Goal: Task Accomplishment & Management: Manage account settings

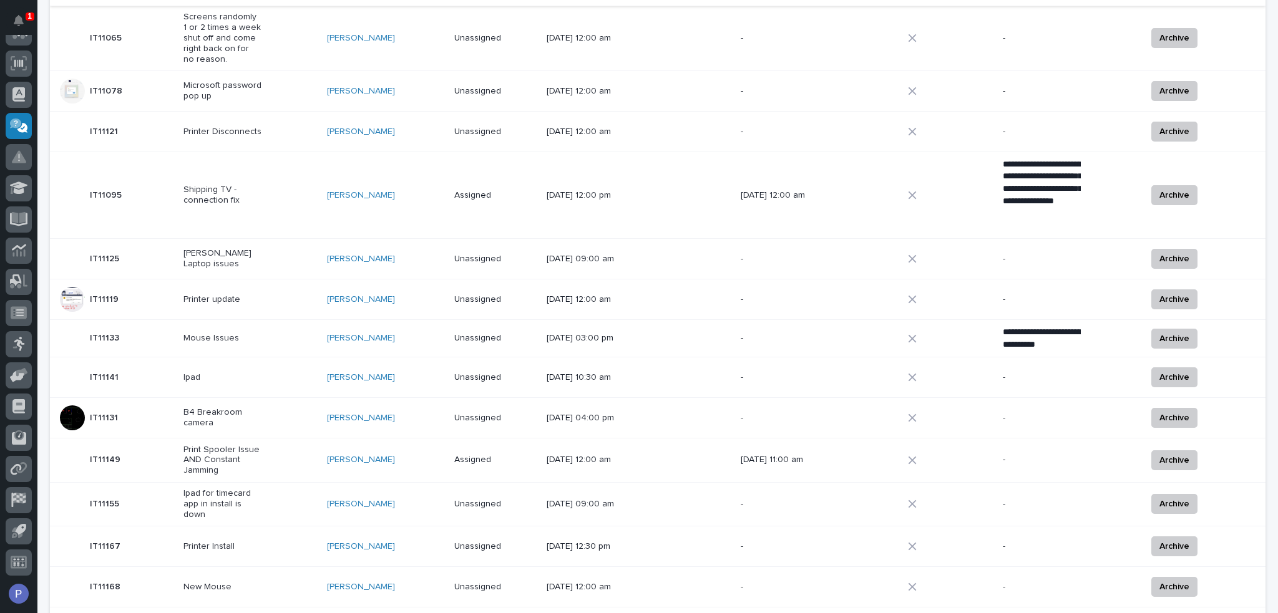
scroll to position [622, 0]
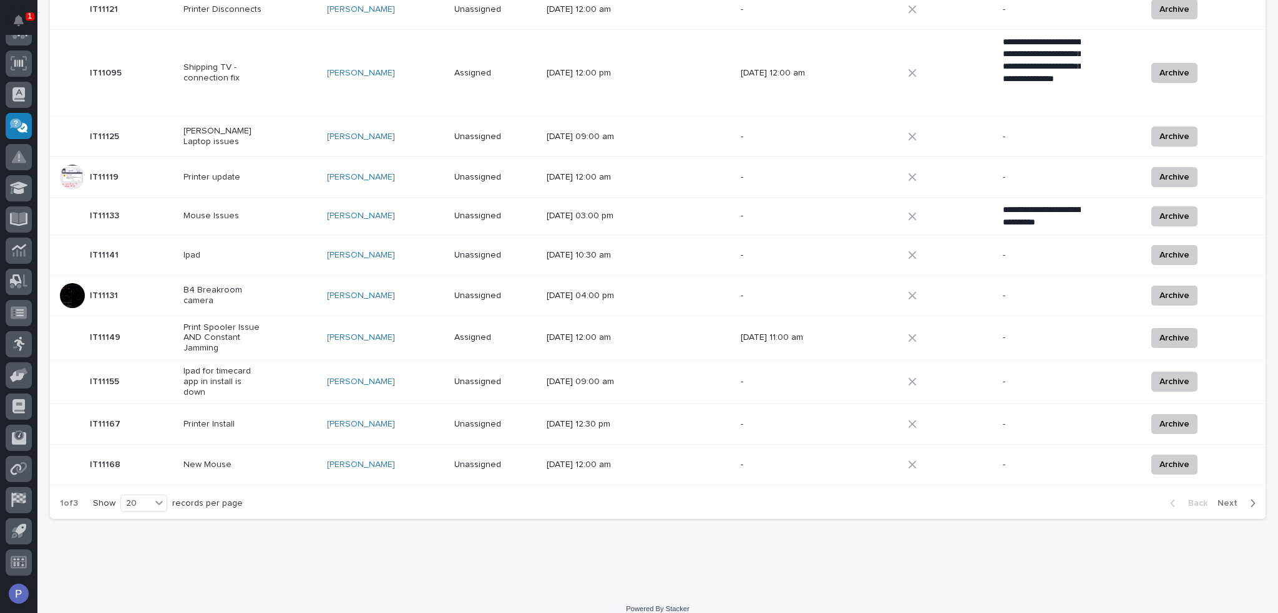
click at [207, 460] on p "New Mouse" at bounding box center [222, 465] width 78 height 11
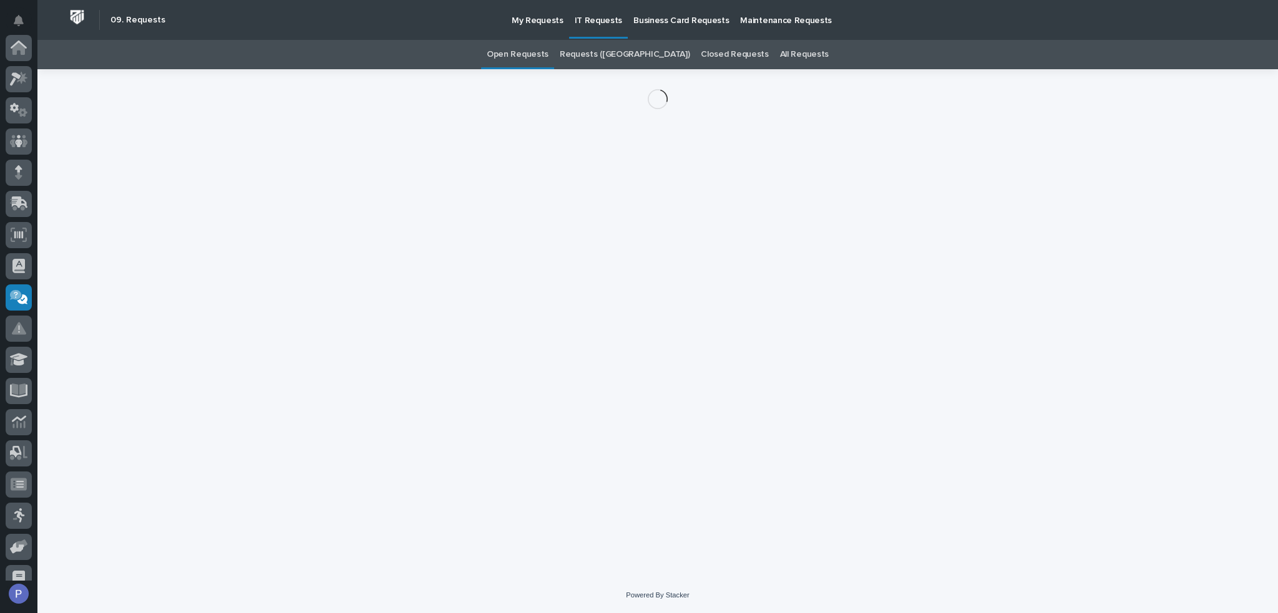
scroll to position [172, 0]
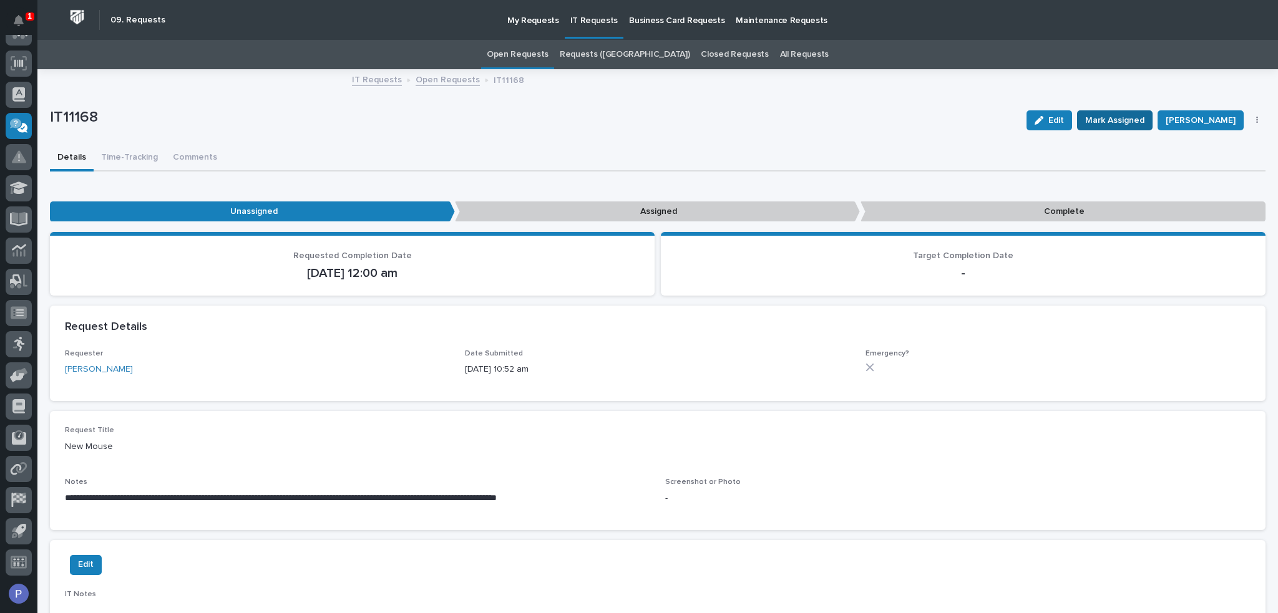
click at [1113, 114] on span "Mark Assigned" at bounding box center [1114, 120] width 59 height 15
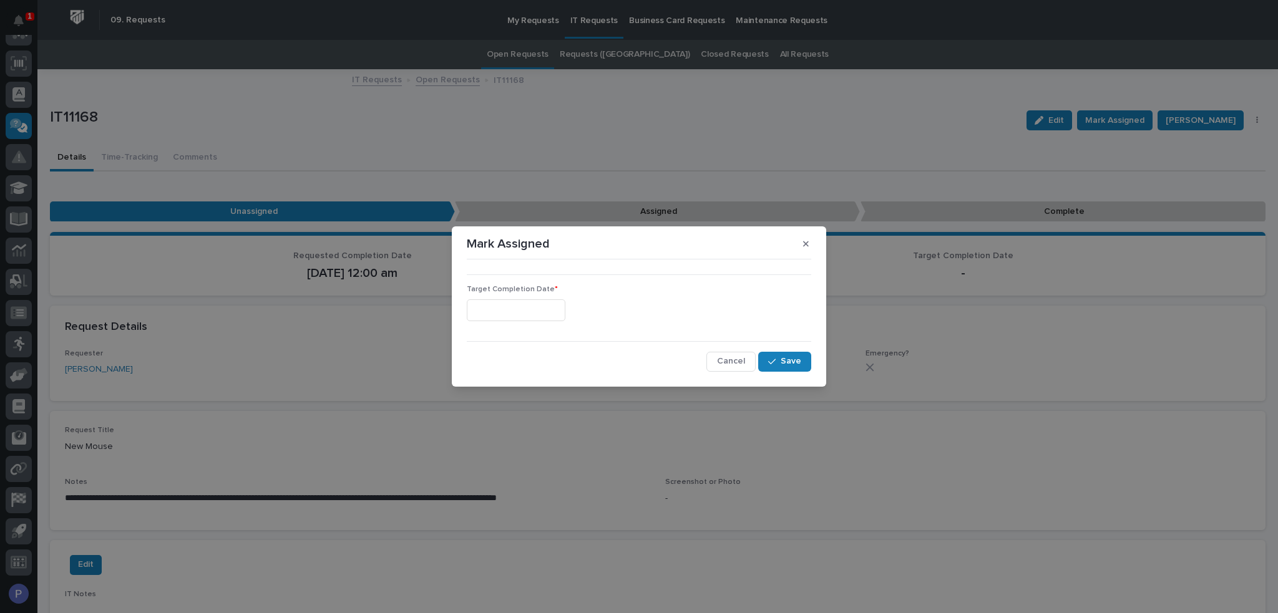
click at [534, 300] on input "text" at bounding box center [516, 311] width 99 height 22
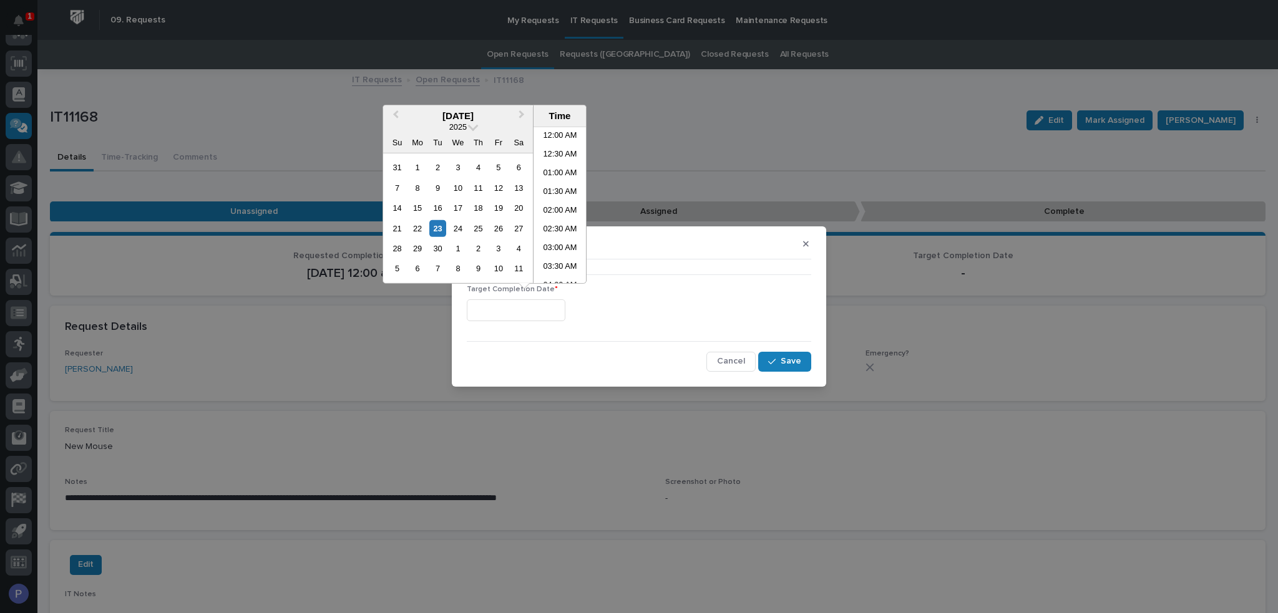
scroll to position [250, 0]
click at [560, 204] on li "08:30 AM" at bounding box center [560, 205] width 53 height 19
type input "**********"
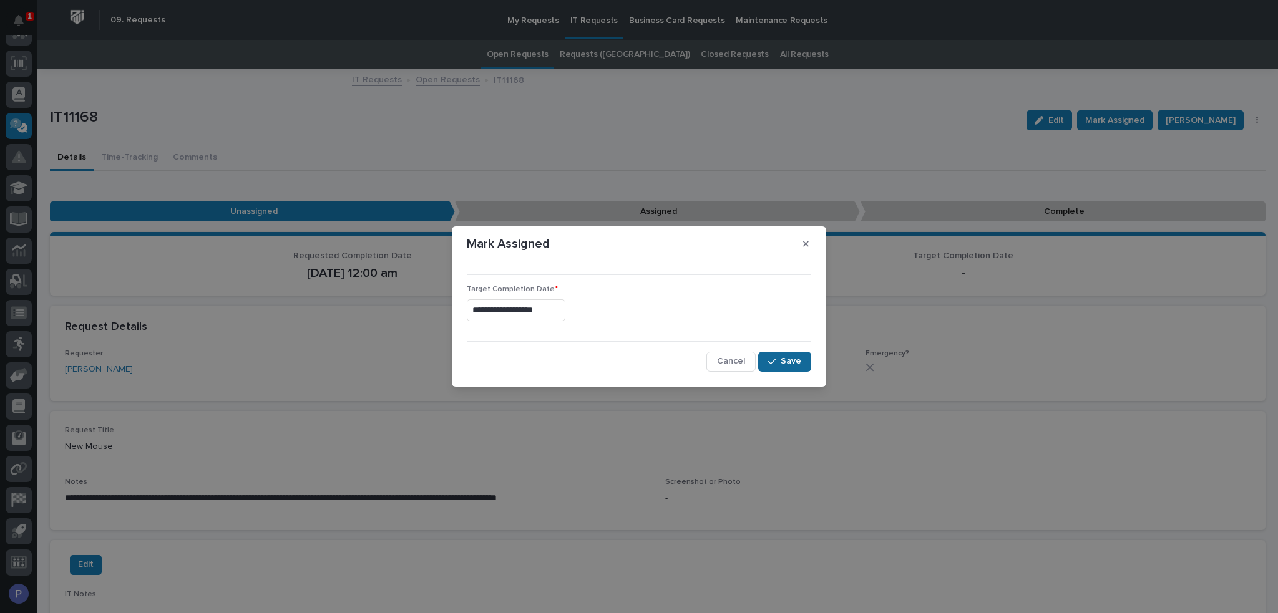
click at [791, 359] on span "Save" at bounding box center [791, 361] width 21 height 11
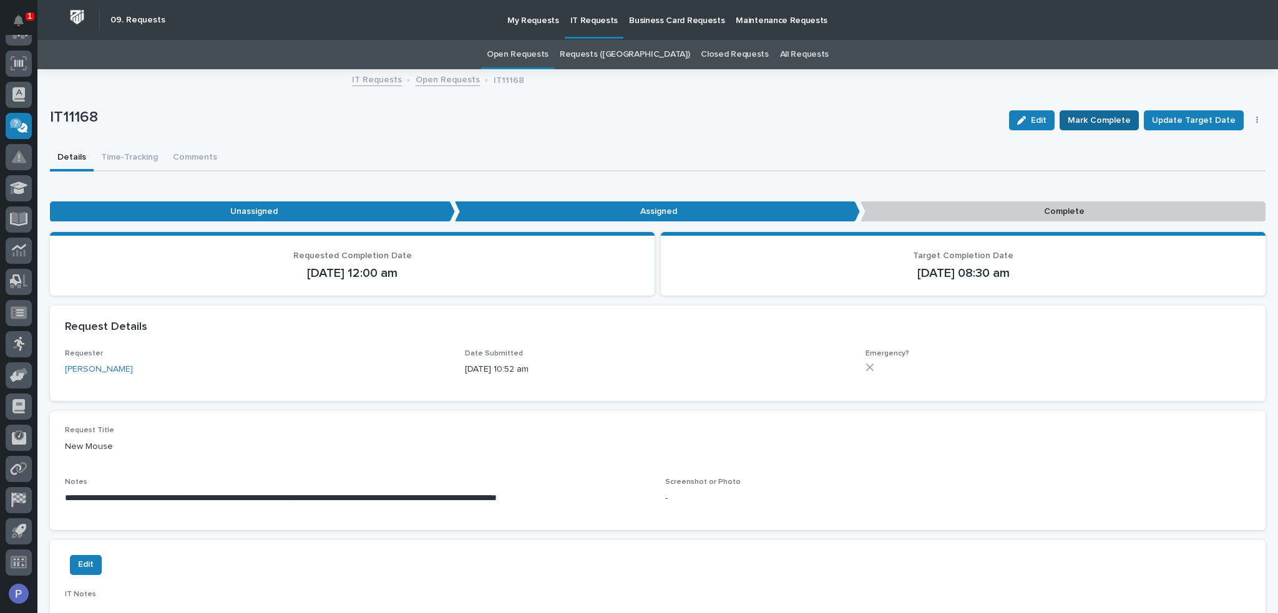
click at [1100, 127] on span "Mark Complete" at bounding box center [1099, 120] width 63 height 15
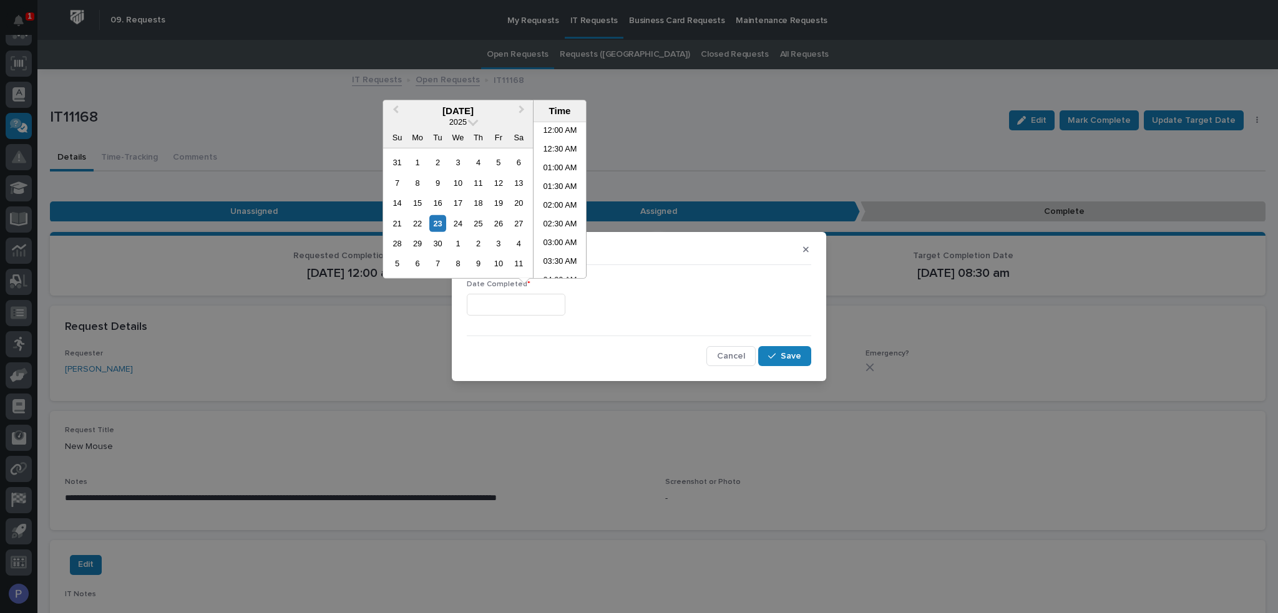
click at [563, 302] on input "text" at bounding box center [516, 305] width 99 height 22
click at [562, 202] on li "08:30 AM" at bounding box center [560, 200] width 53 height 19
type input "**********"
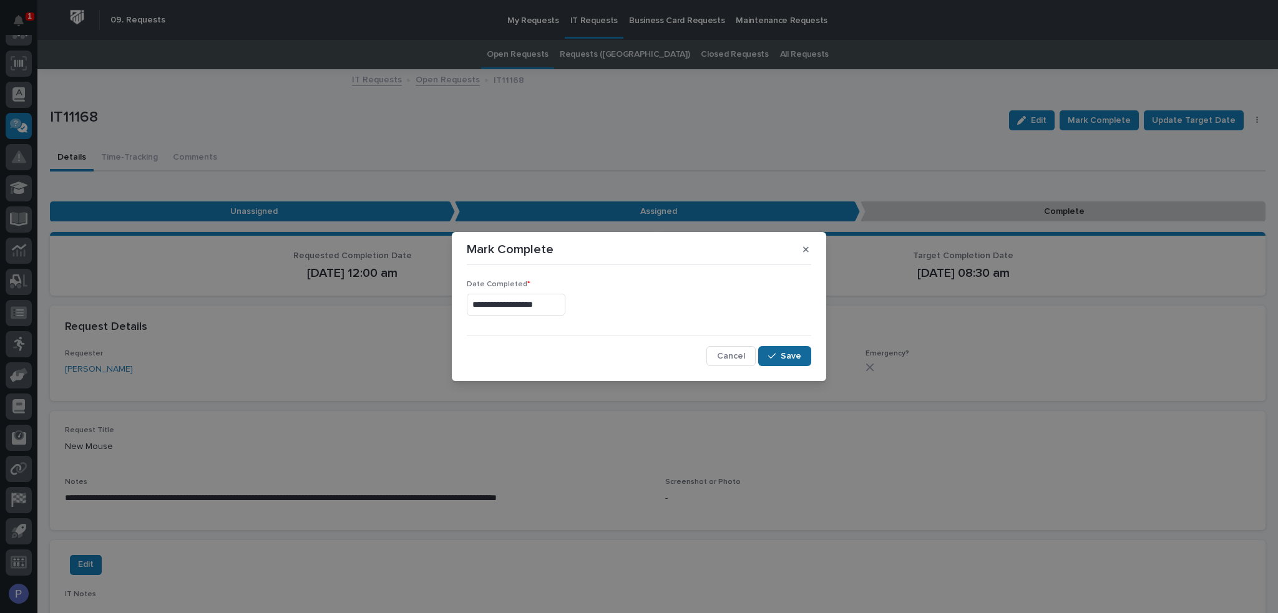
click at [798, 363] on button "Save" at bounding box center [784, 356] width 53 height 20
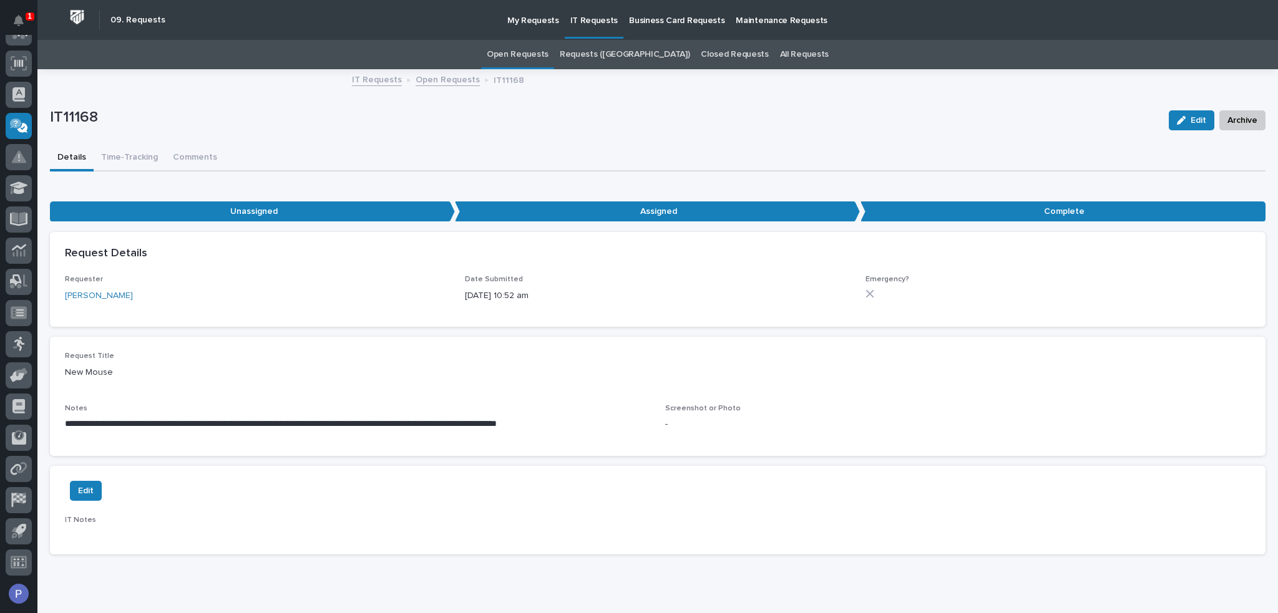
click at [444, 81] on link "Open Requests" at bounding box center [448, 79] width 64 height 14
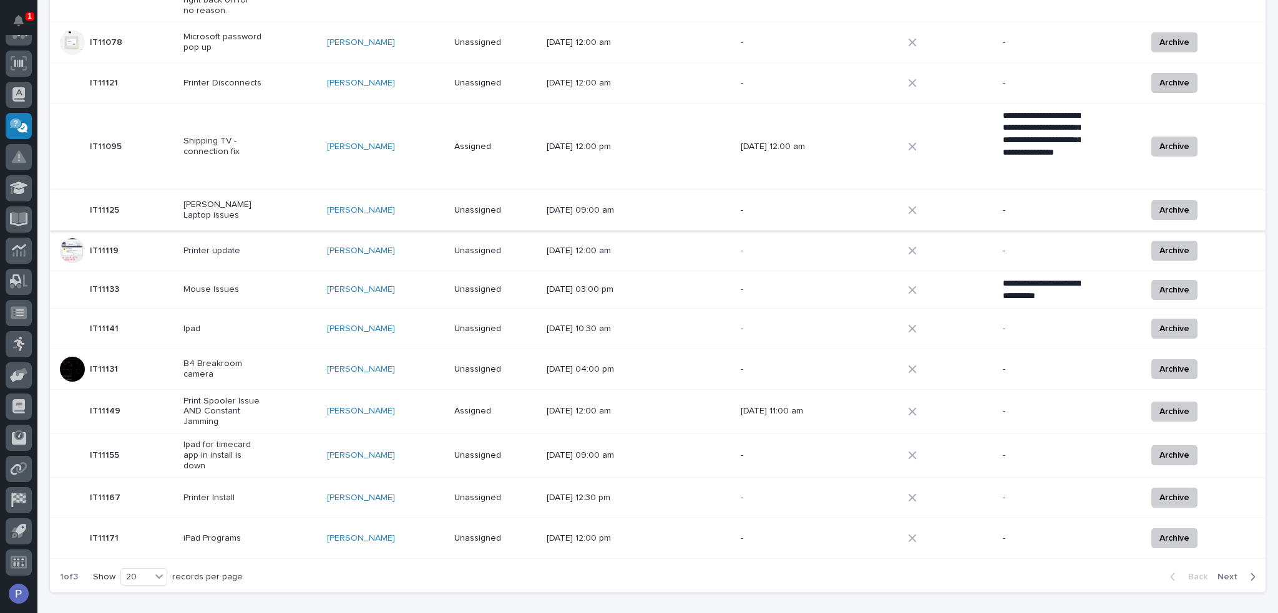
scroll to position [562, 0]
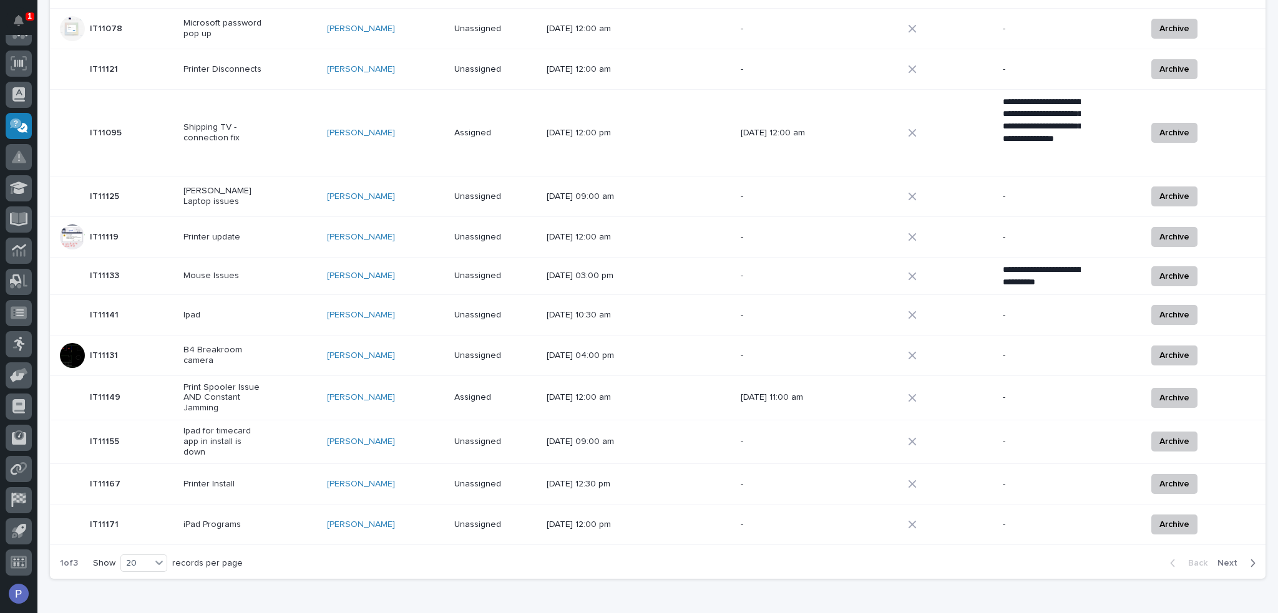
click at [257, 310] on p "Ipad" at bounding box center [222, 315] width 78 height 11
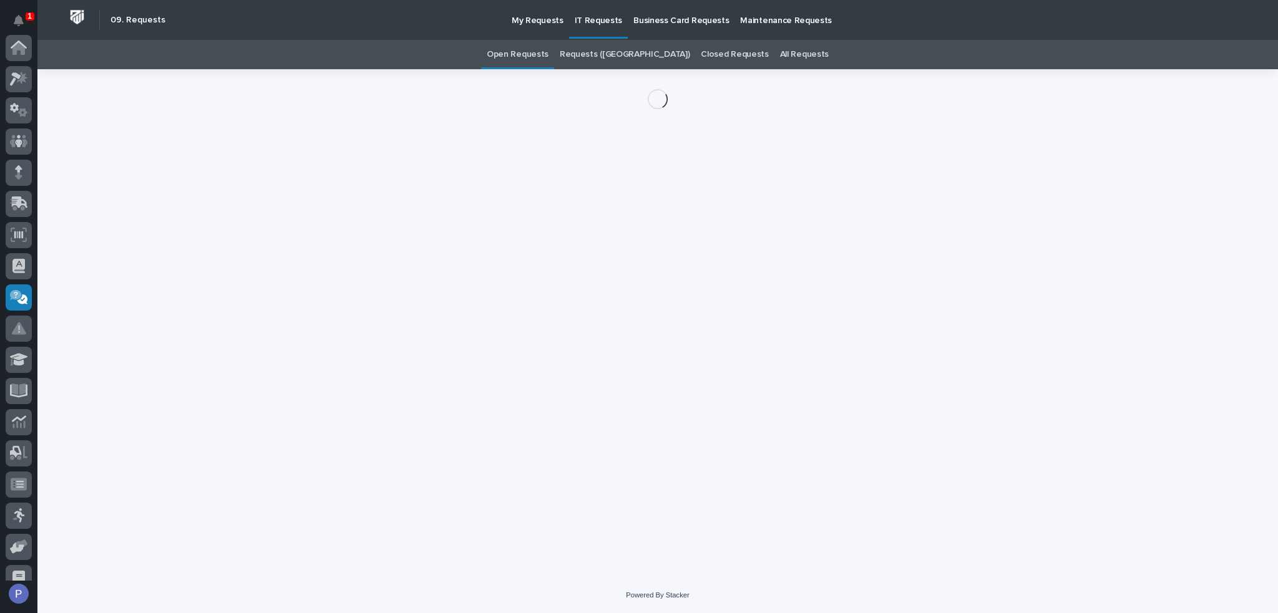
scroll to position [172, 0]
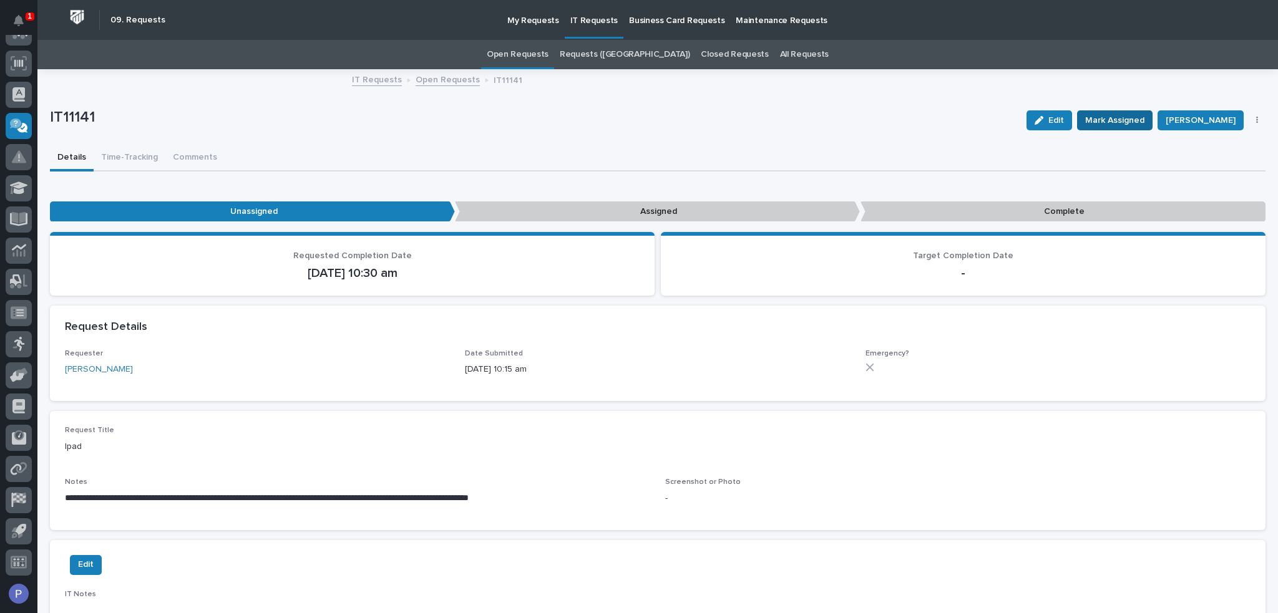
click at [1138, 119] on span "Mark Assigned" at bounding box center [1114, 120] width 59 height 15
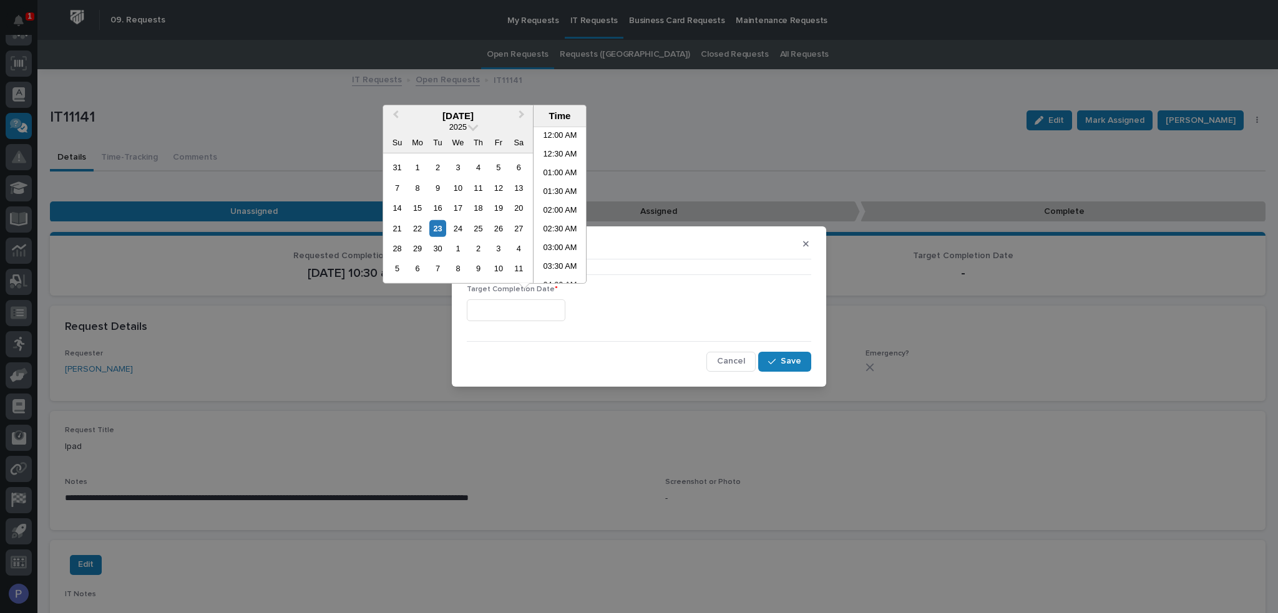
click at [557, 305] on input "text" at bounding box center [516, 311] width 99 height 22
click at [565, 201] on li "08:30 AM" at bounding box center [560, 205] width 53 height 19
type input "**********"
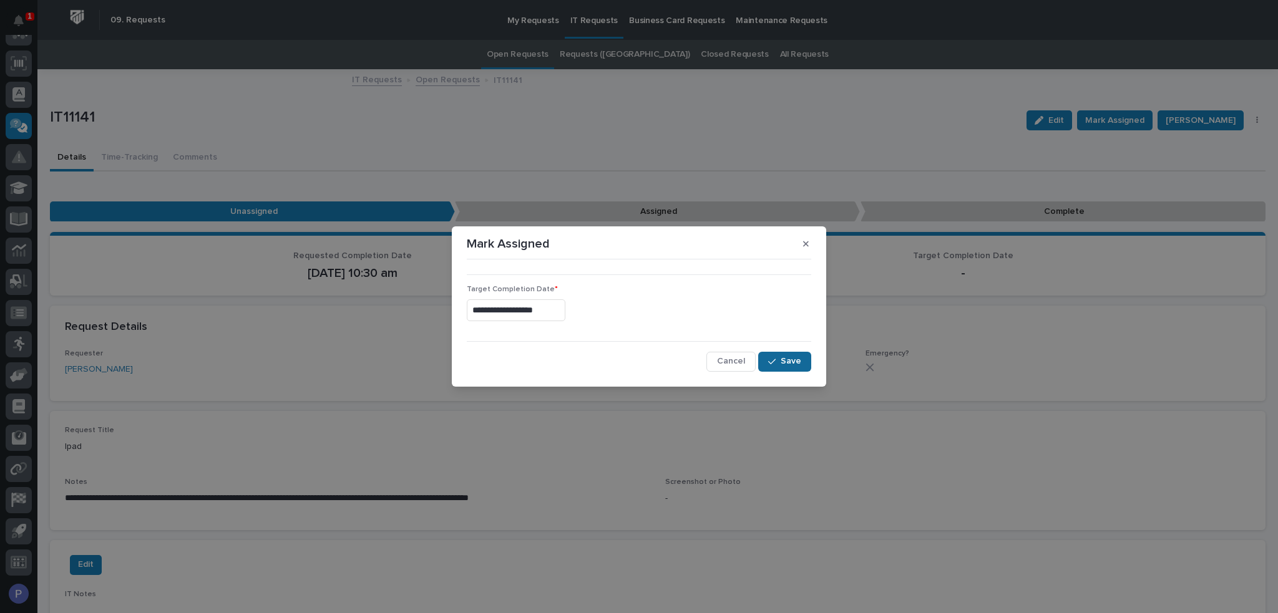
click at [793, 361] on span "Save" at bounding box center [791, 361] width 21 height 11
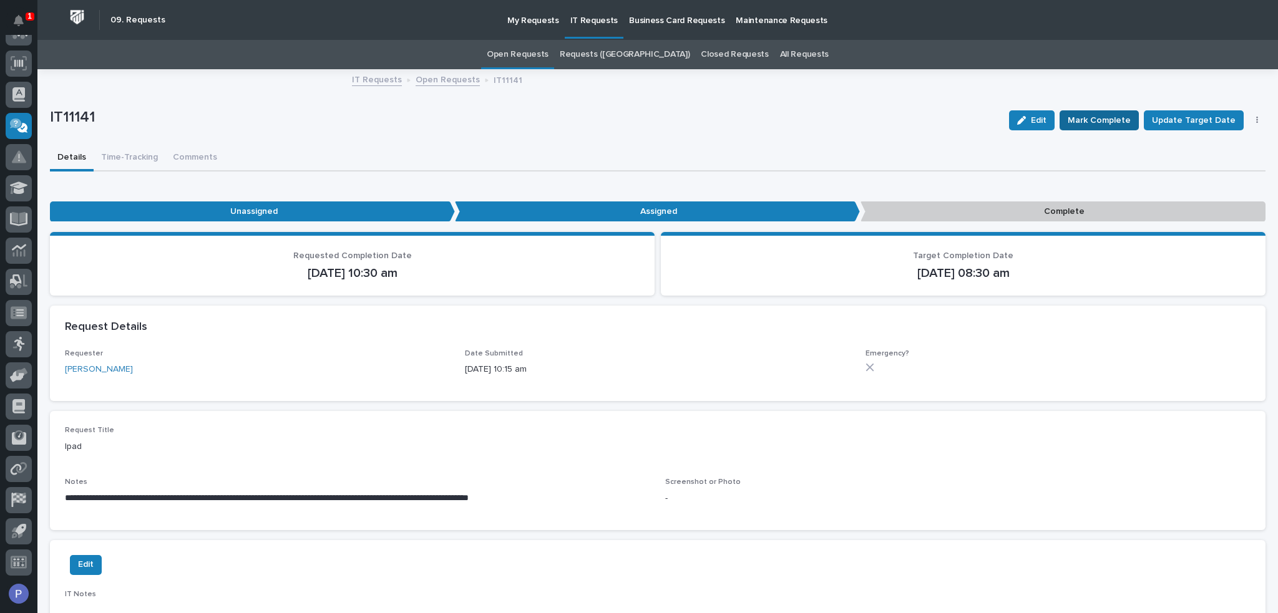
click at [1088, 117] on span "Mark Complete" at bounding box center [1099, 120] width 63 height 15
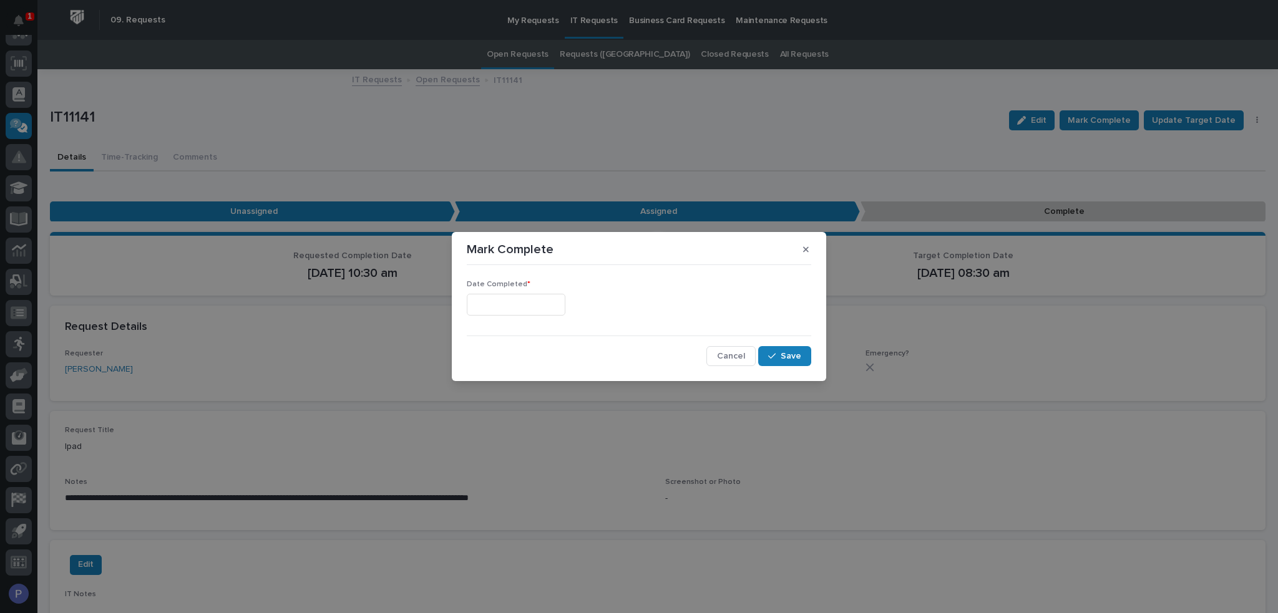
click at [544, 301] on input "text" at bounding box center [516, 305] width 99 height 22
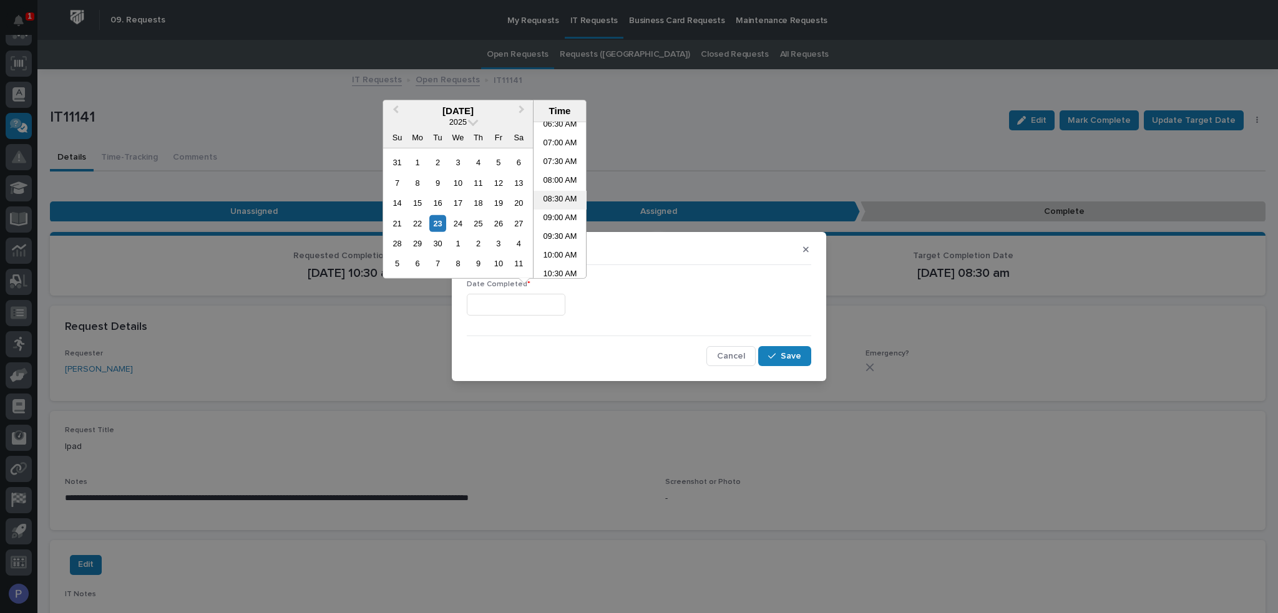
click at [554, 197] on li "08:30 AM" at bounding box center [560, 200] width 53 height 19
type input "**********"
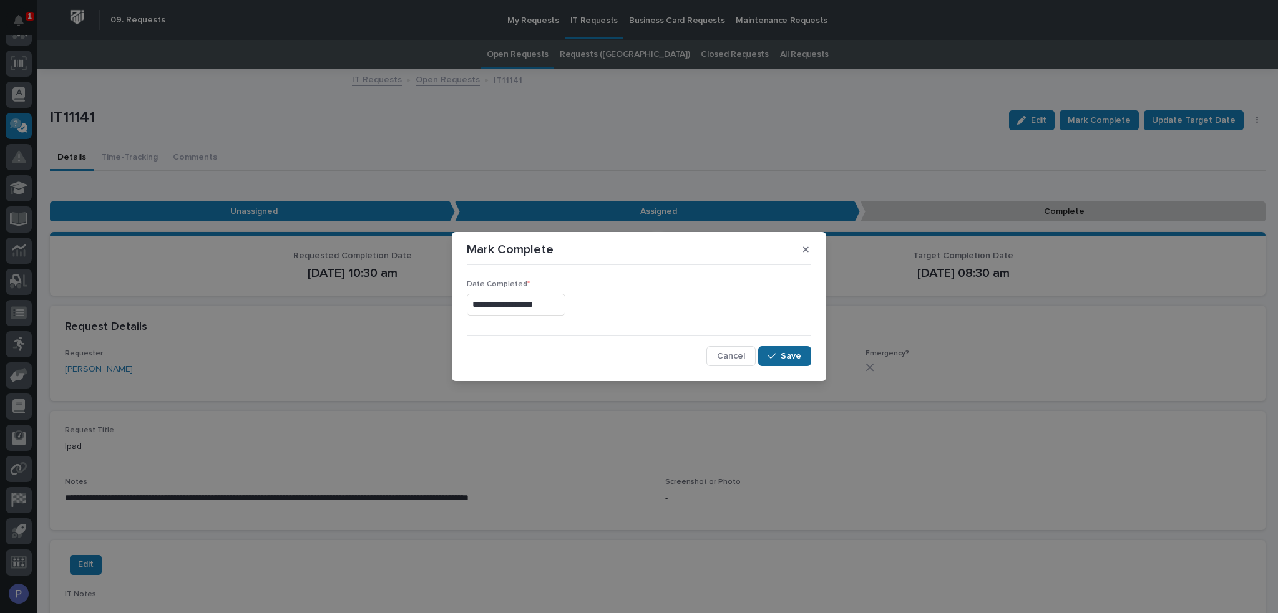
click at [794, 353] on span "Save" at bounding box center [791, 356] width 21 height 11
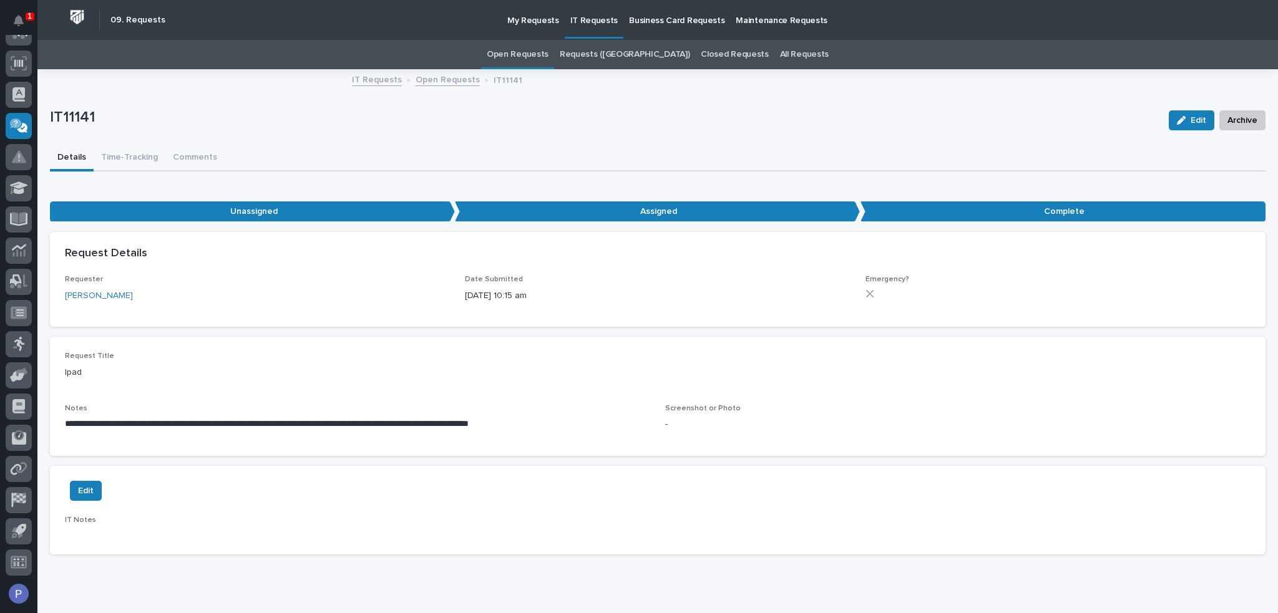
click at [549, 57] on link "Open Requests" at bounding box center [518, 54] width 62 height 29
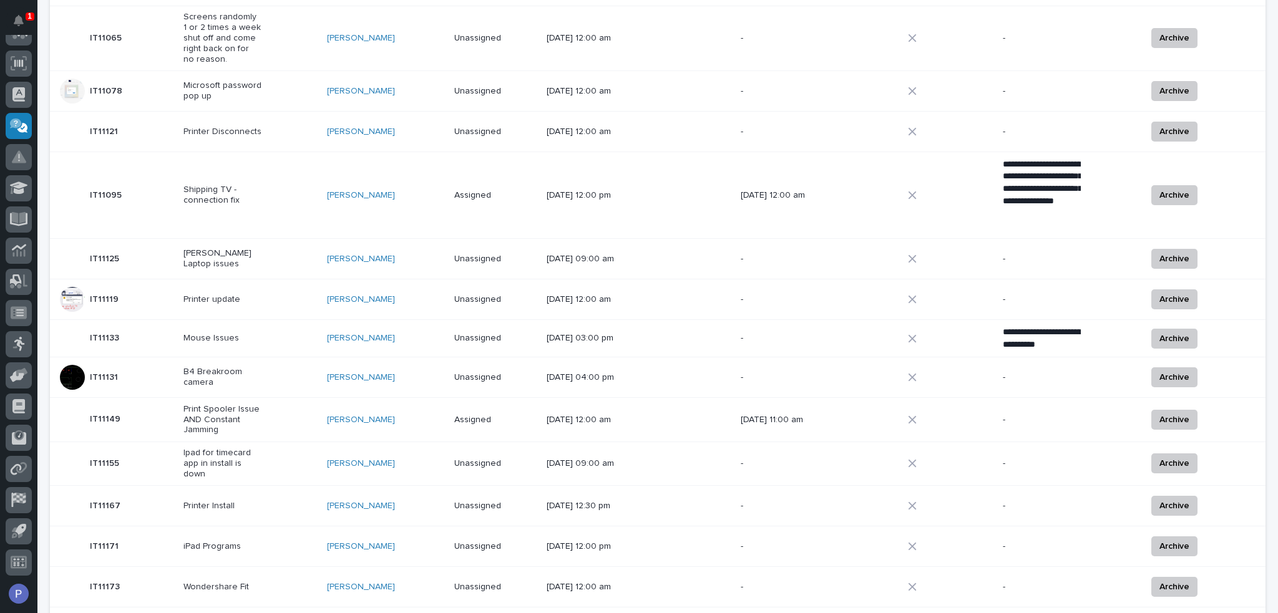
scroll to position [562, 0]
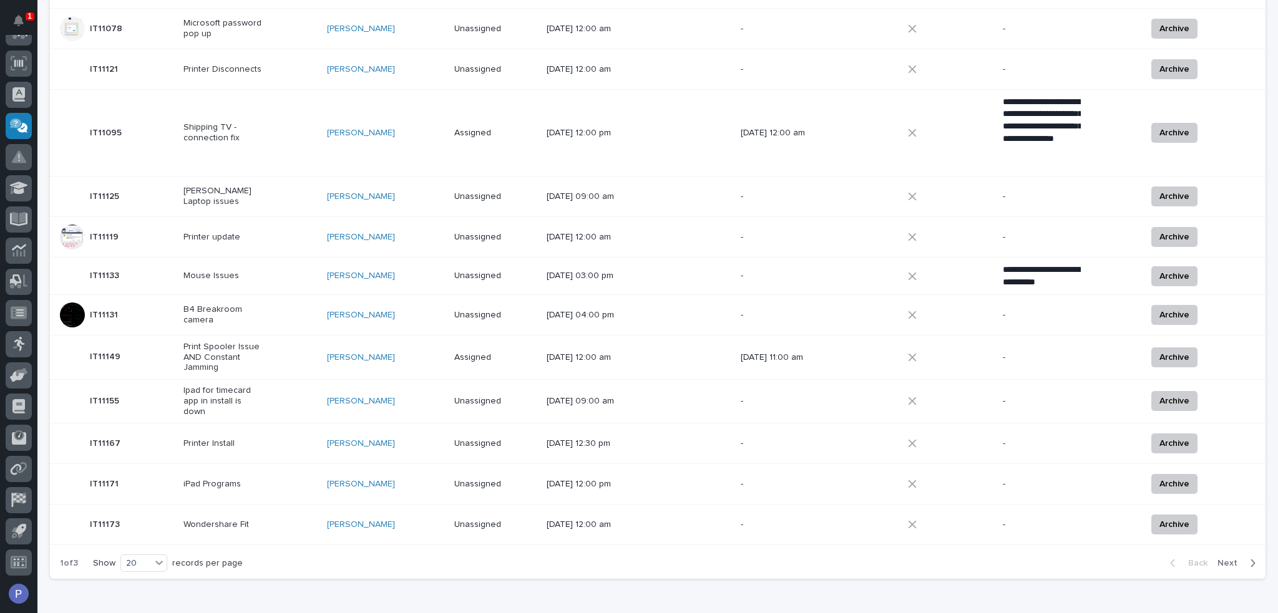
click at [256, 386] on p "Ipad for timecard app in install is down" at bounding box center [222, 401] width 78 height 31
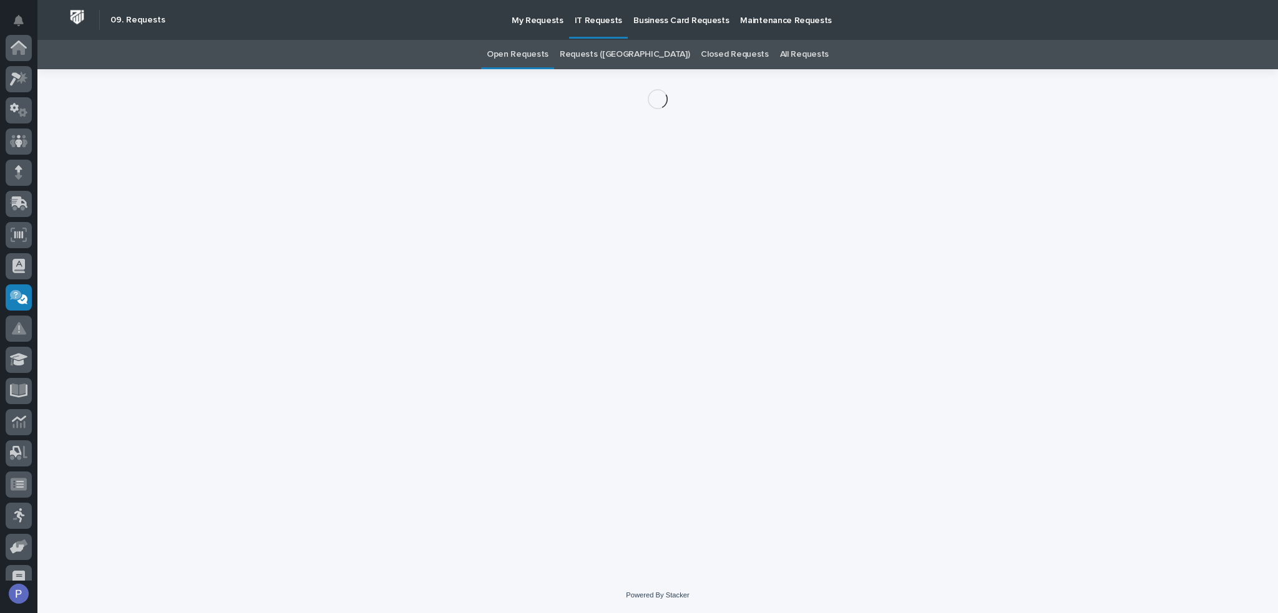
scroll to position [172, 0]
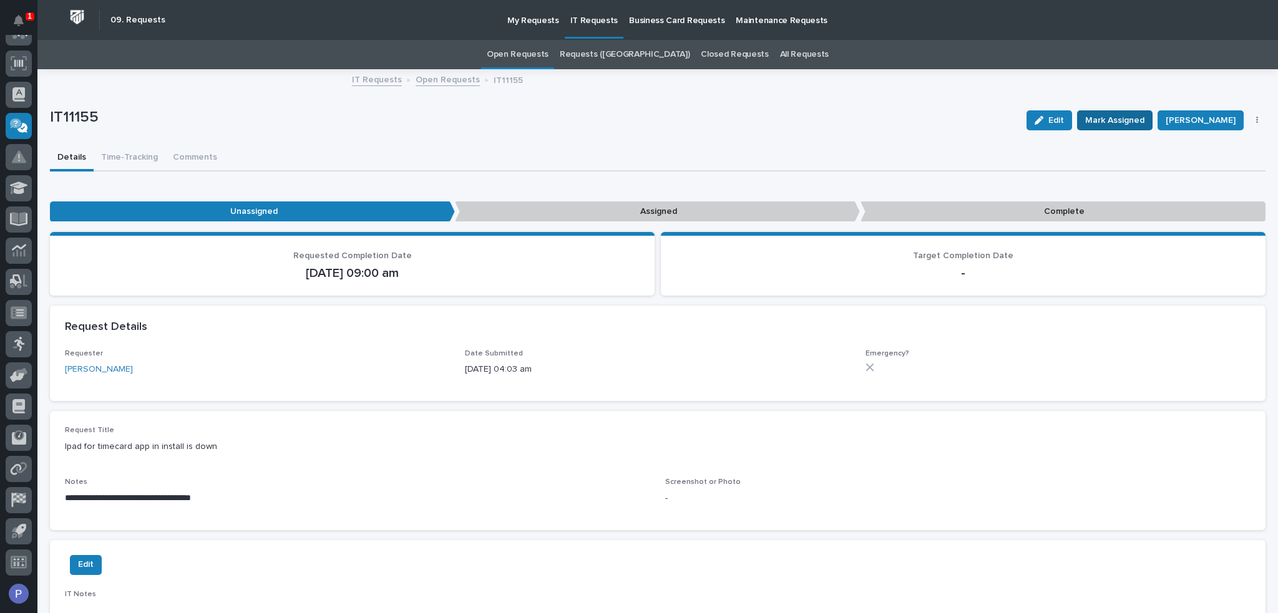
click at [1114, 124] on span "Mark Assigned" at bounding box center [1114, 120] width 59 height 15
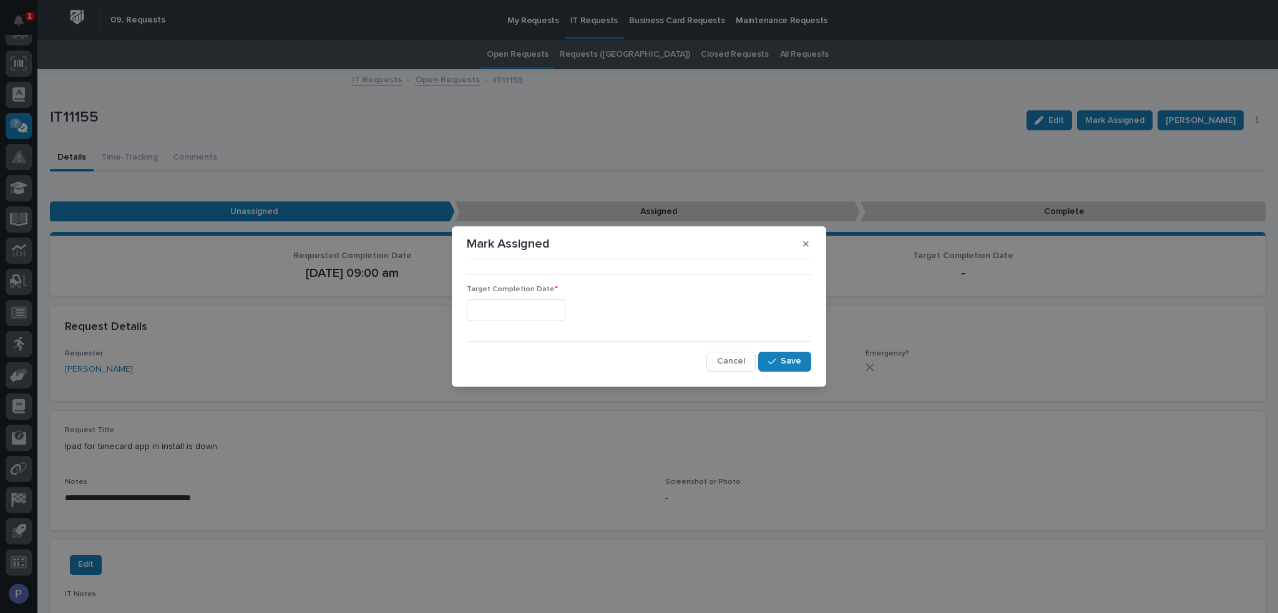
click at [505, 314] on input "text" at bounding box center [516, 311] width 99 height 22
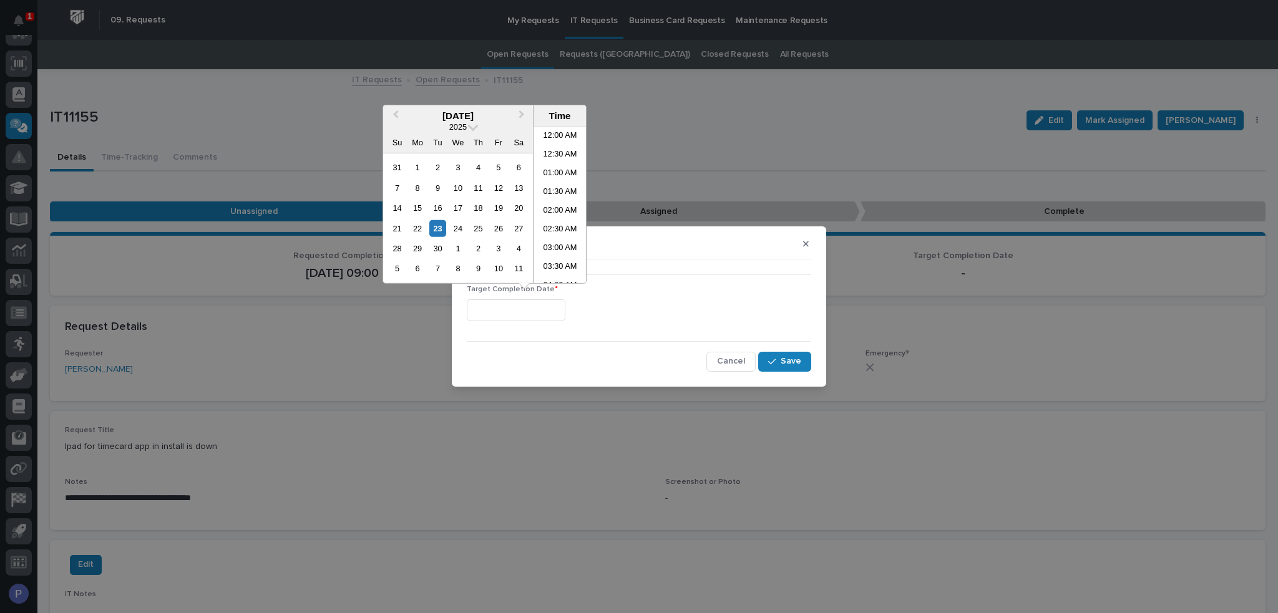
scroll to position [250, 0]
click at [559, 203] on li "08:30 AM" at bounding box center [560, 205] width 53 height 19
type input "**********"
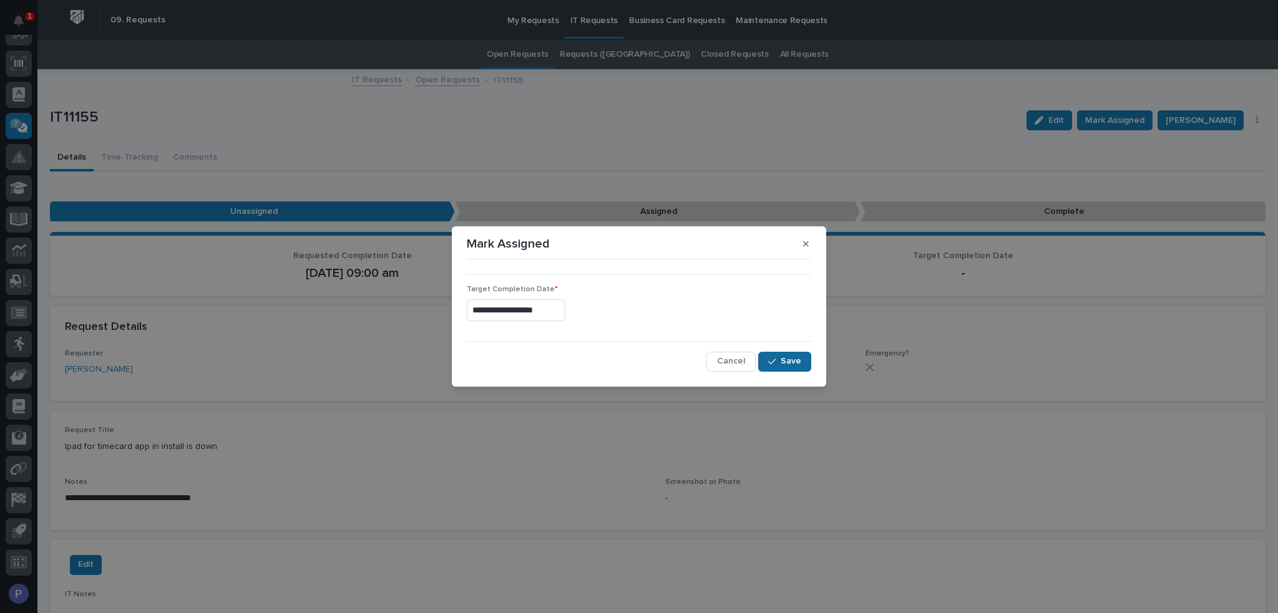
click at [791, 366] on span "Save" at bounding box center [791, 361] width 21 height 11
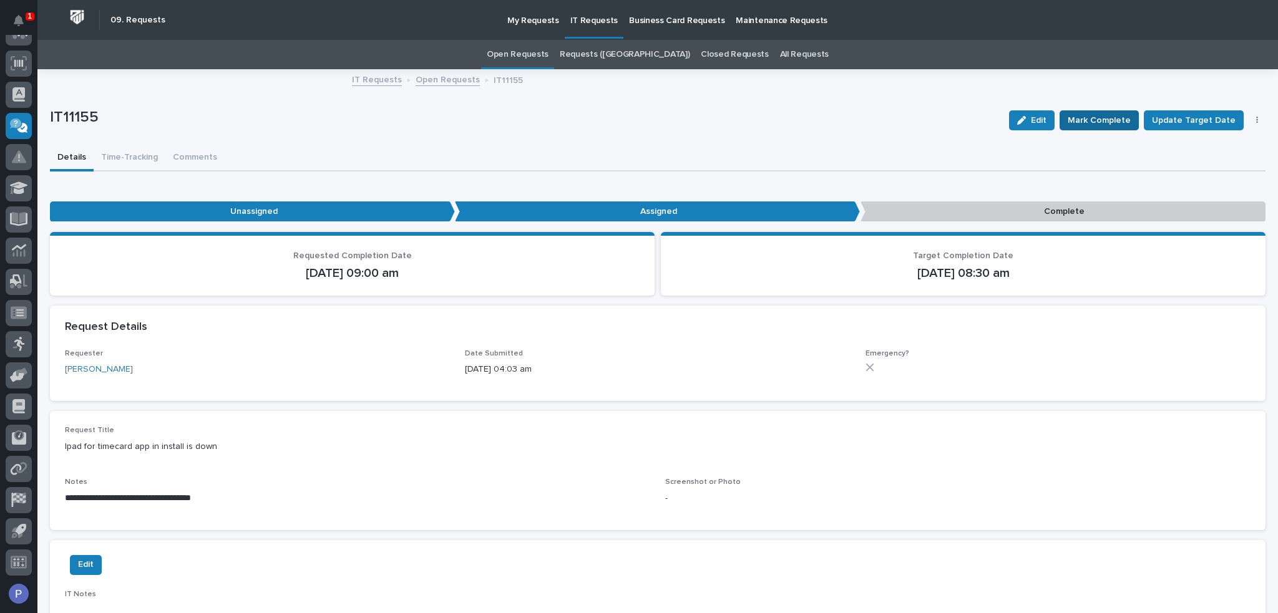
click at [1100, 122] on span "Mark Complete" at bounding box center [1099, 120] width 63 height 15
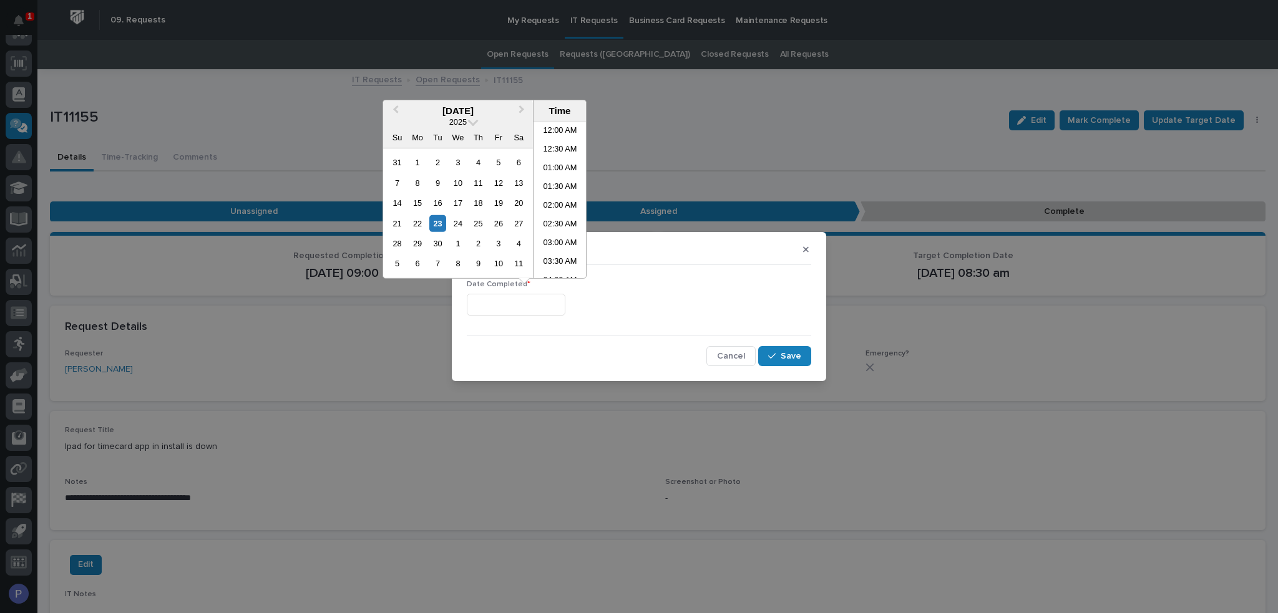
click at [557, 310] on input "text" at bounding box center [516, 305] width 99 height 22
click at [554, 201] on li "08:30 AM" at bounding box center [560, 200] width 53 height 19
type input "**********"
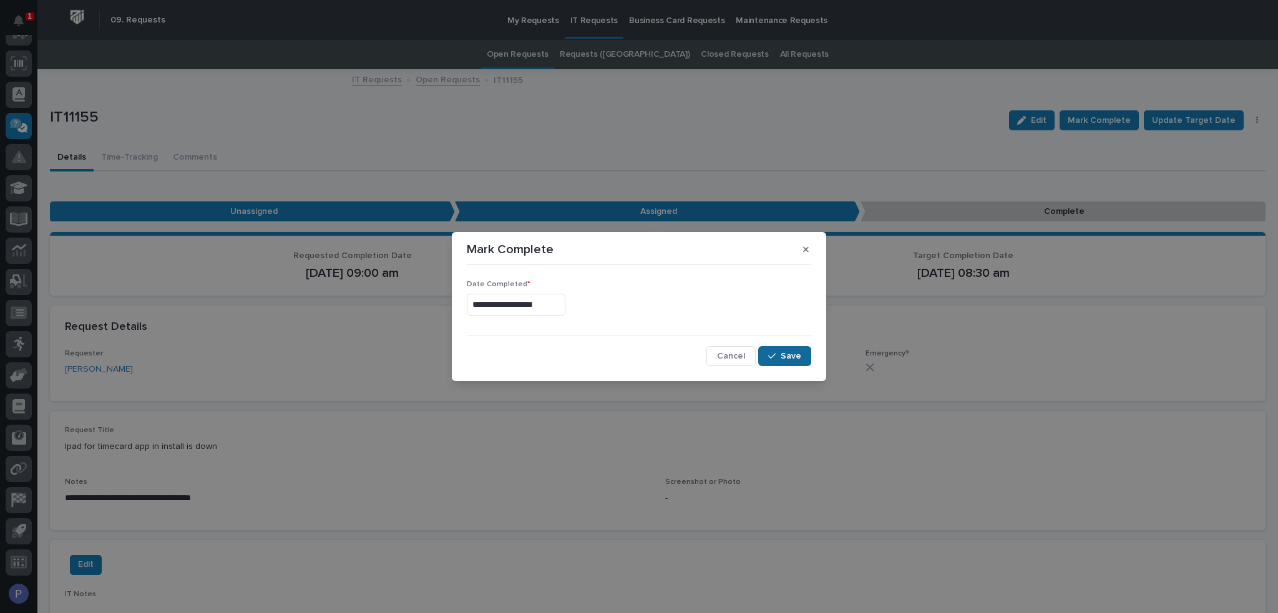
click at [796, 351] on span "Save" at bounding box center [791, 356] width 21 height 11
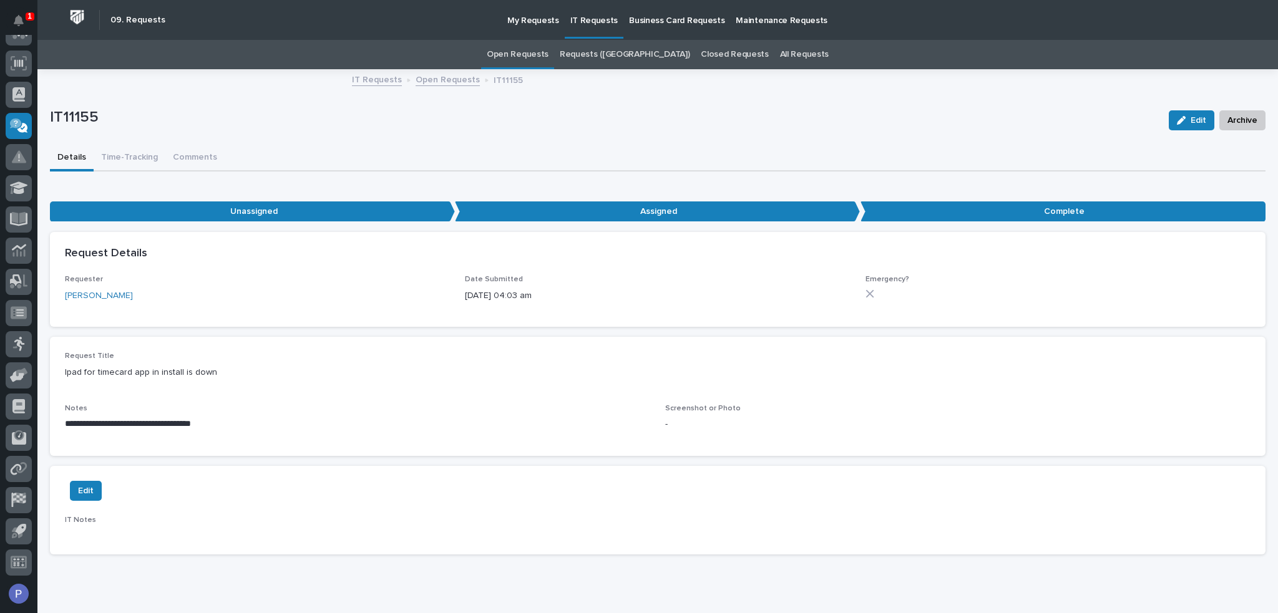
click at [544, 52] on link "Open Requests" at bounding box center [518, 54] width 62 height 29
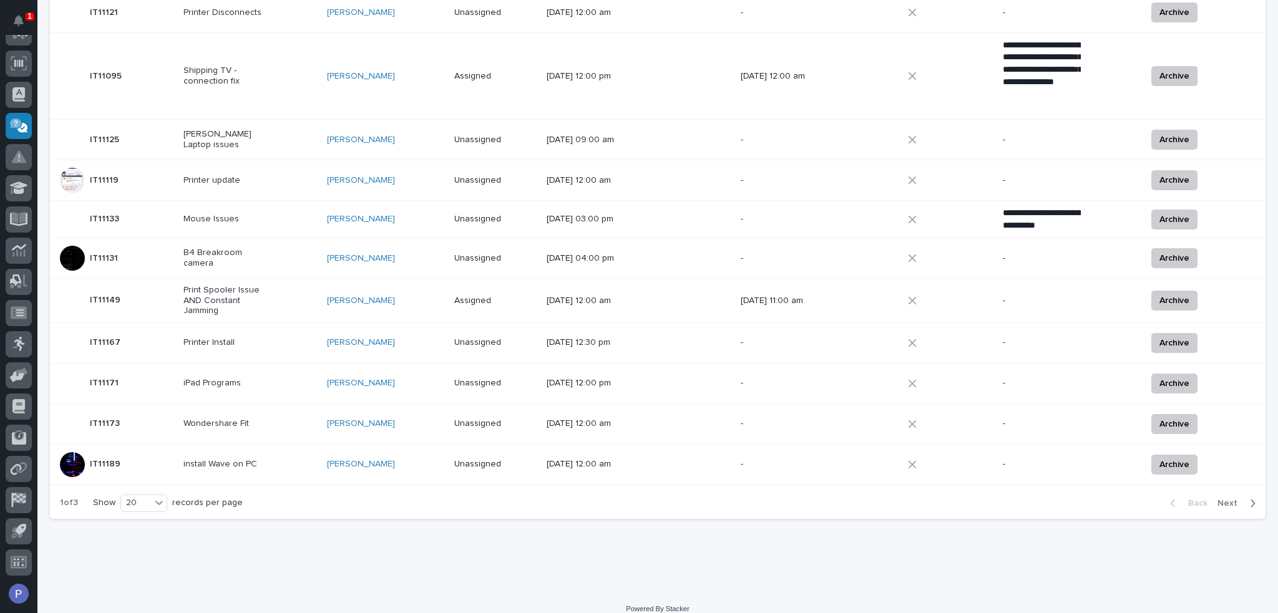
scroll to position [575, 0]
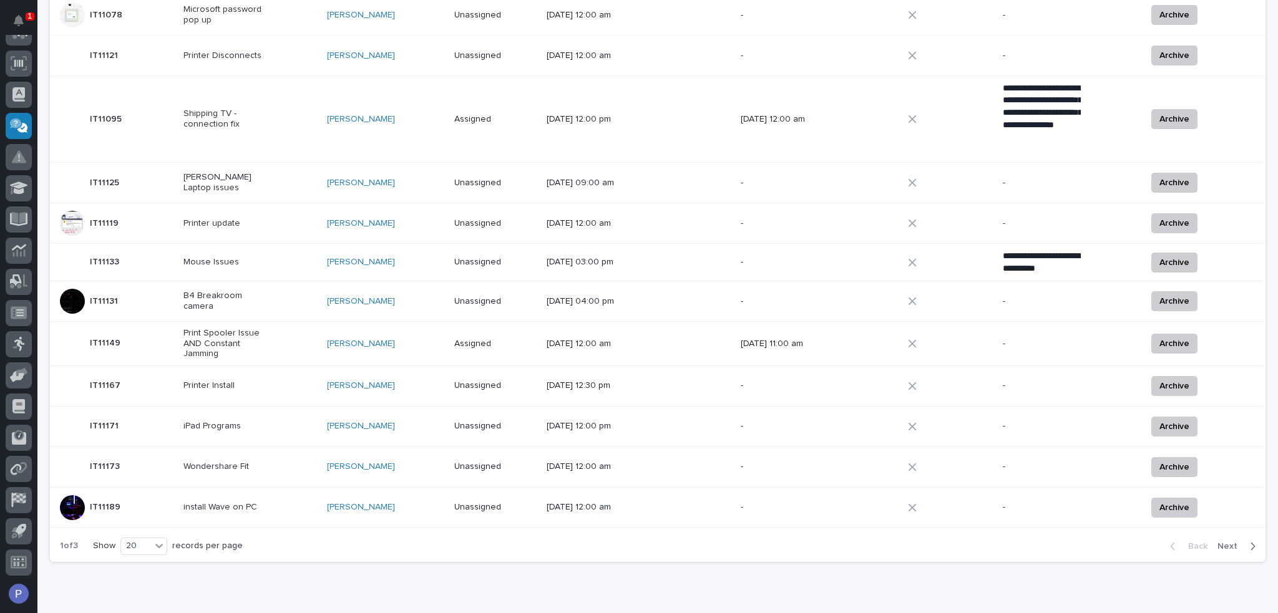
click at [288, 457] on div "Wondershare Fit" at bounding box center [250, 467] width 134 height 21
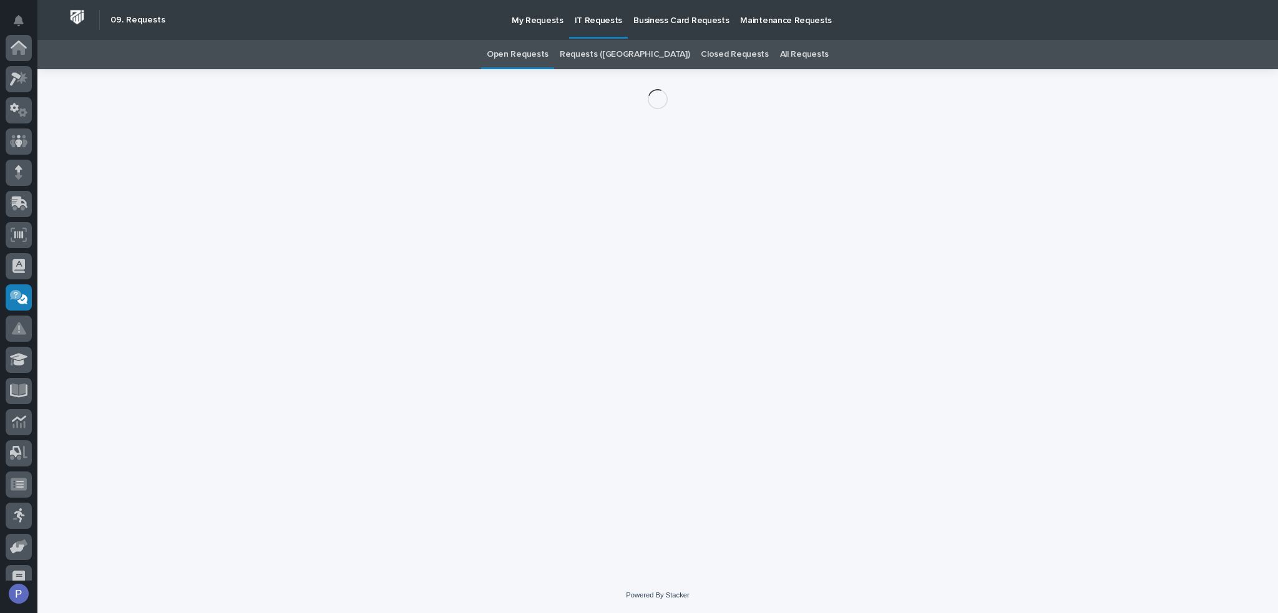
scroll to position [172, 0]
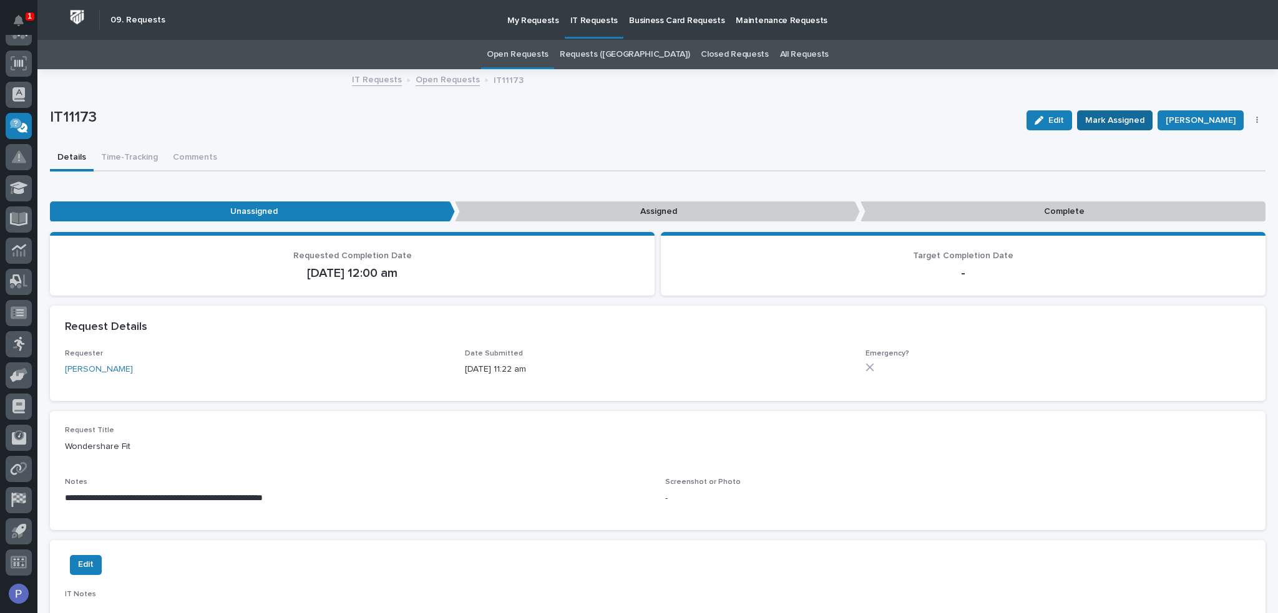
click at [1121, 120] on span "Mark Assigned" at bounding box center [1114, 120] width 59 height 15
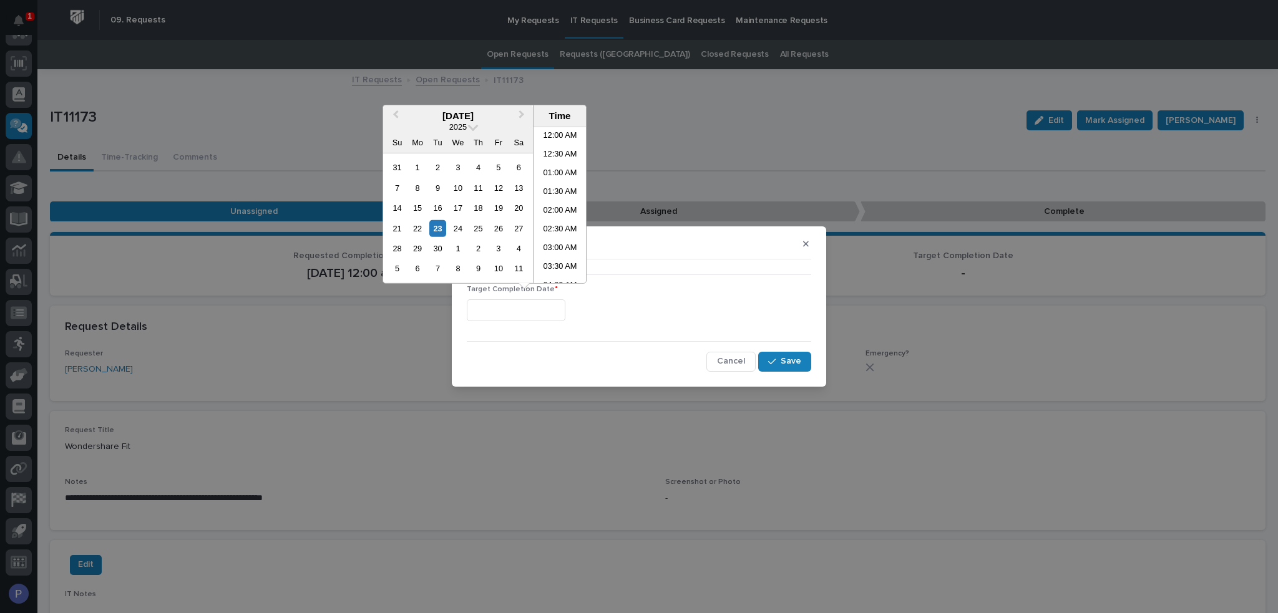
click at [520, 307] on input "text" at bounding box center [516, 311] width 99 height 22
click at [559, 206] on li "08:30 AM" at bounding box center [560, 205] width 53 height 19
type input "**********"
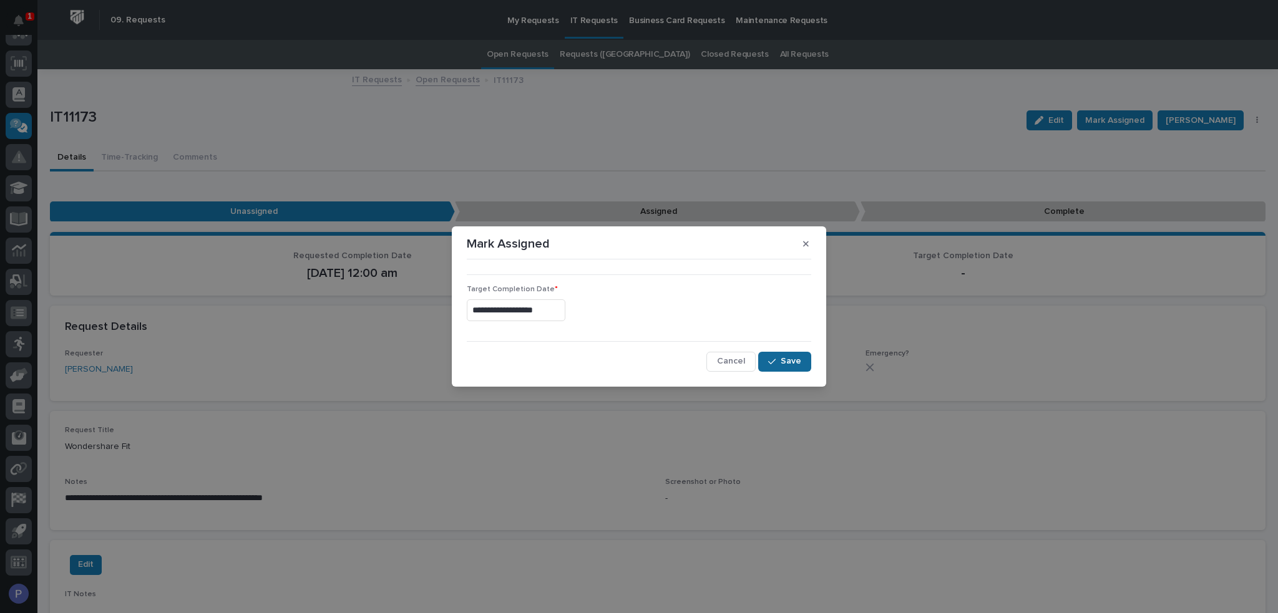
click at [792, 361] on span "Save" at bounding box center [791, 361] width 21 height 11
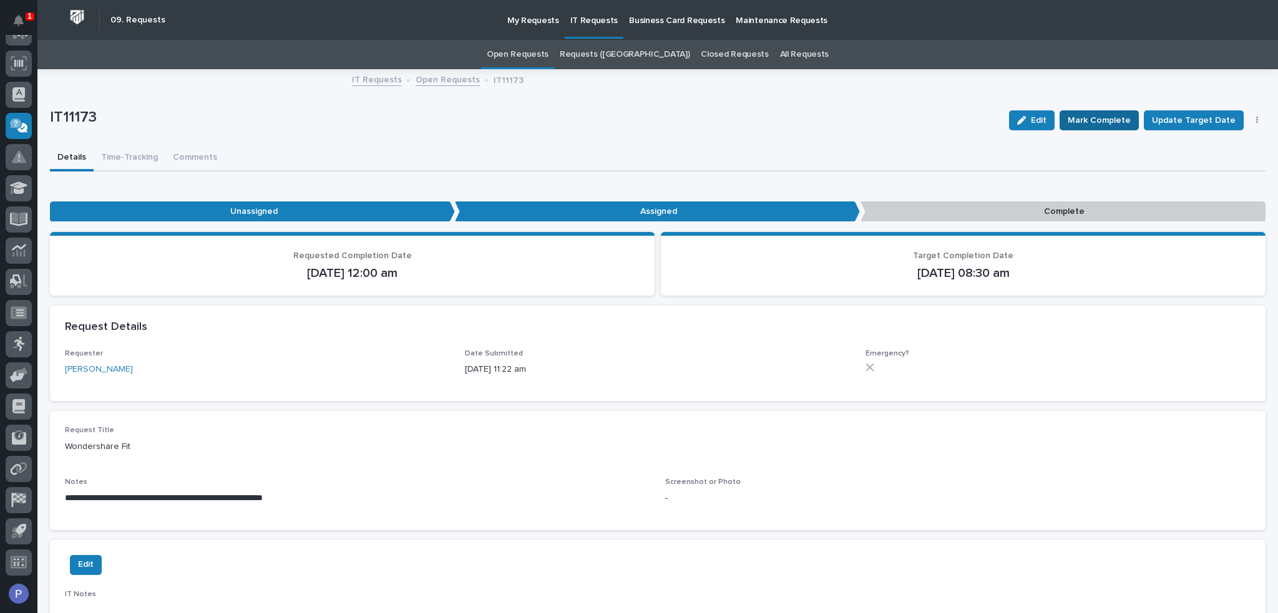
click at [1092, 119] on span "Mark Complete" at bounding box center [1099, 120] width 63 height 15
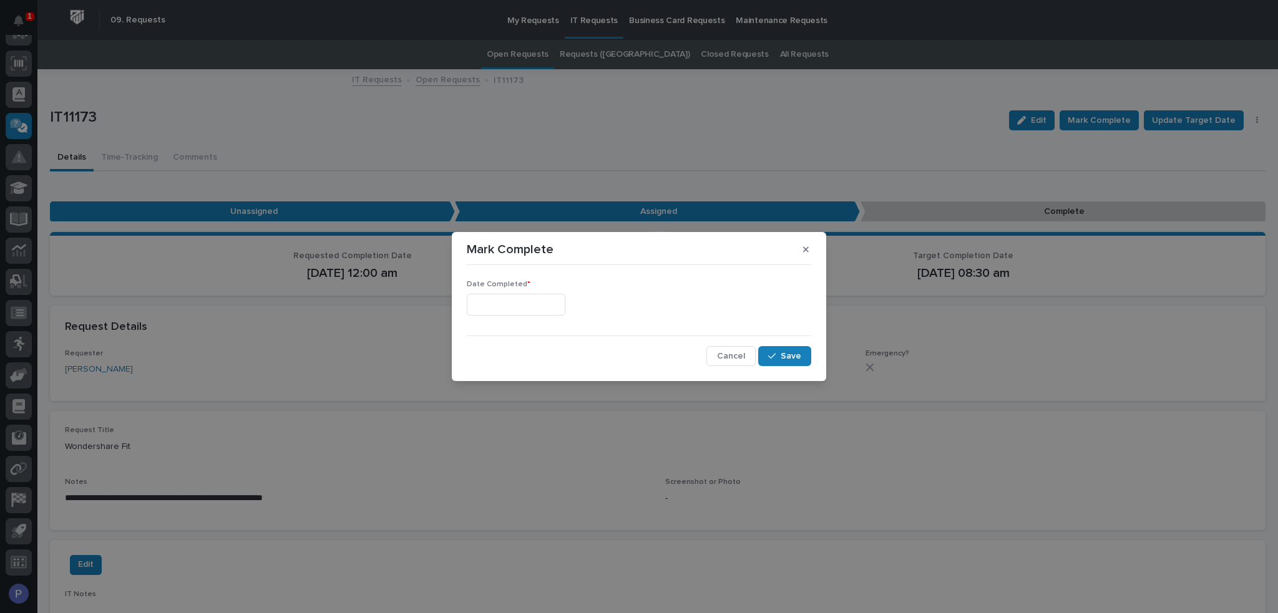
click at [559, 305] on input "text" at bounding box center [516, 305] width 99 height 22
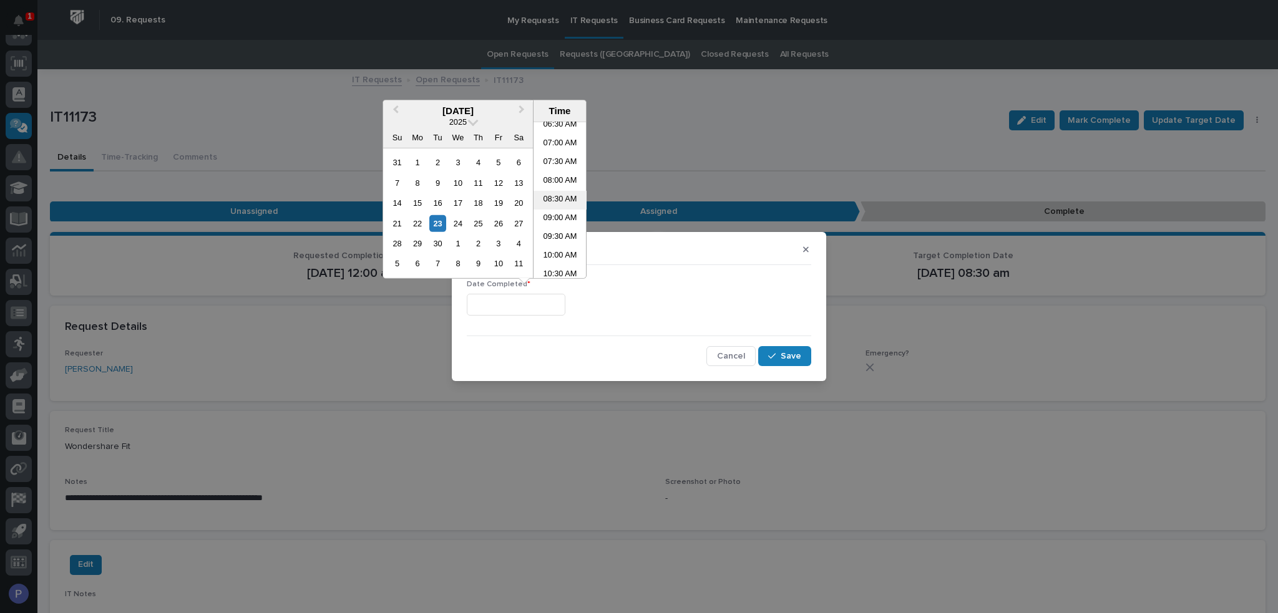
click at [557, 192] on li "08:30 AM" at bounding box center [560, 200] width 53 height 19
type input "**********"
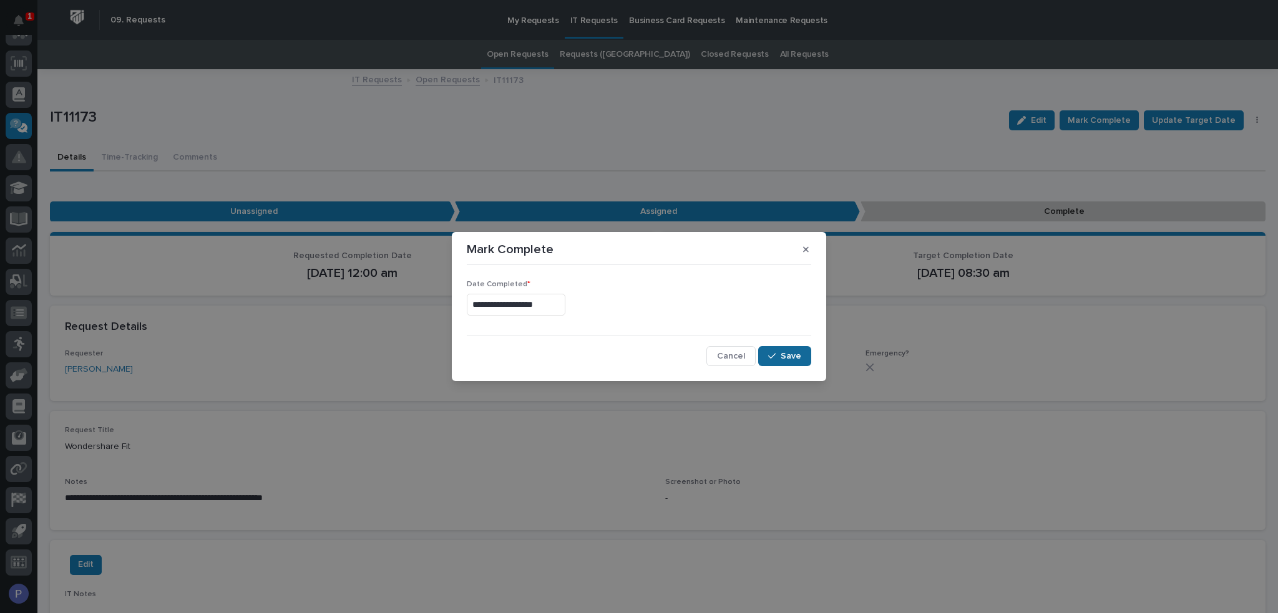
click at [801, 359] on button "Save" at bounding box center [784, 356] width 53 height 20
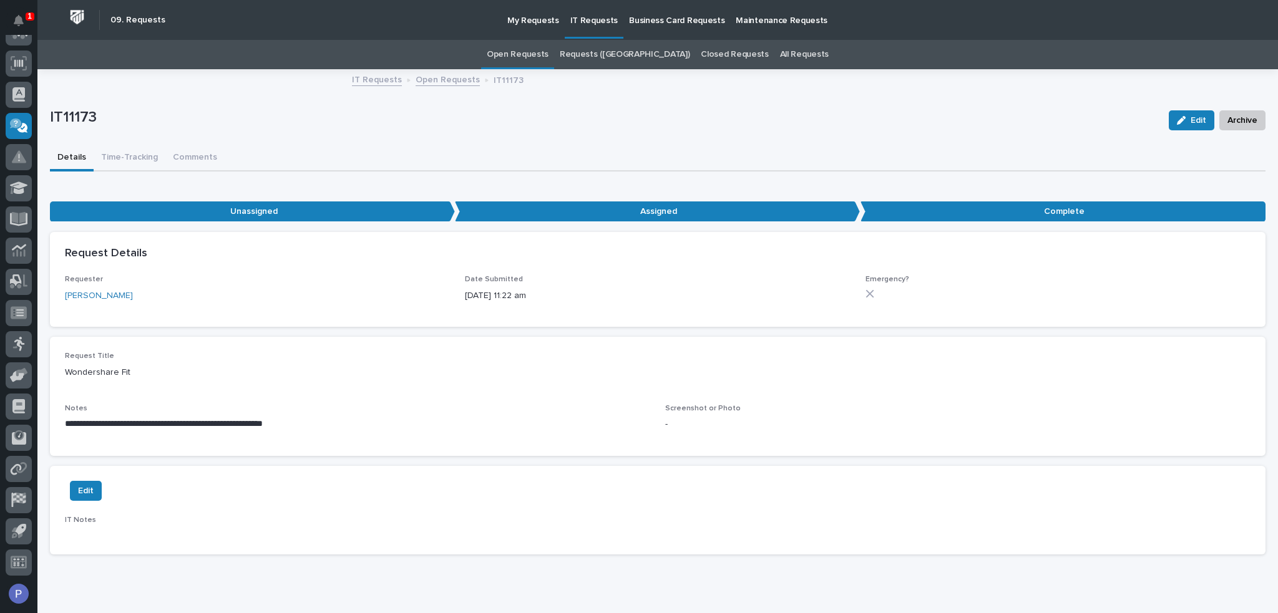
click at [539, 55] on link "Open Requests" at bounding box center [518, 54] width 62 height 29
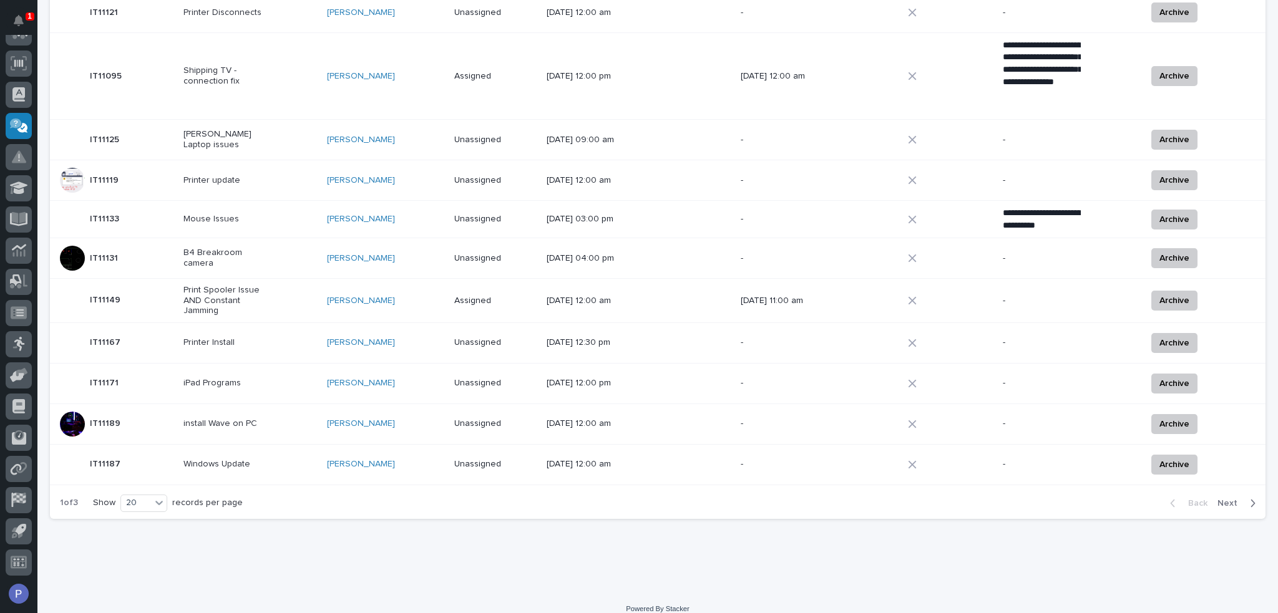
scroll to position [575, 0]
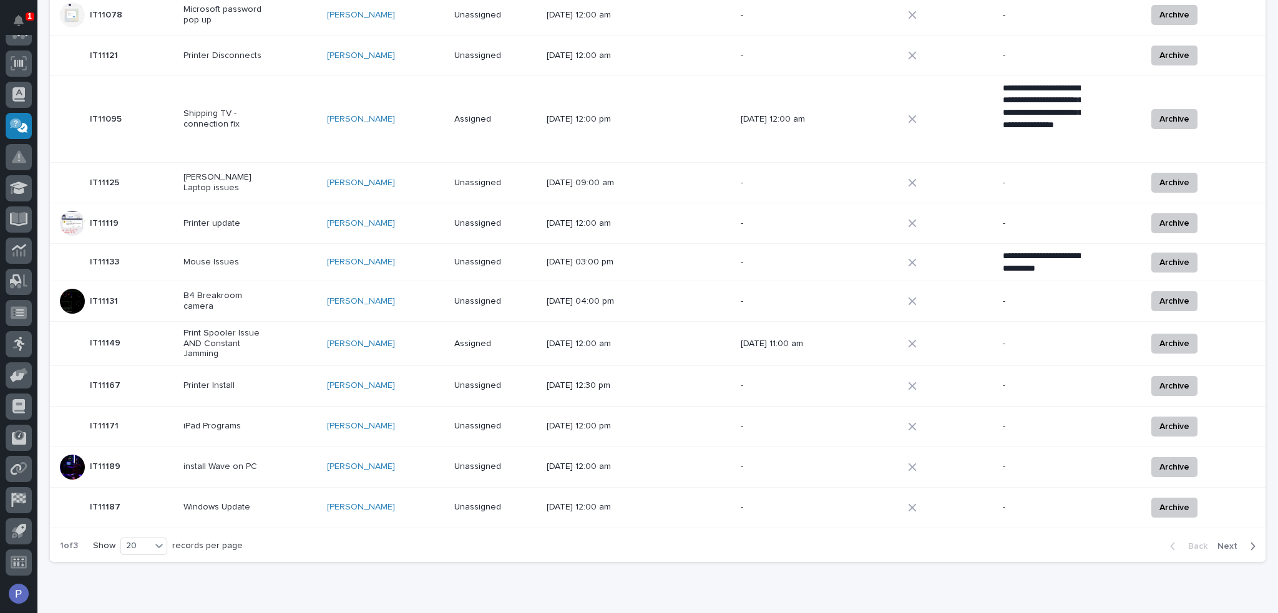
click at [282, 497] on div "Windows Update" at bounding box center [250, 507] width 134 height 21
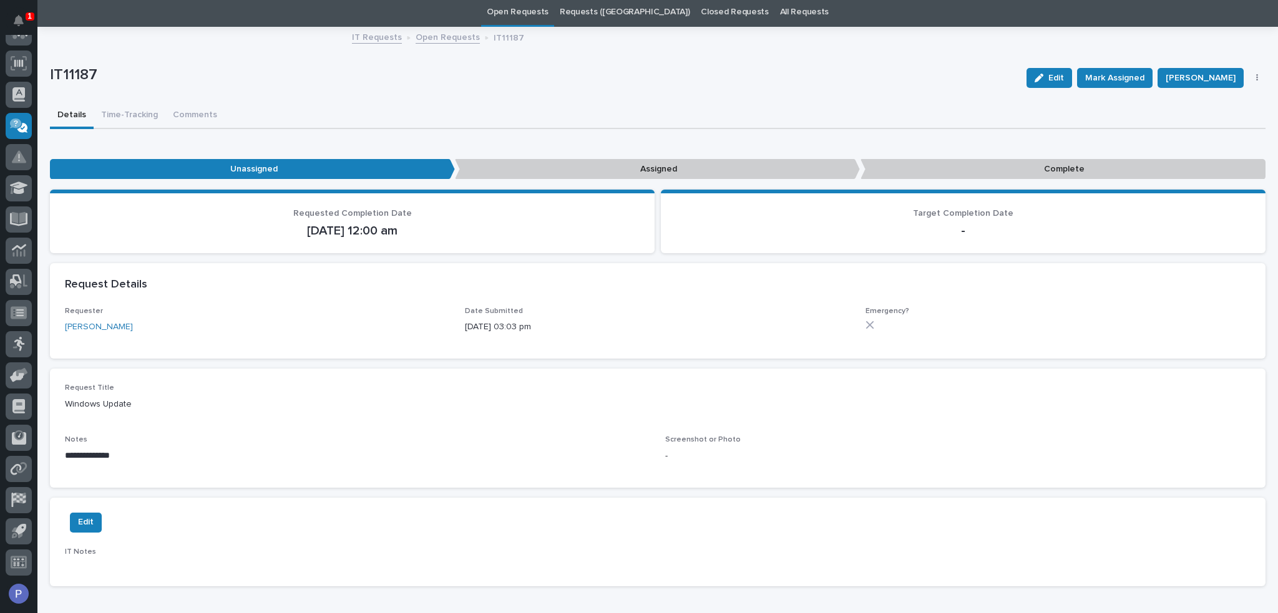
scroll to position [62, 0]
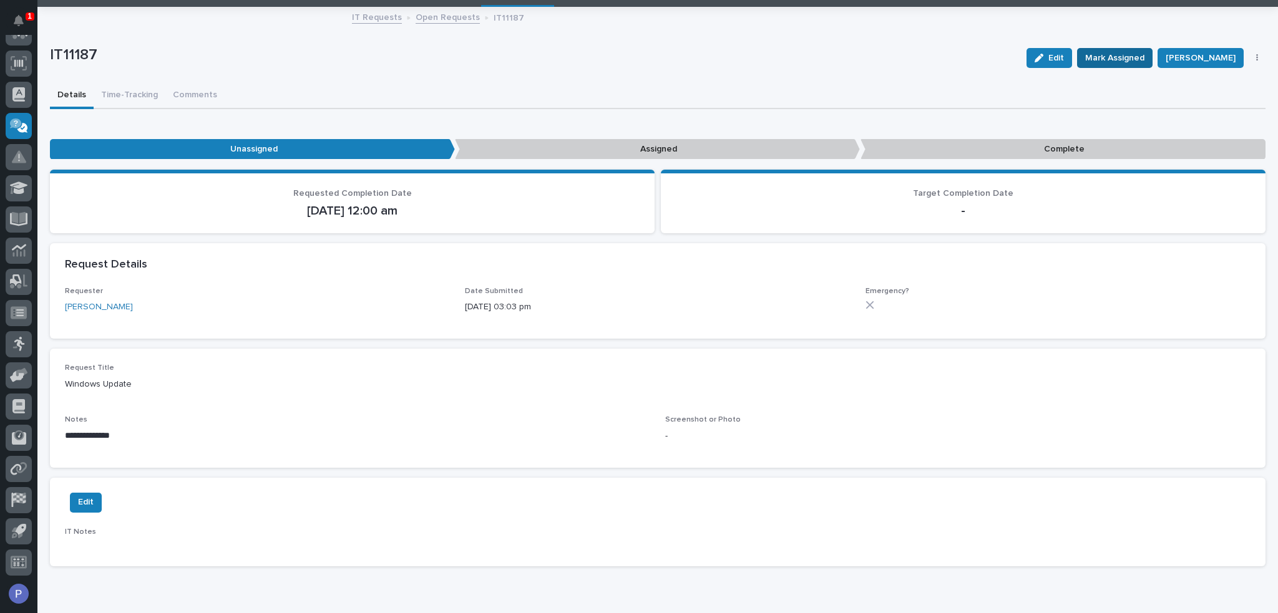
click at [1136, 58] on span "Mark Assigned" at bounding box center [1114, 58] width 59 height 15
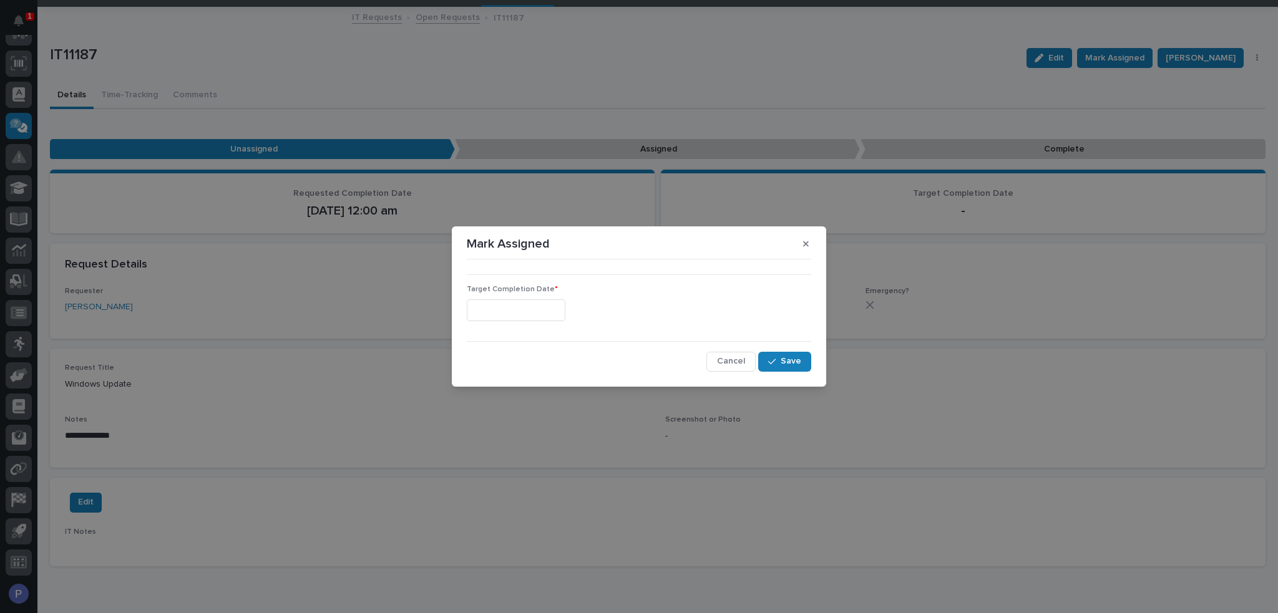
click at [529, 316] on input "text" at bounding box center [516, 311] width 99 height 22
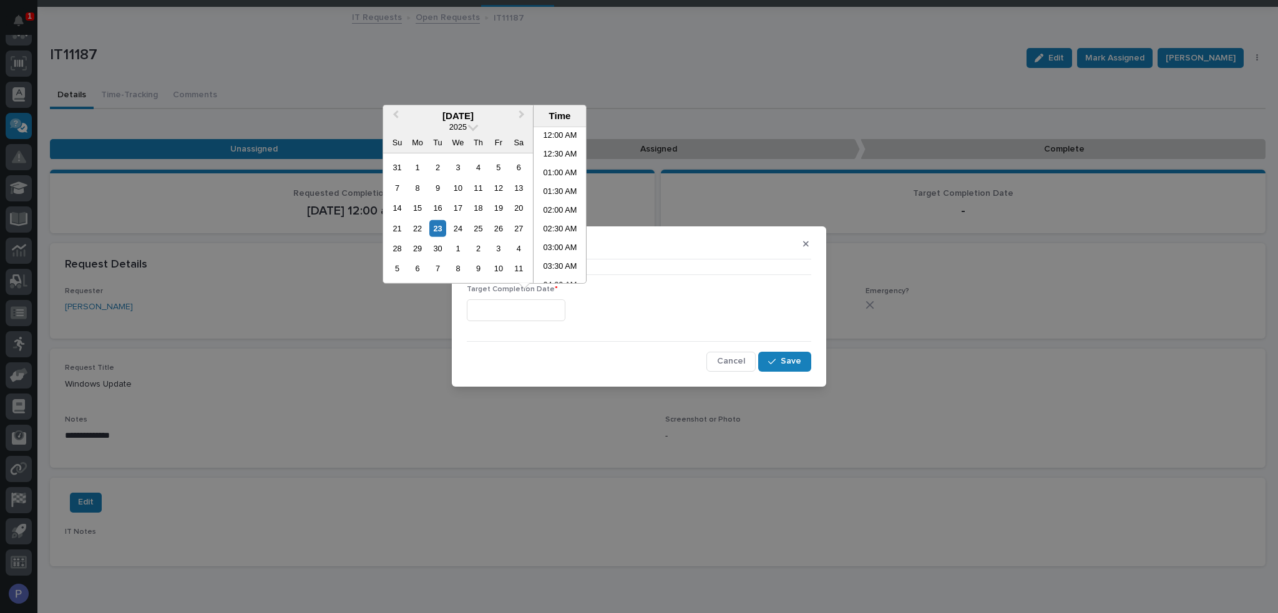
scroll to position [250, 0]
click at [562, 205] on li "08:30 AM" at bounding box center [560, 205] width 53 height 19
type input "**********"
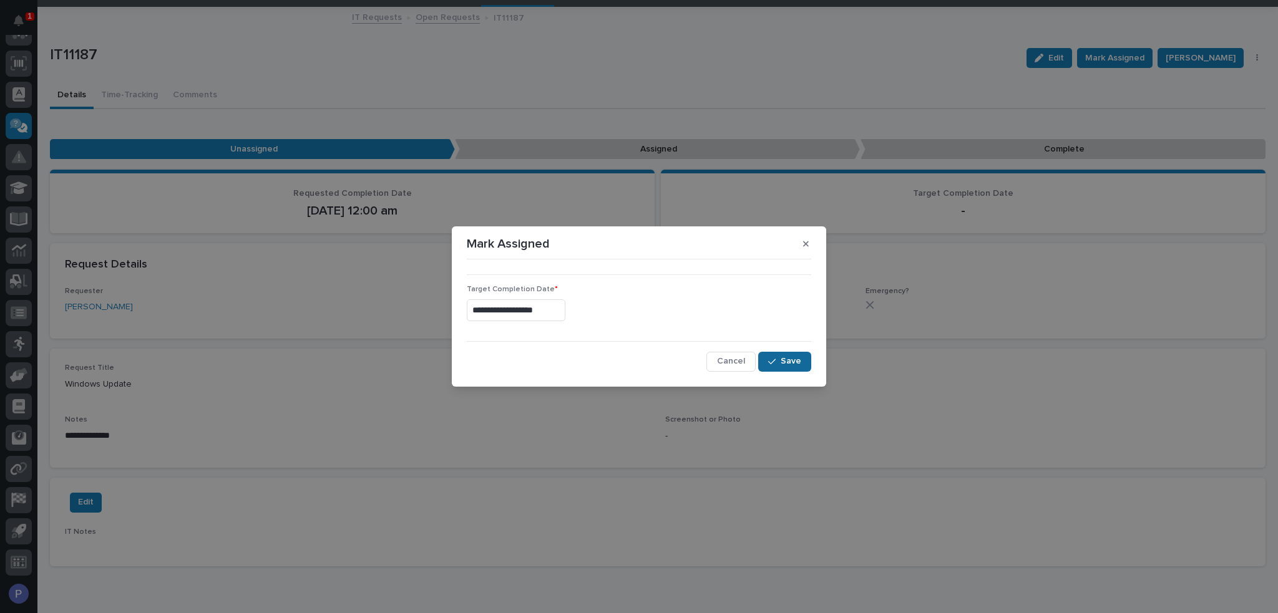
click at [791, 366] on span "Save" at bounding box center [791, 361] width 21 height 11
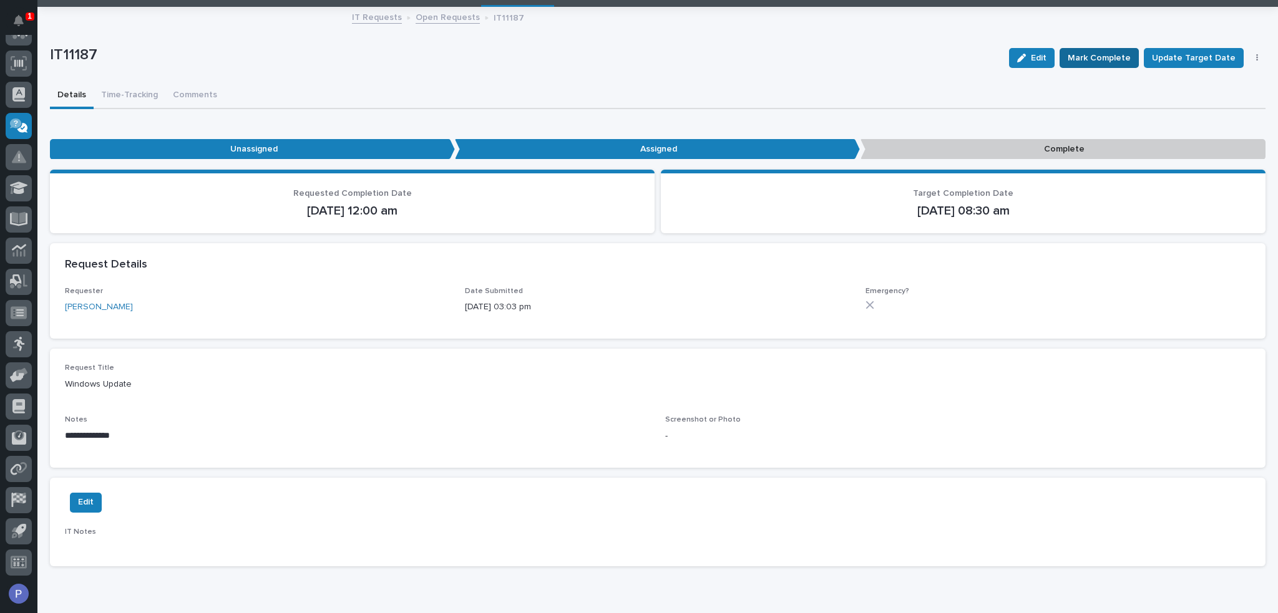
click at [1098, 52] on span "Mark Complete" at bounding box center [1099, 58] width 63 height 15
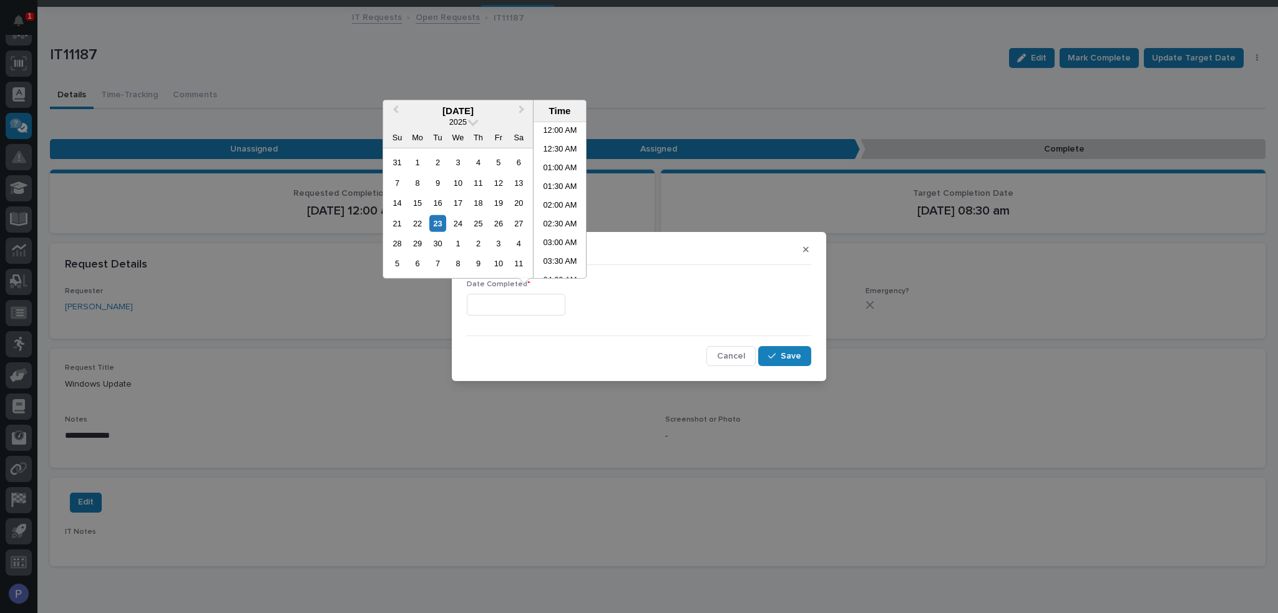
click at [522, 308] on input "text" at bounding box center [516, 305] width 99 height 22
click at [559, 198] on li "08:30 AM" at bounding box center [560, 200] width 53 height 19
type input "**********"
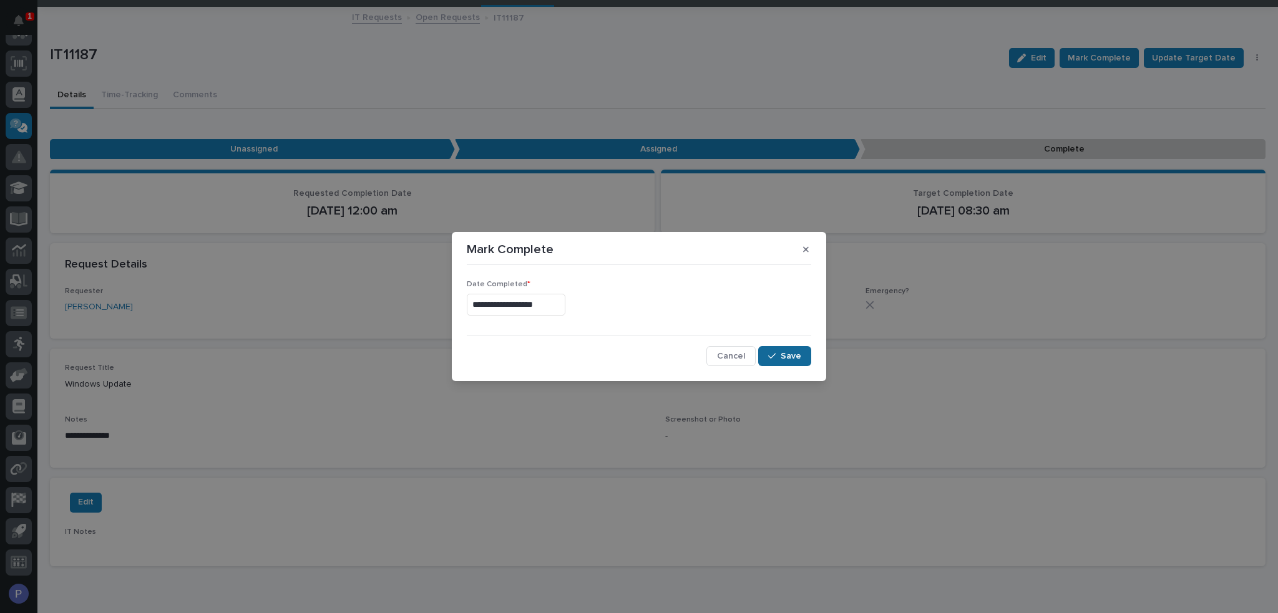
click at [799, 358] on span "Save" at bounding box center [791, 356] width 21 height 11
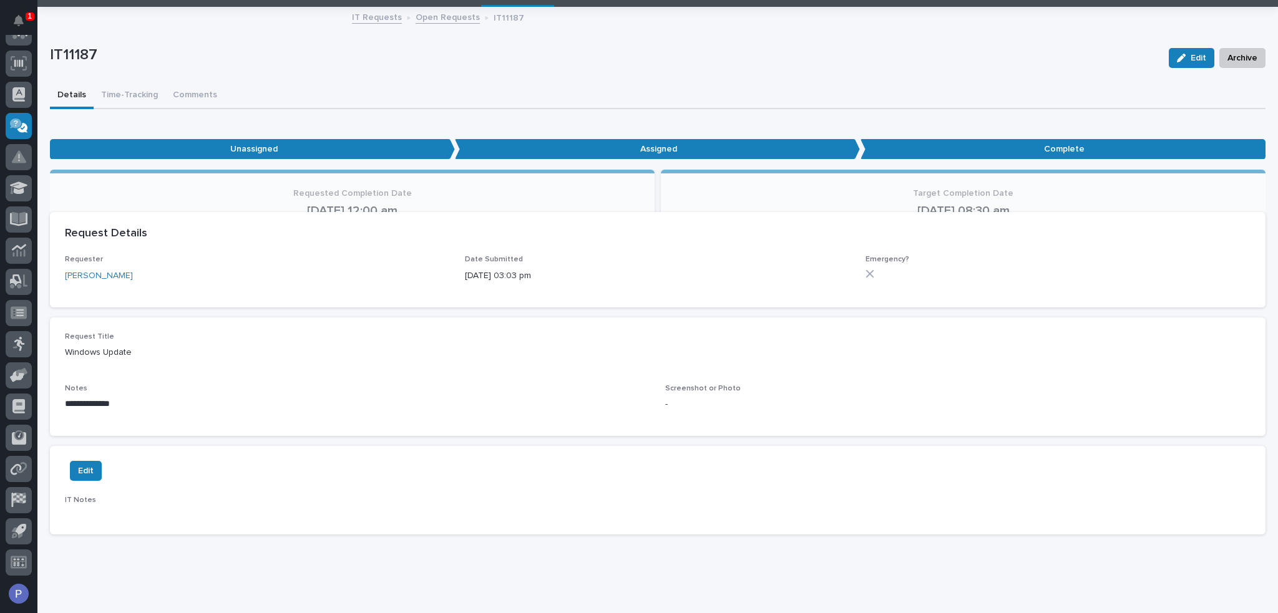
scroll to position [49, 0]
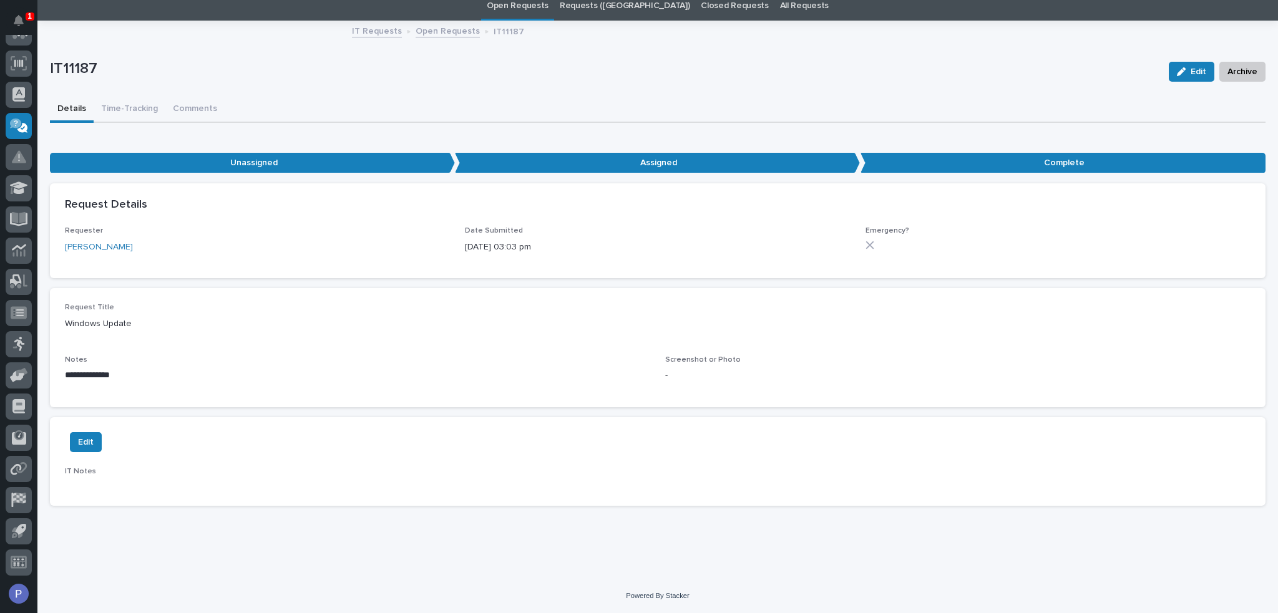
click at [549, 6] on link "Open Requests" at bounding box center [518, 5] width 62 height 29
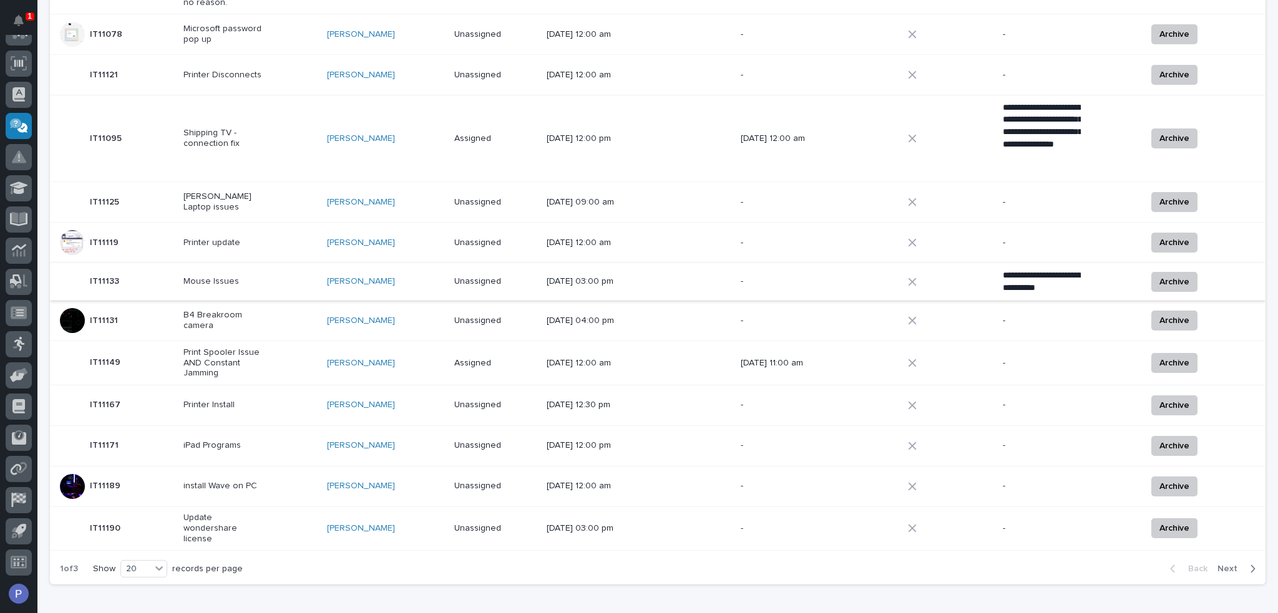
scroll to position [622, 0]
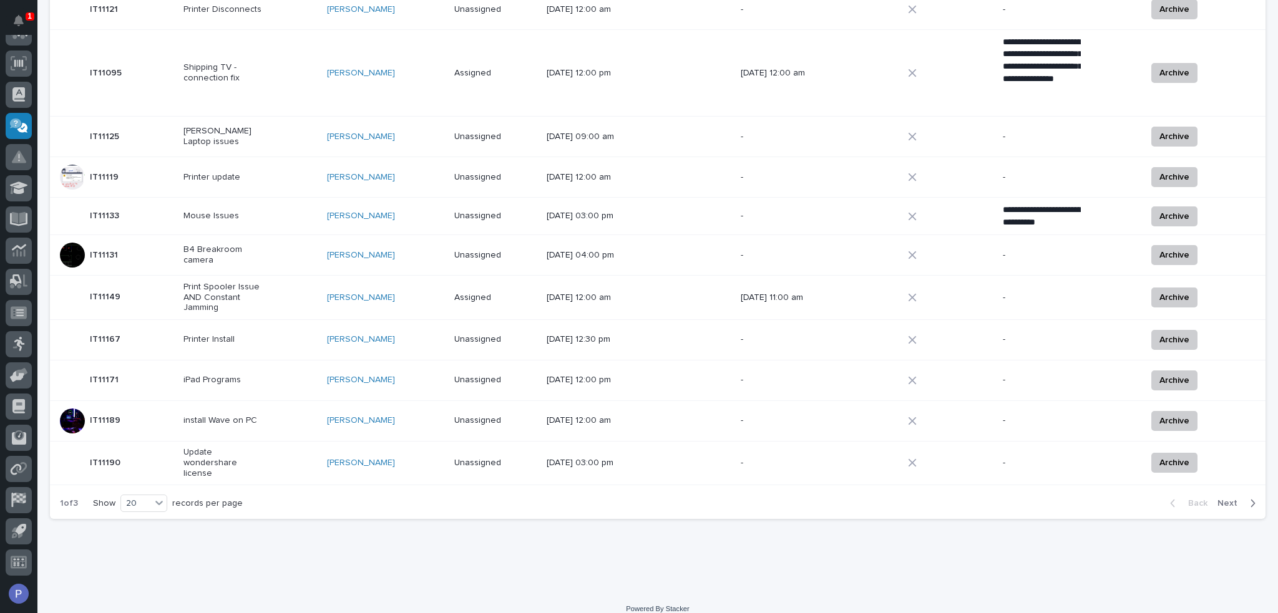
click at [253, 449] on p "Update wondershare license" at bounding box center [222, 462] width 78 height 31
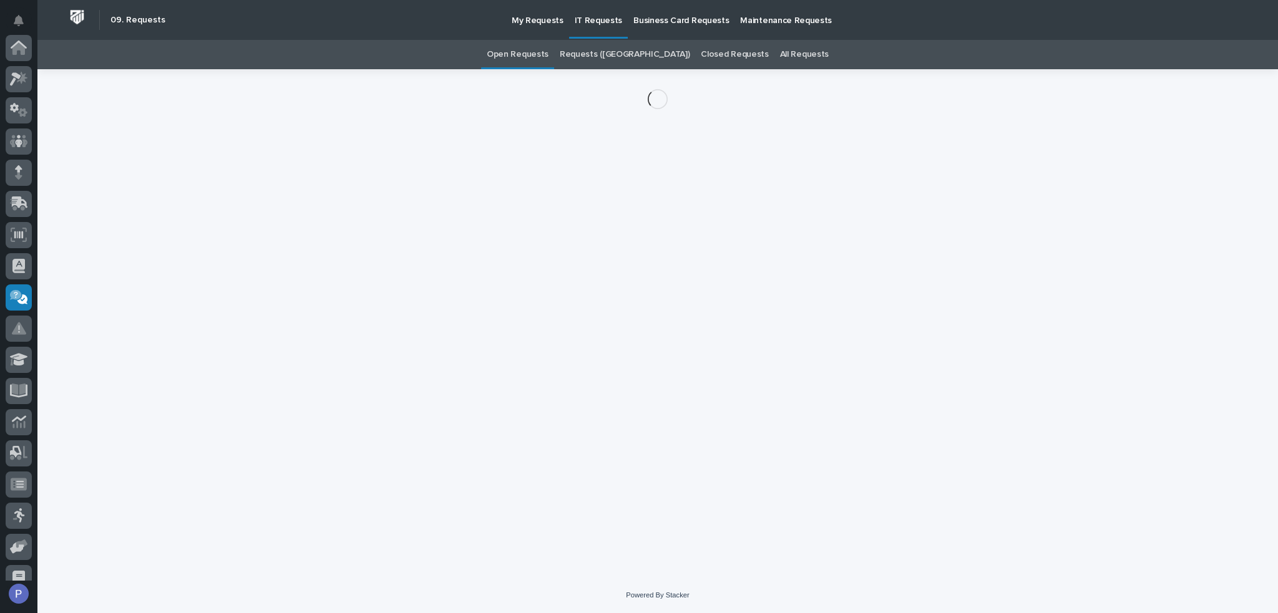
scroll to position [172, 0]
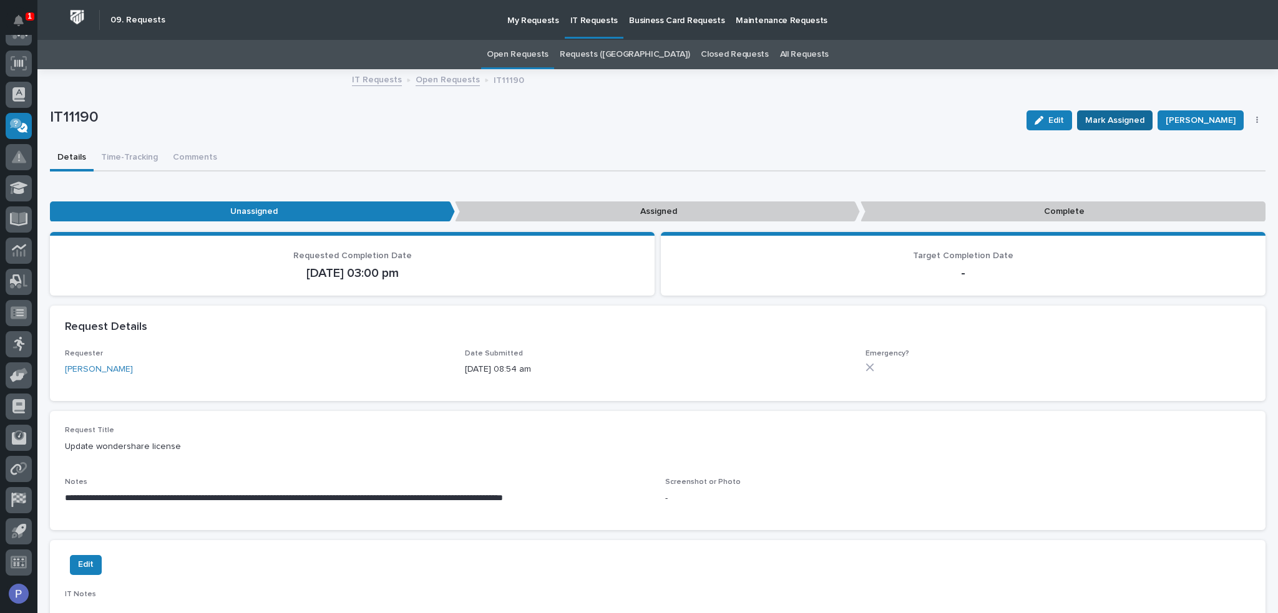
click at [1138, 119] on span "Mark Assigned" at bounding box center [1114, 120] width 59 height 15
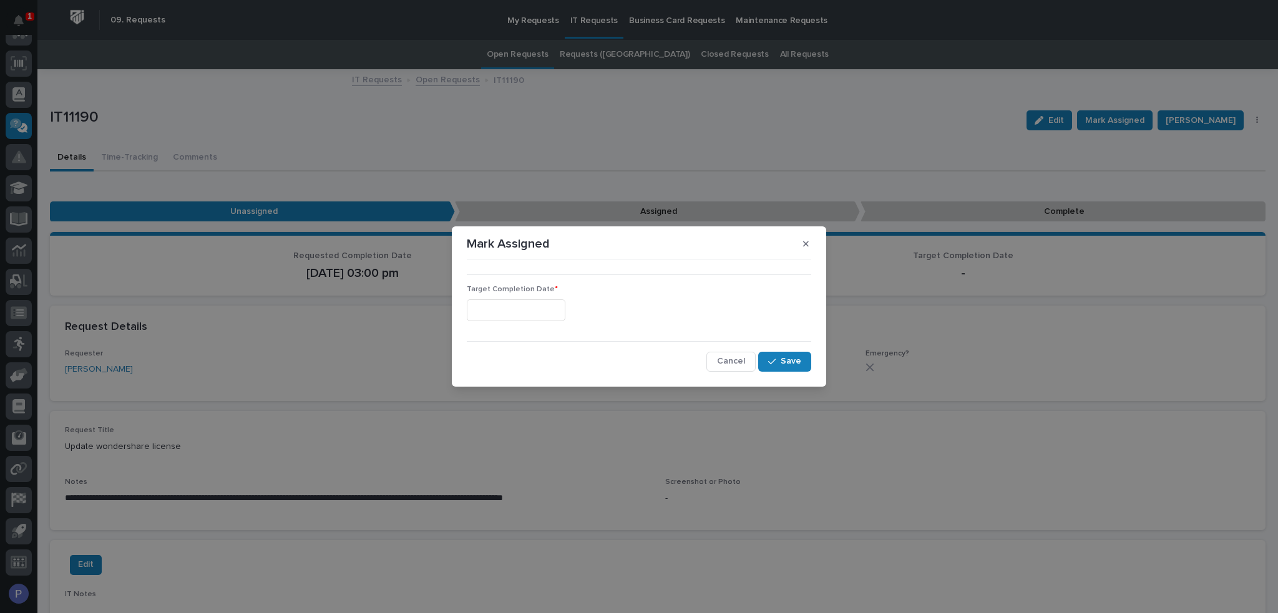
click at [559, 311] on input "text" at bounding box center [516, 311] width 99 height 22
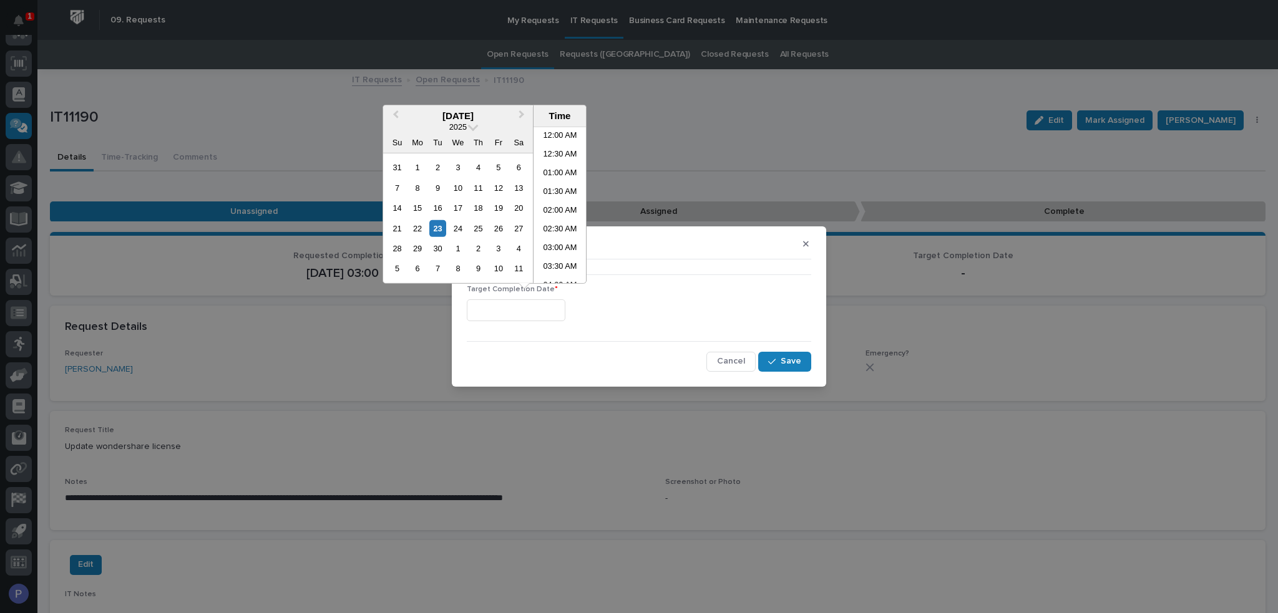
scroll to position [250, 0]
click at [560, 205] on li "08:30 AM" at bounding box center [560, 205] width 53 height 19
type input "**********"
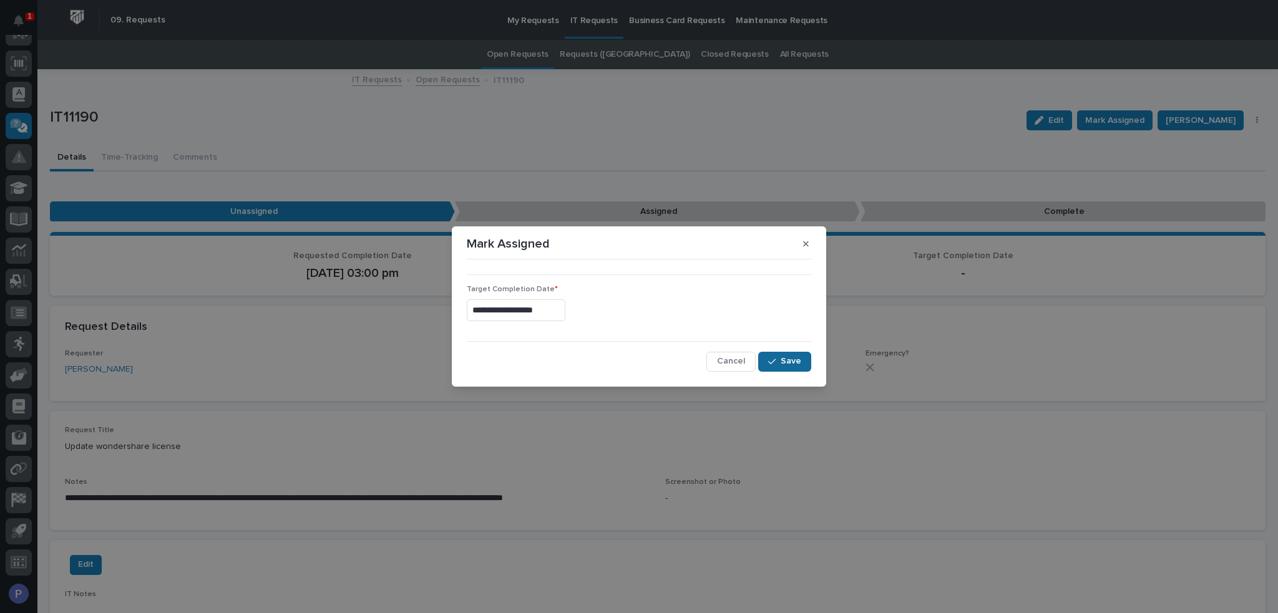
click at [787, 359] on span "Save" at bounding box center [791, 361] width 21 height 11
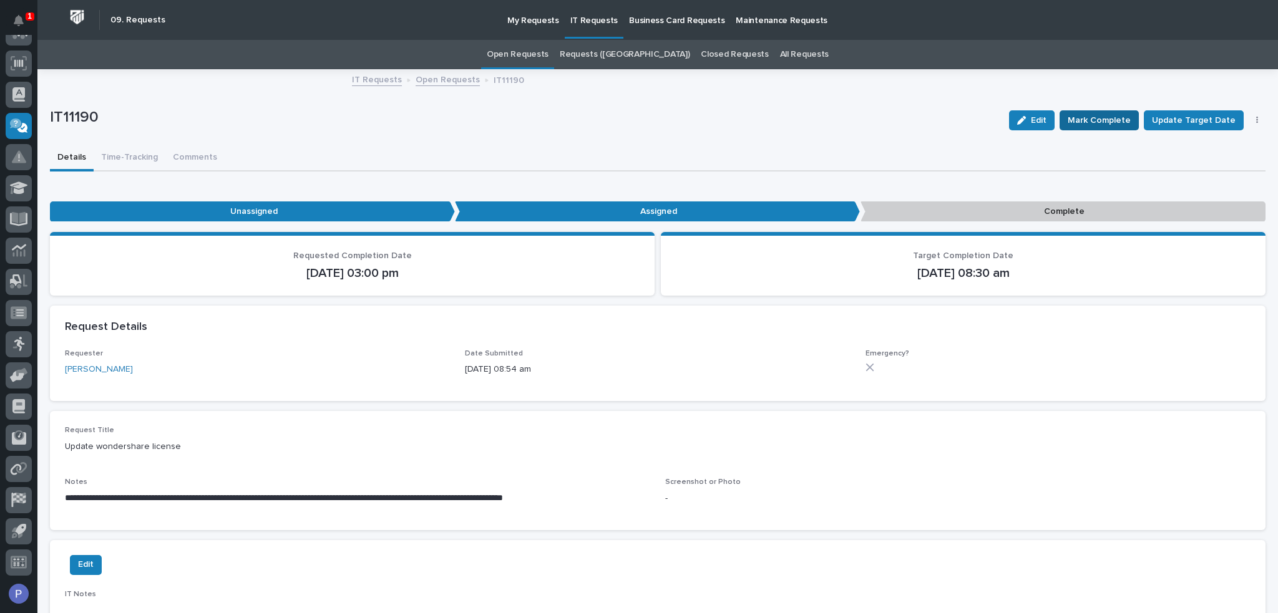
click at [1086, 120] on span "Mark Complete" at bounding box center [1099, 120] width 63 height 15
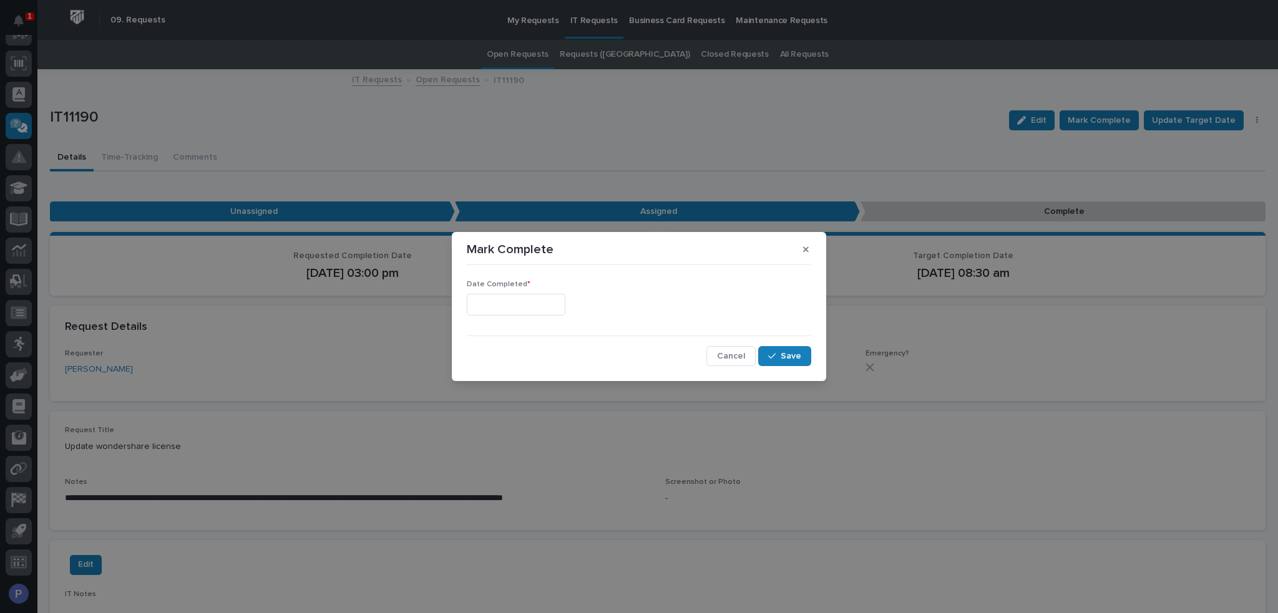
click at [549, 305] on input "text" at bounding box center [516, 305] width 99 height 22
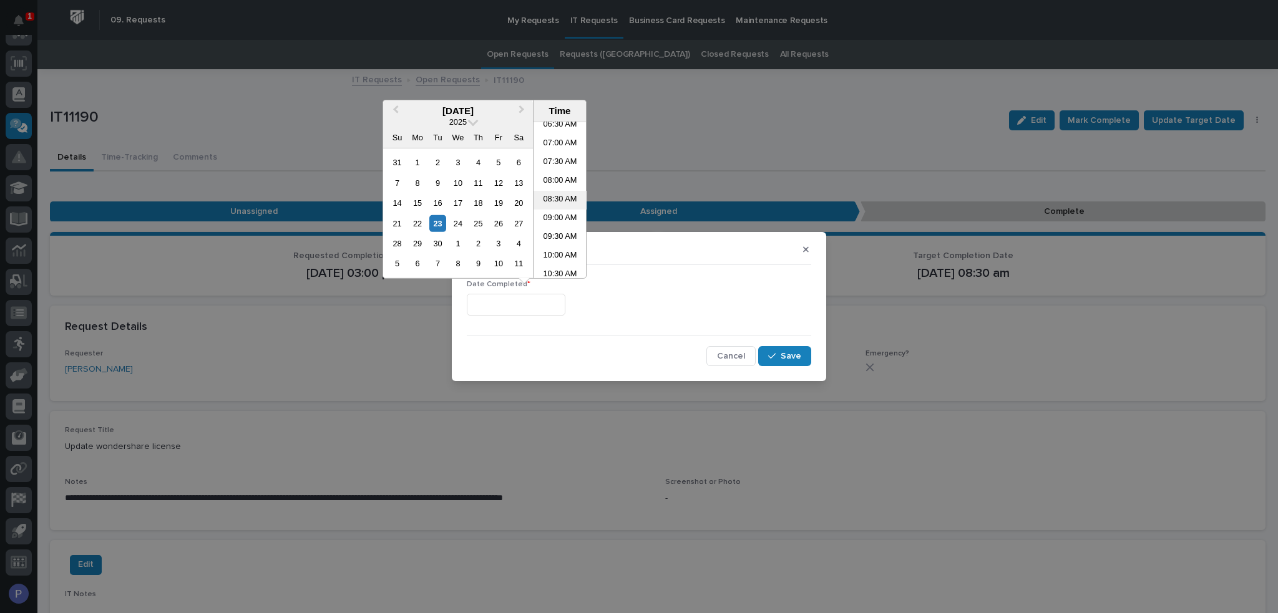
click at [552, 201] on li "08:30 AM" at bounding box center [560, 200] width 53 height 19
type input "**********"
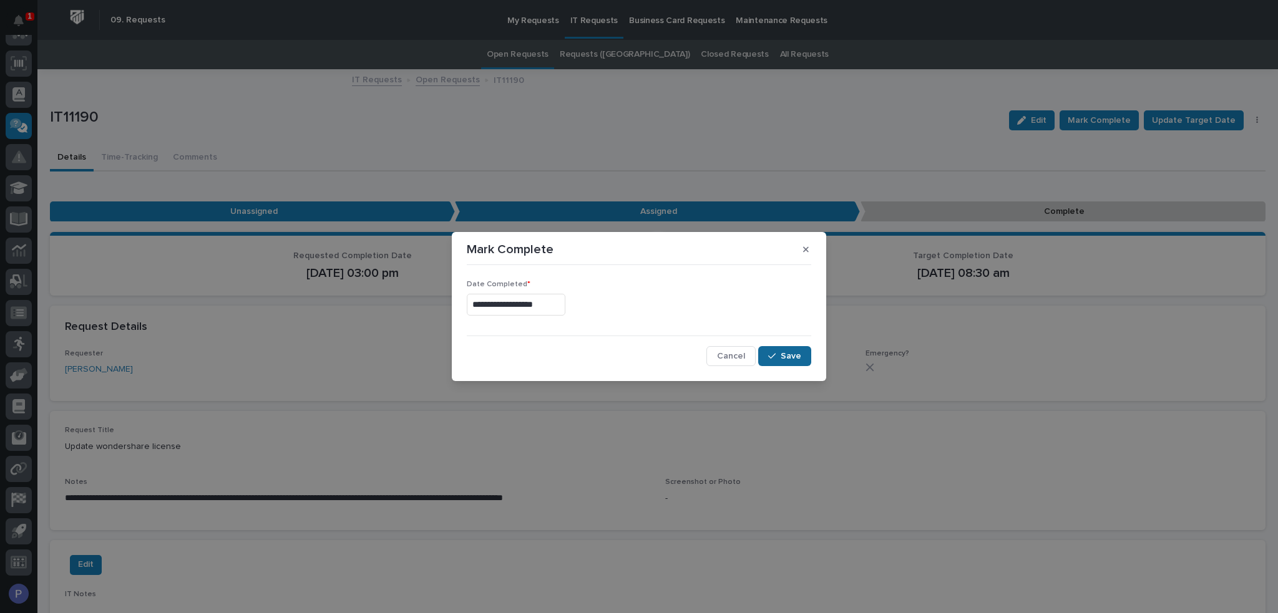
click at [787, 359] on span "Save" at bounding box center [791, 356] width 21 height 11
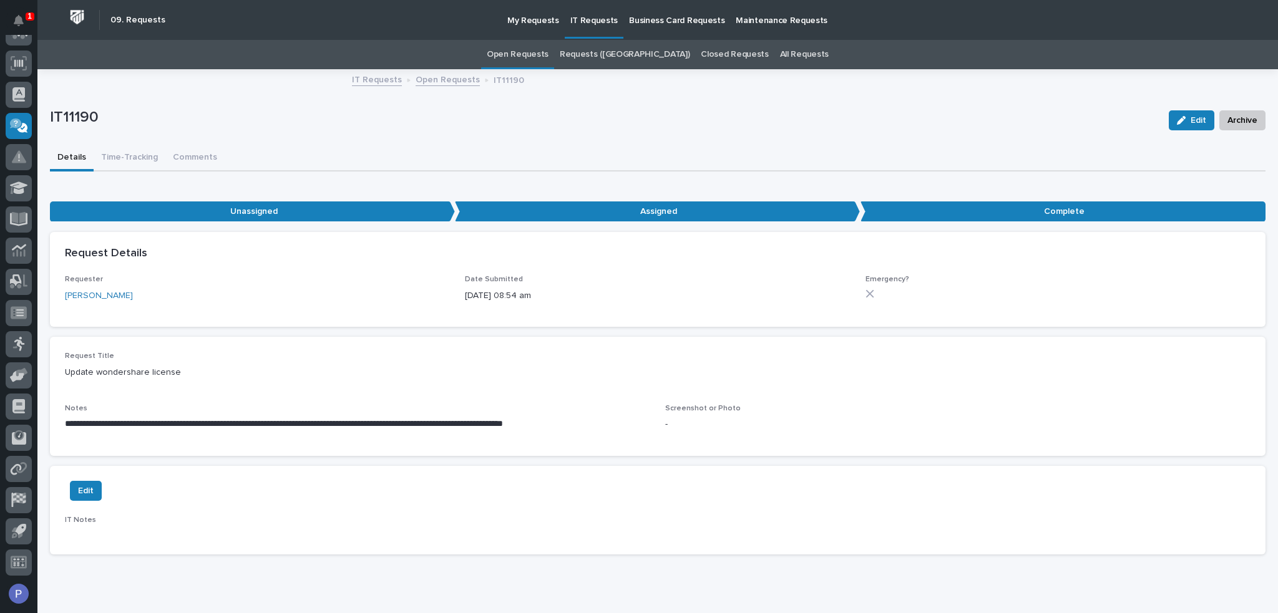
click at [549, 53] on link "Open Requests" at bounding box center [518, 54] width 62 height 29
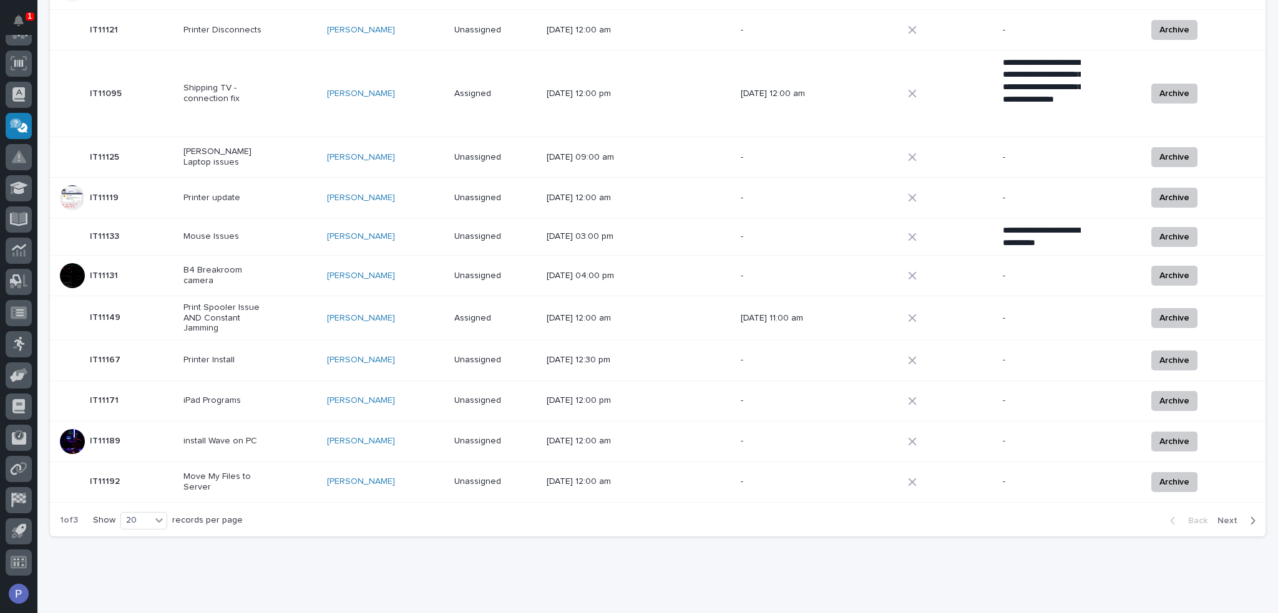
scroll to position [618, 0]
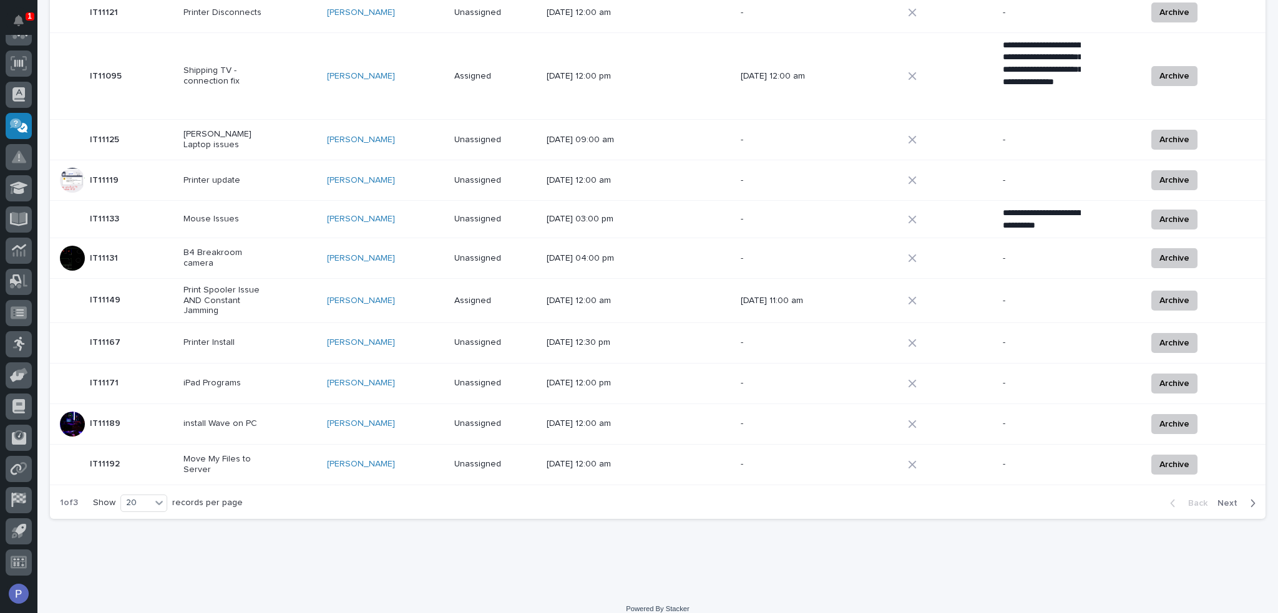
click at [1218, 498] on span "Next" at bounding box center [1231, 503] width 27 height 11
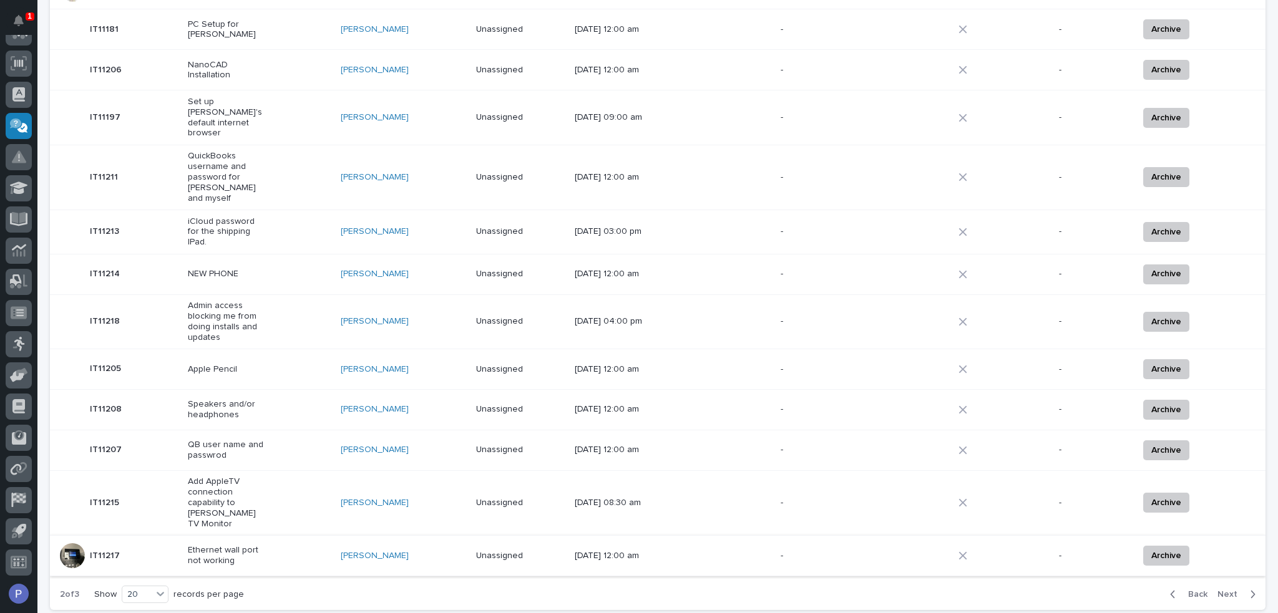
scroll to position [564, 0]
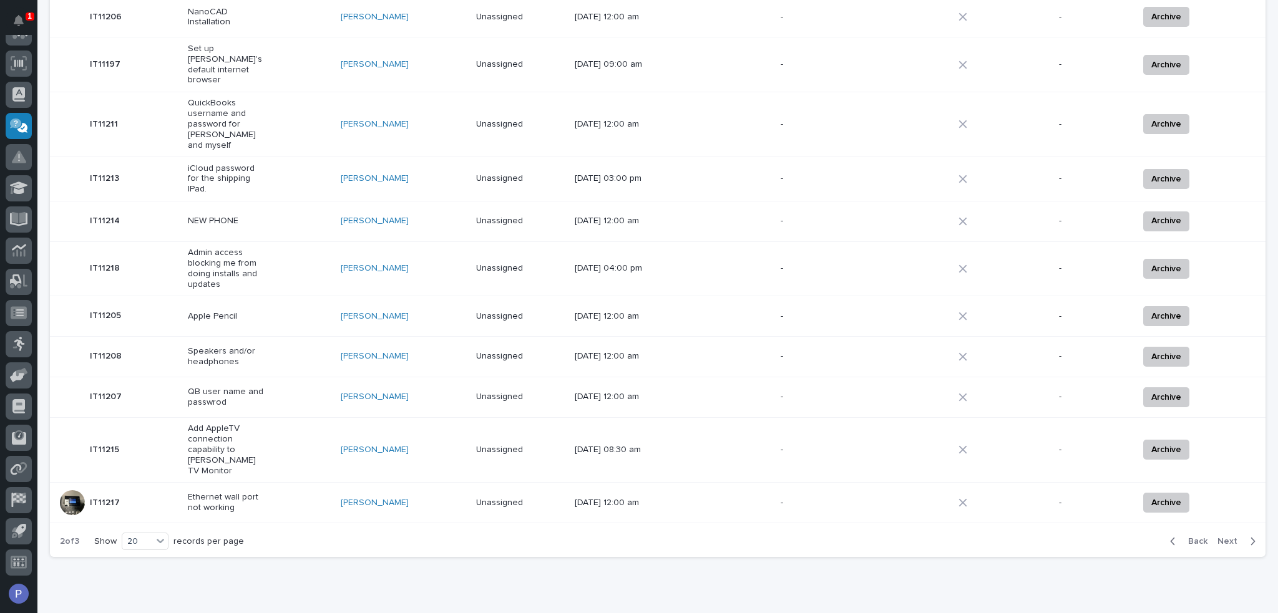
click at [304, 211] on div "NEW PHONE" at bounding box center [259, 221] width 143 height 21
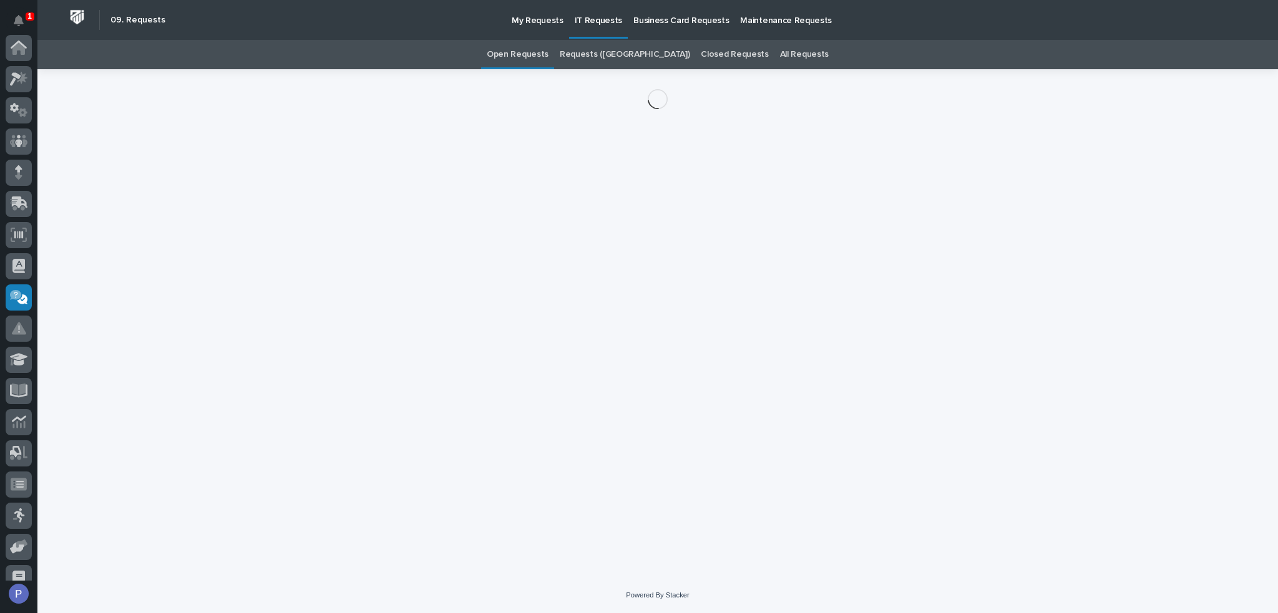
scroll to position [172, 0]
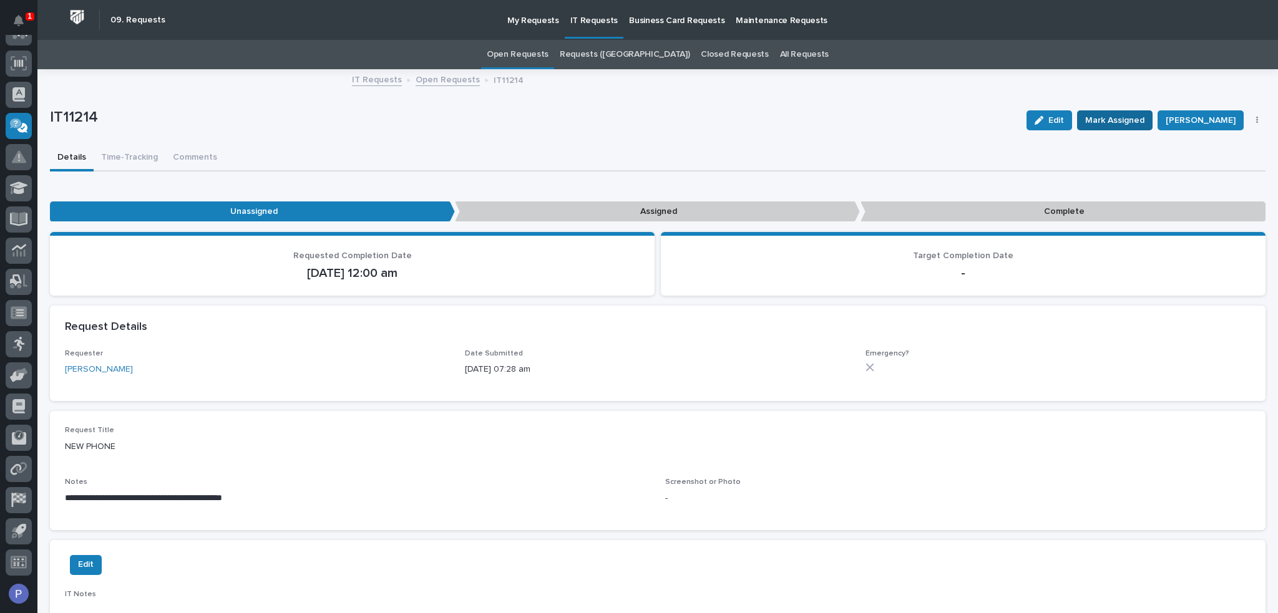
click at [1113, 120] on span "Mark Assigned" at bounding box center [1114, 120] width 59 height 15
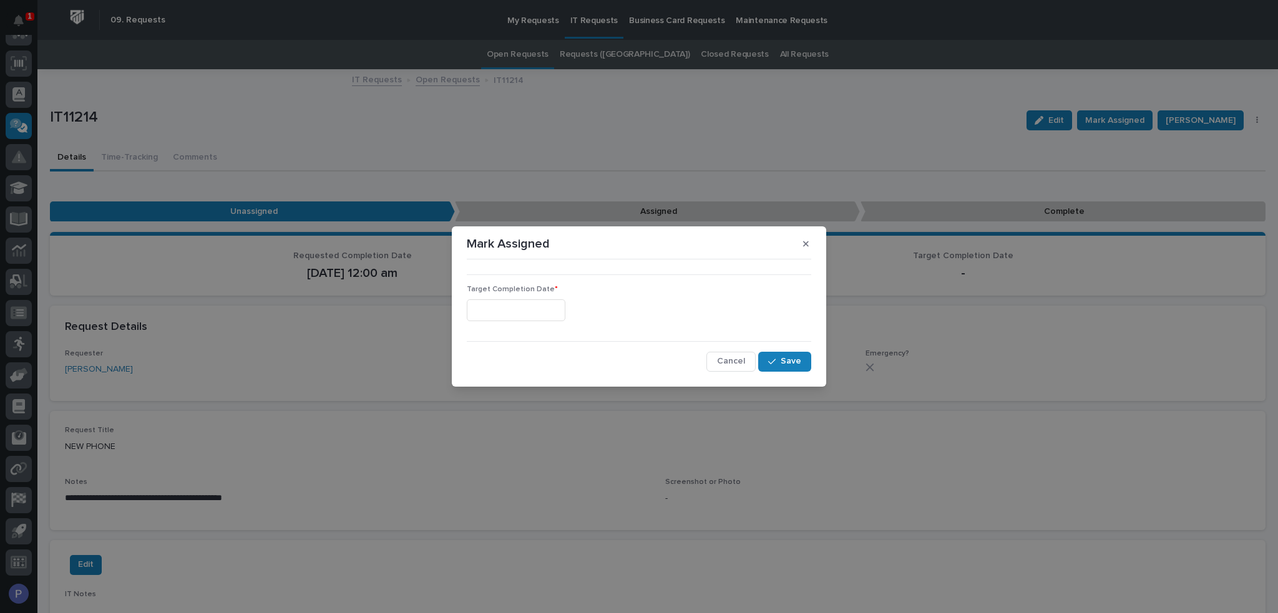
click at [532, 304] on input "text" at bounding box center [516, 311] width 99 height 22
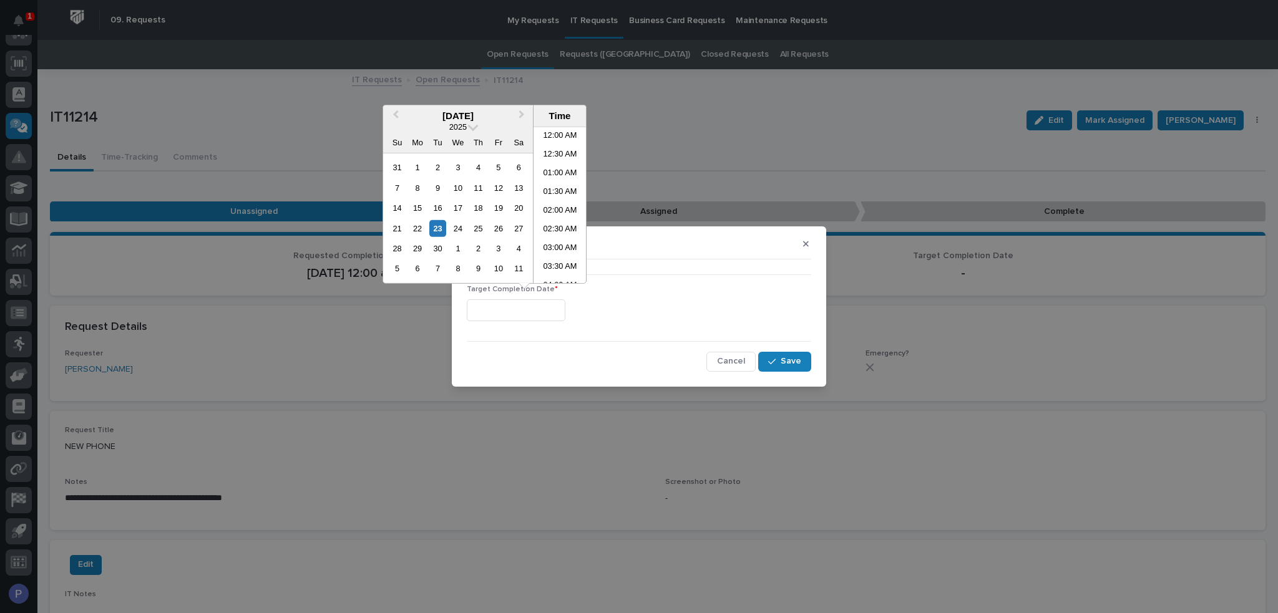
scroll to position [250, 0]
click at [554, 204] on li "08:30 AM" at bounding box center [560, 205] width 53 height 19
type input "**********"
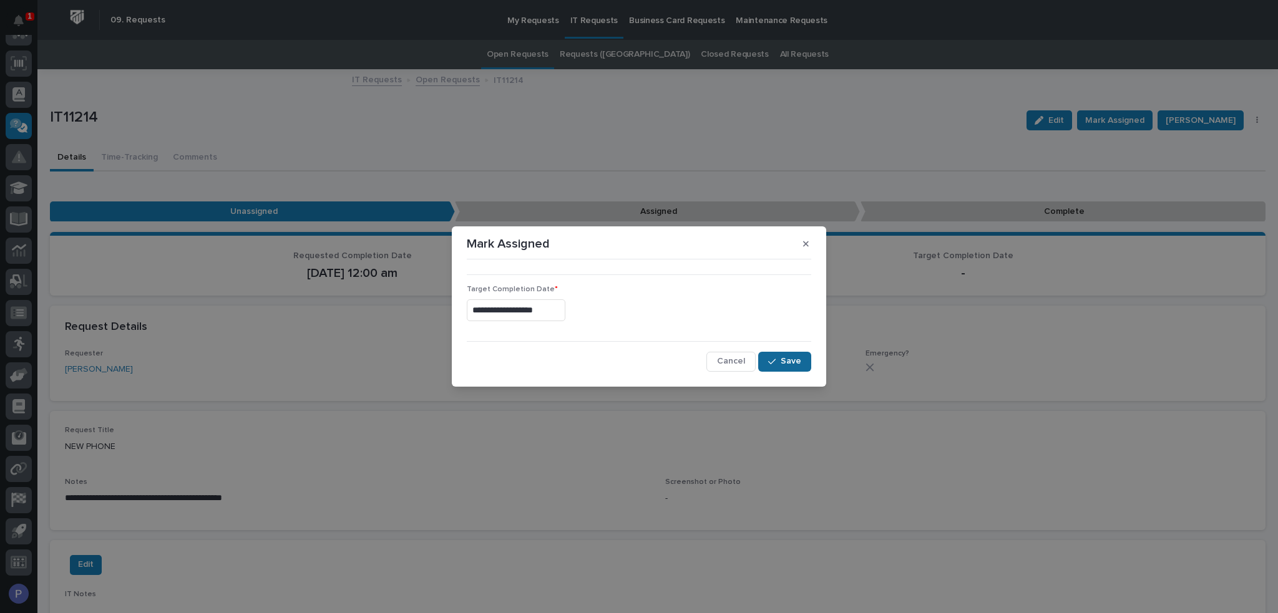
click at [798, 361] on span "Save" at bounding box center [791, 361] width 21 height 11
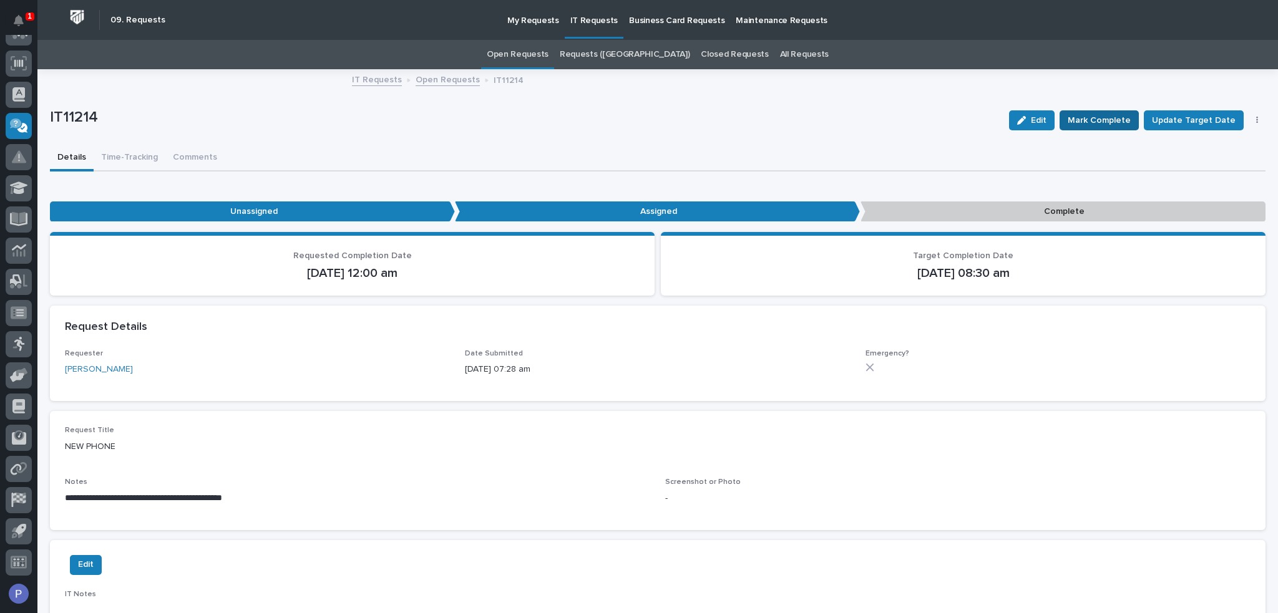
click at [1108, 118] on span "Mark Complete" at bounding box center [1099, 120] width 63 height 15
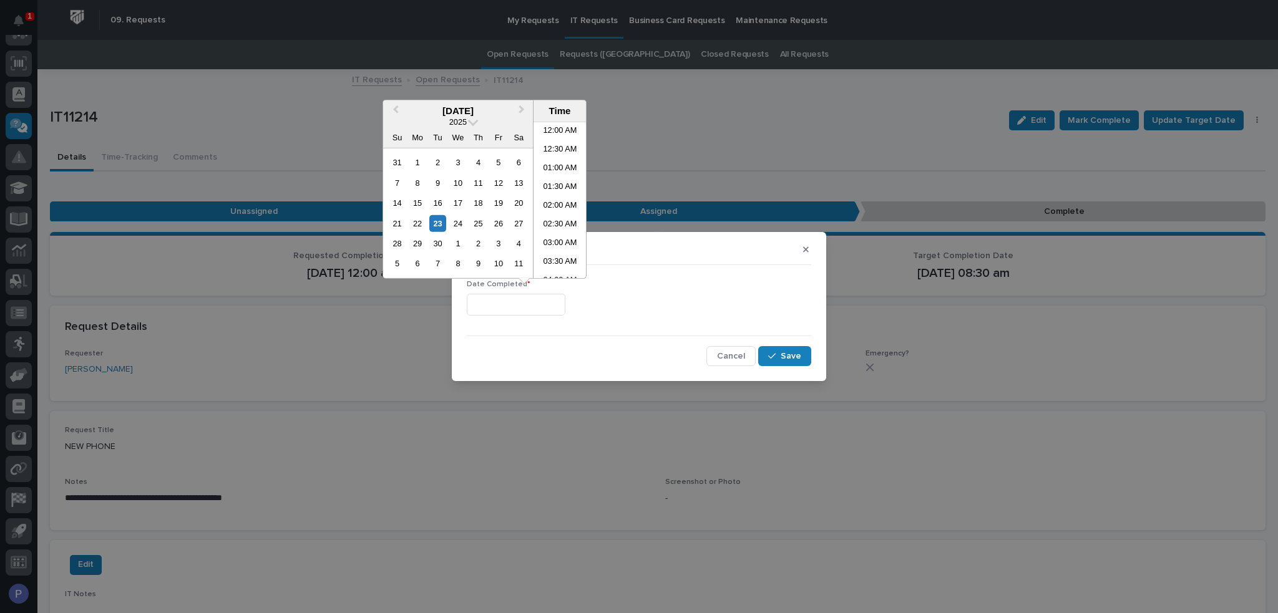
click at [557, 303] on input "text" at bounding box center [516, 305] width 99 height 22
click at [560, 198] on li "08:30 AM" at bounding box center [560, 200] width 53 height 19
type input "**********"
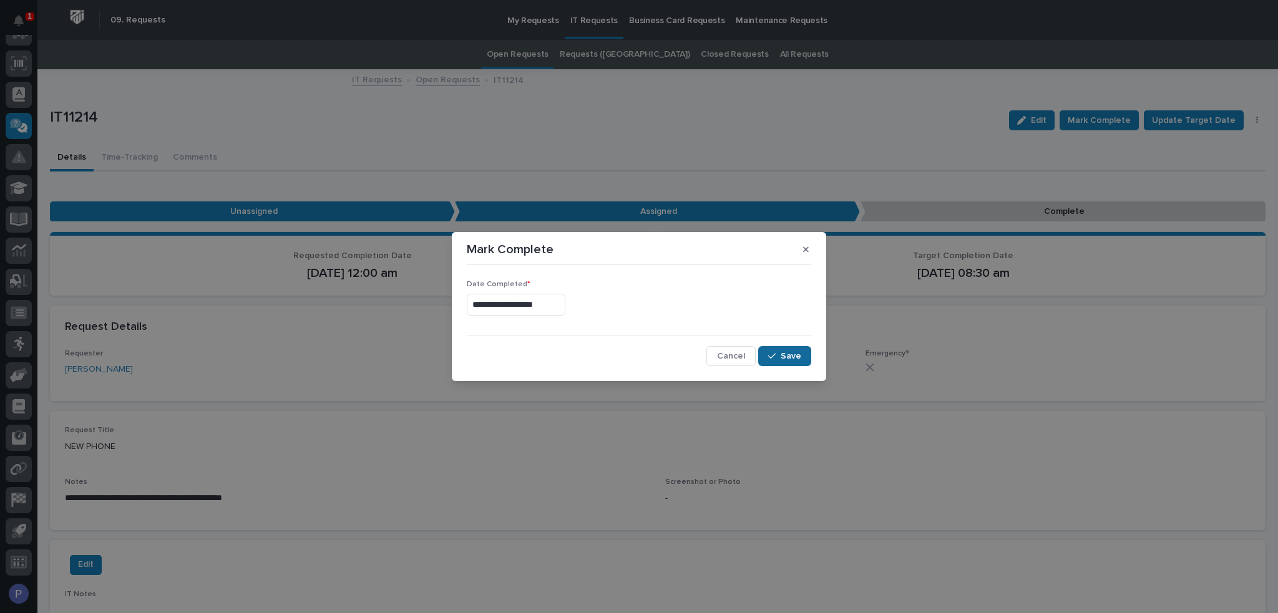
click at [782, 354] on span "Save" at bounding box center [791, 356] width 21 height 11
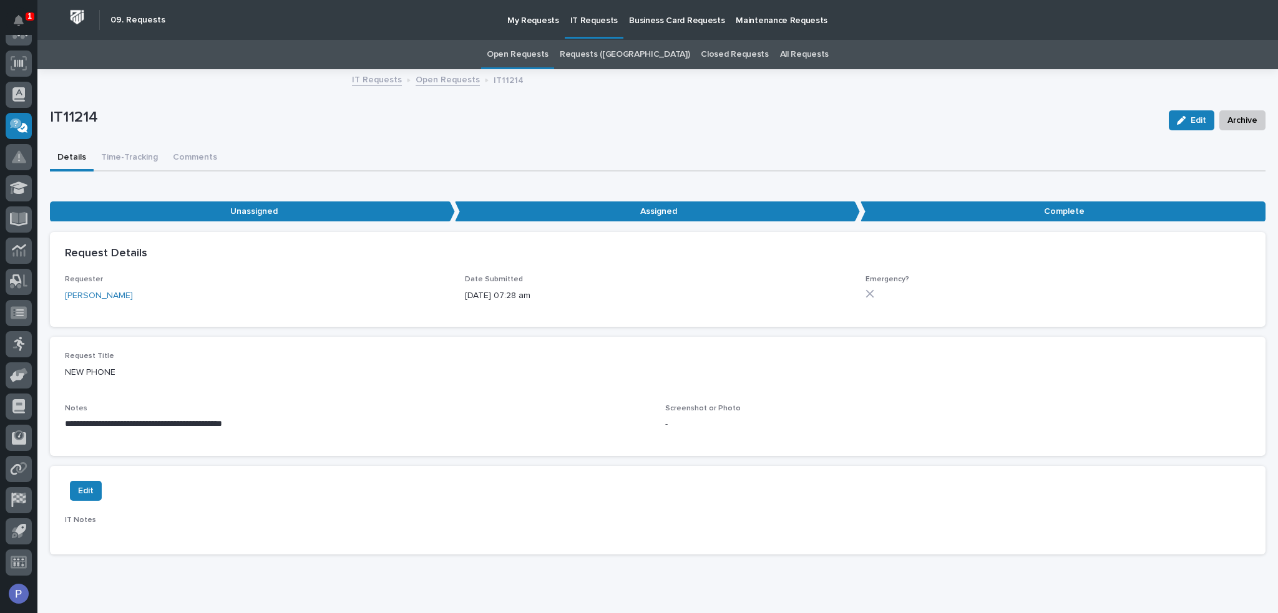
click at [547, 52] on link "Open Requests" at bounding box center [518, 54] width 62 height 29
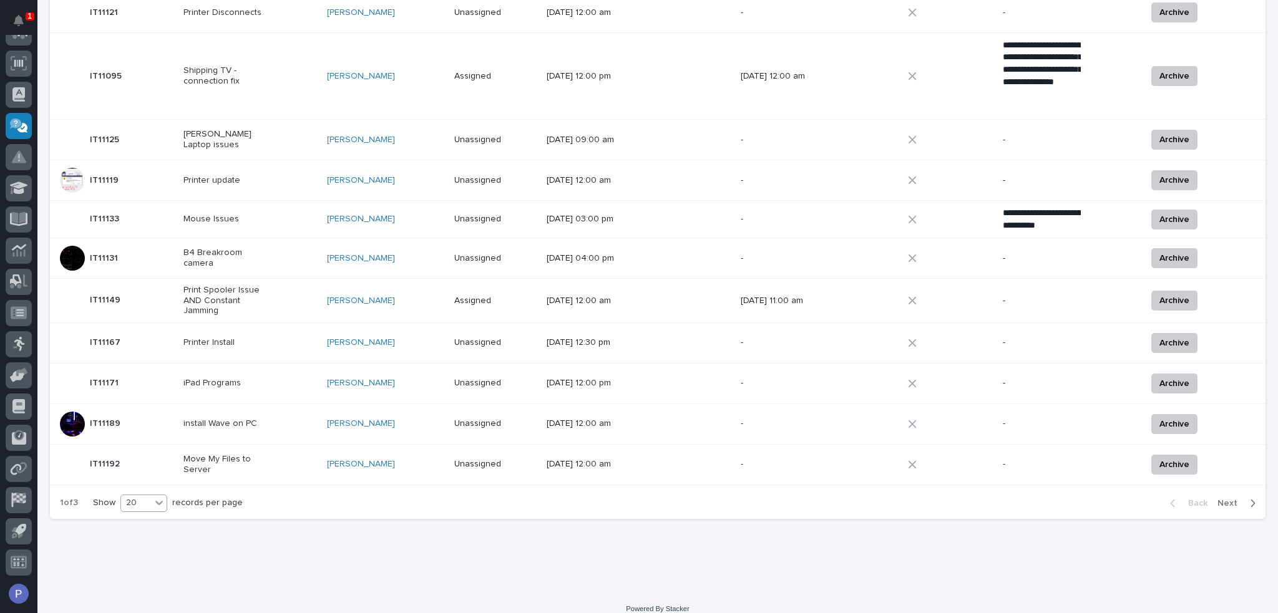
scroll to position [575, 0]
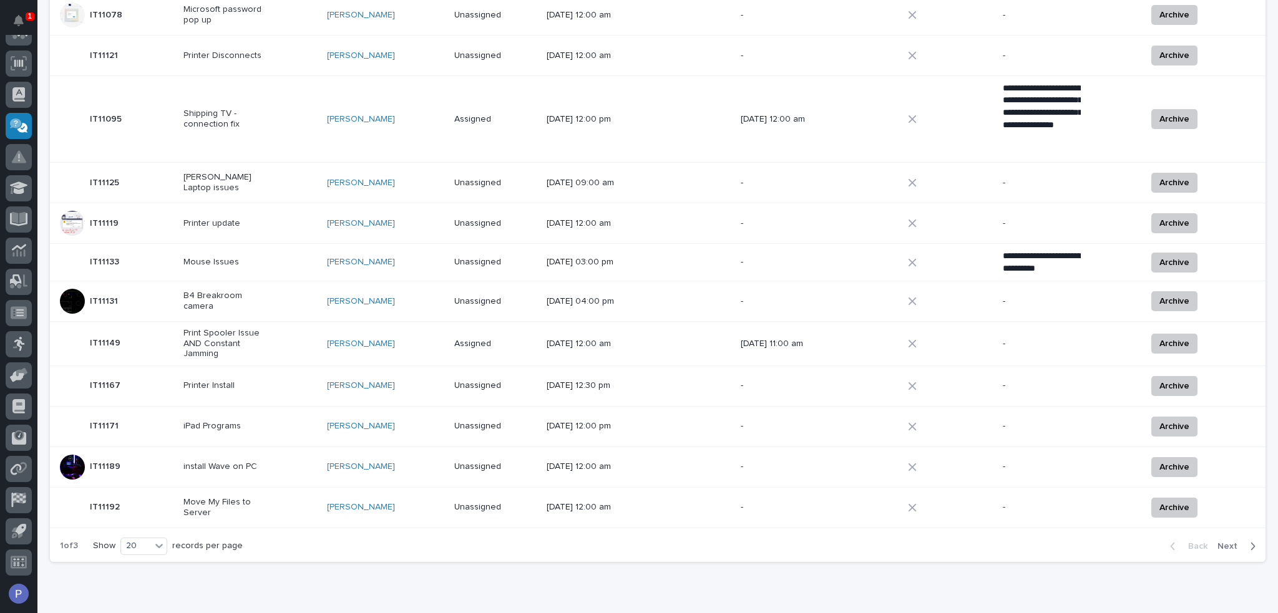
click at [1224, 541] on span "Next" at bounding box center [1231, 546] width 27 height 11
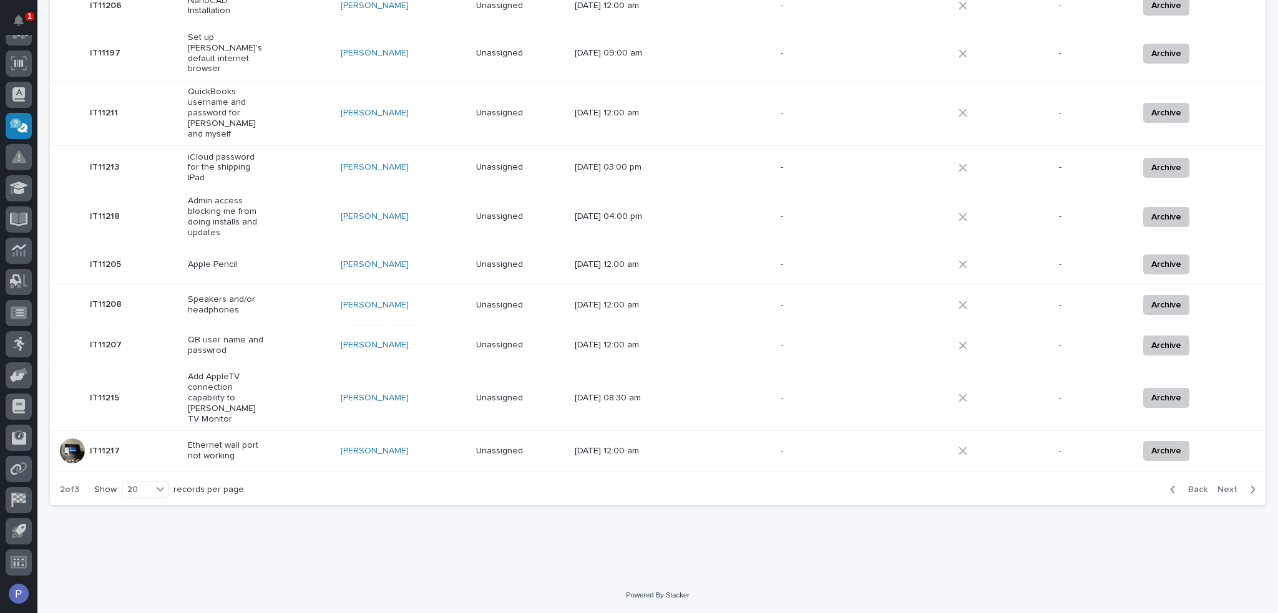
scroll to position [524, 0]
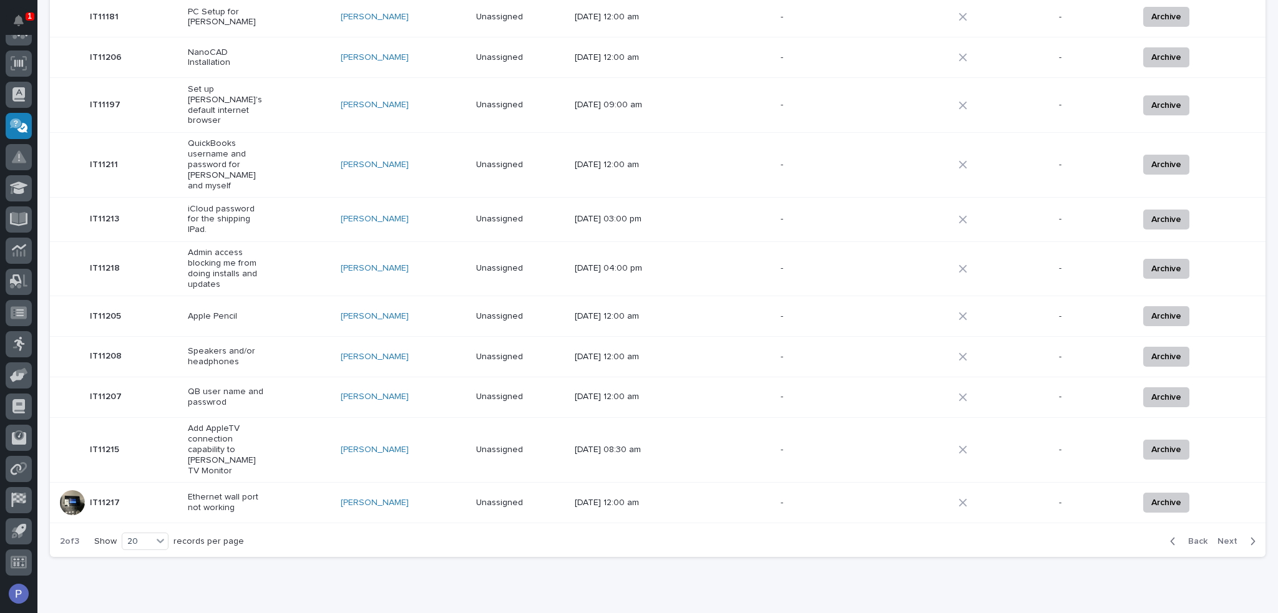
click at [1223, 536] on span "Next" at bounding box center [1231, 541] width 27 height 11
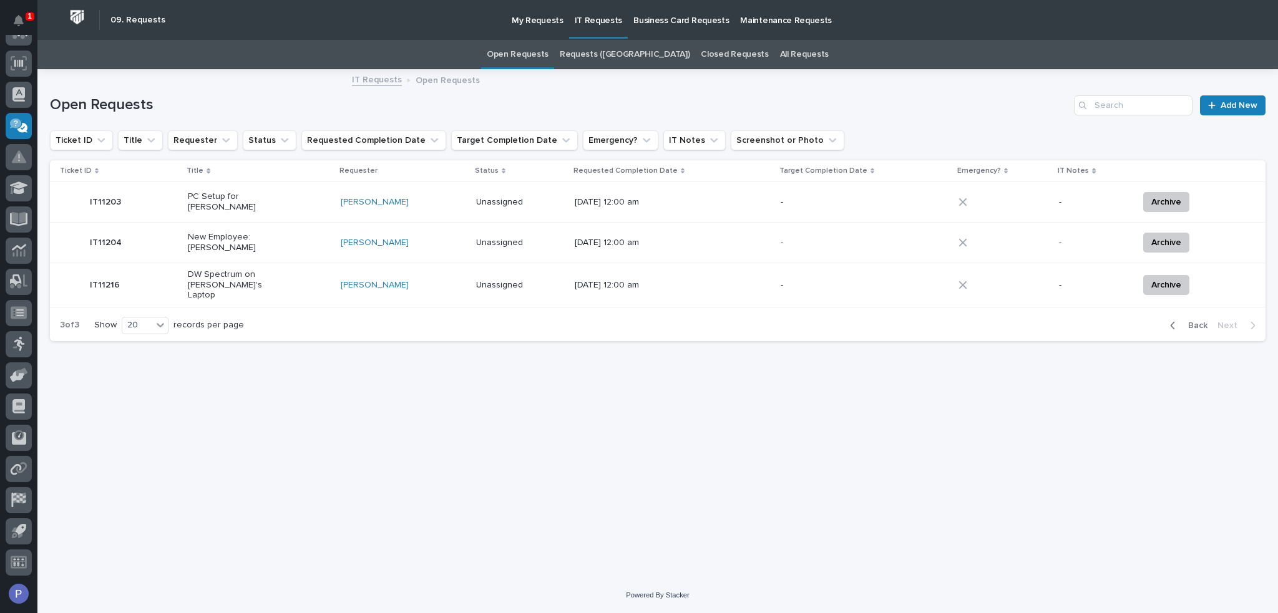
click at [235, 243] on p "New Employee: [PERSON_NAME]" at bounding box center [227, 242] width 78 height 21
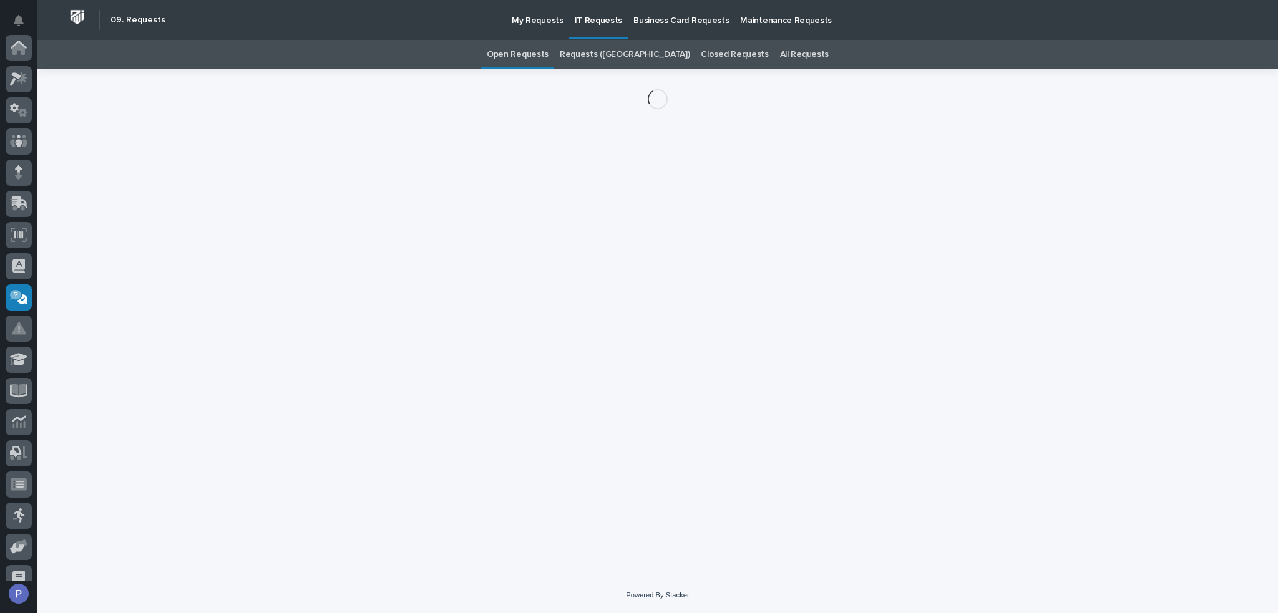
scroll to position [172, 0]
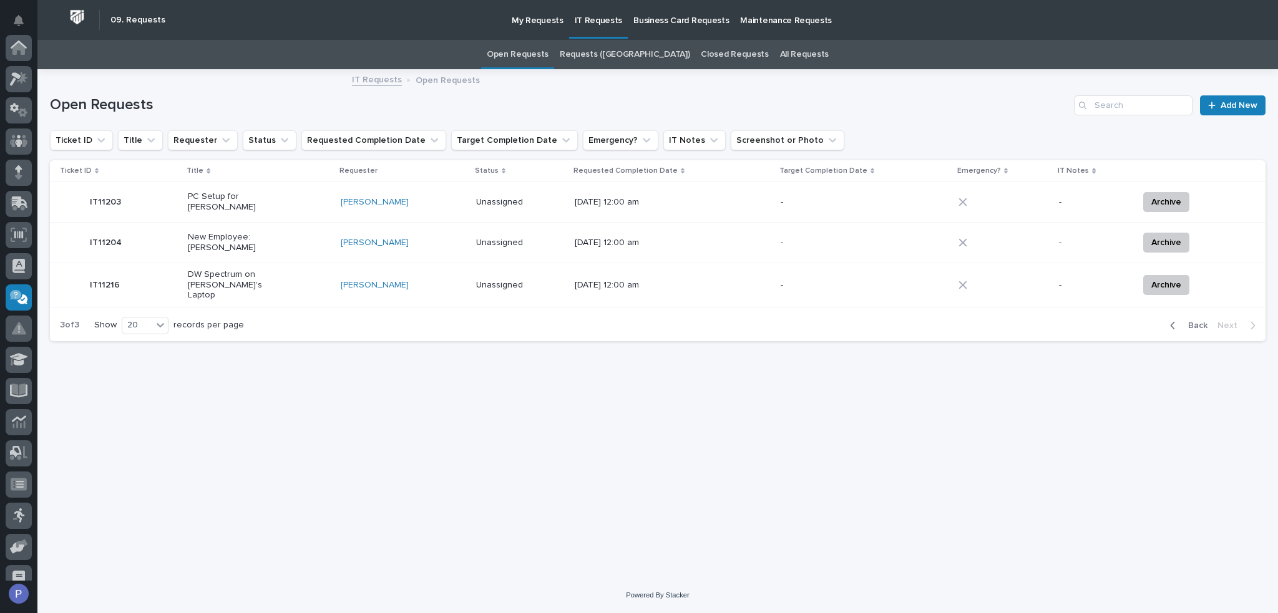
scroll to position [172, 0]
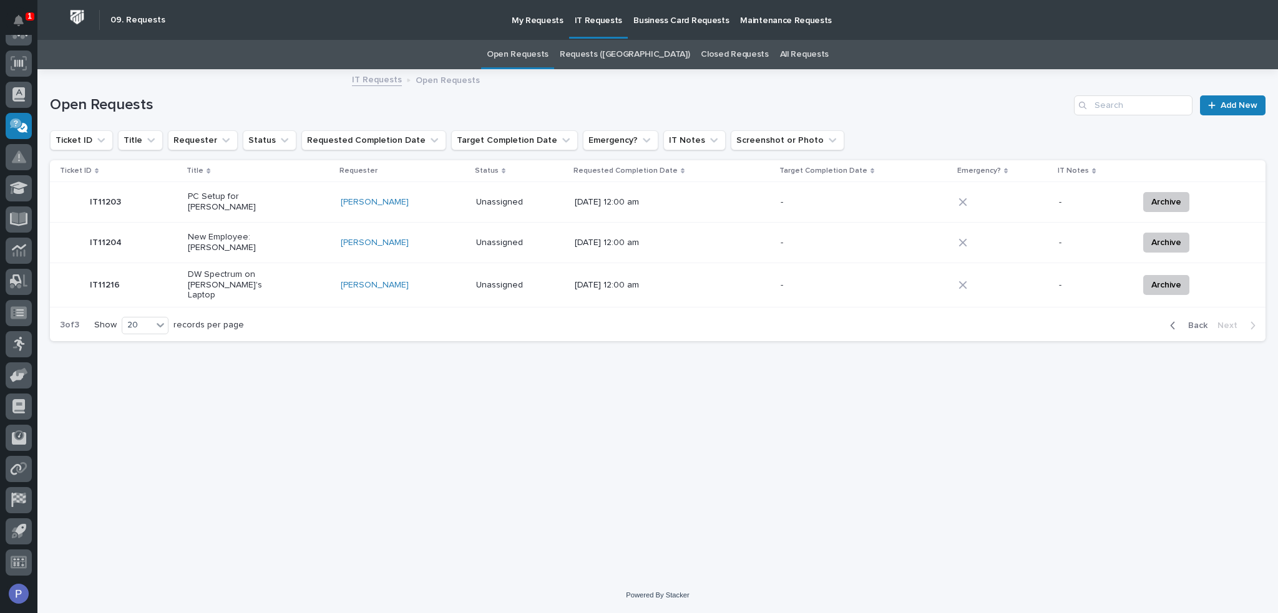
click at [1193, 325] on span "Back" at bounding box center [1194, 325] width 27 height 11
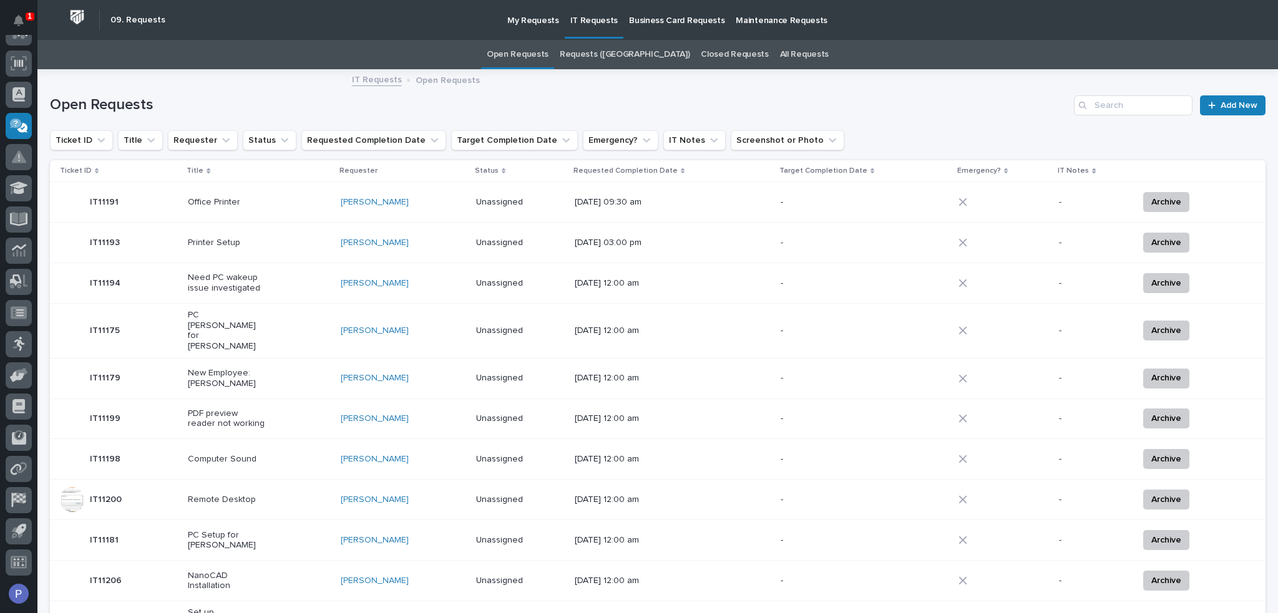
click at [233, 325] on p "PC [PERSON_NAME] for [PERSON_NAME]" at bounding box center [227, 331] width 78 height 42
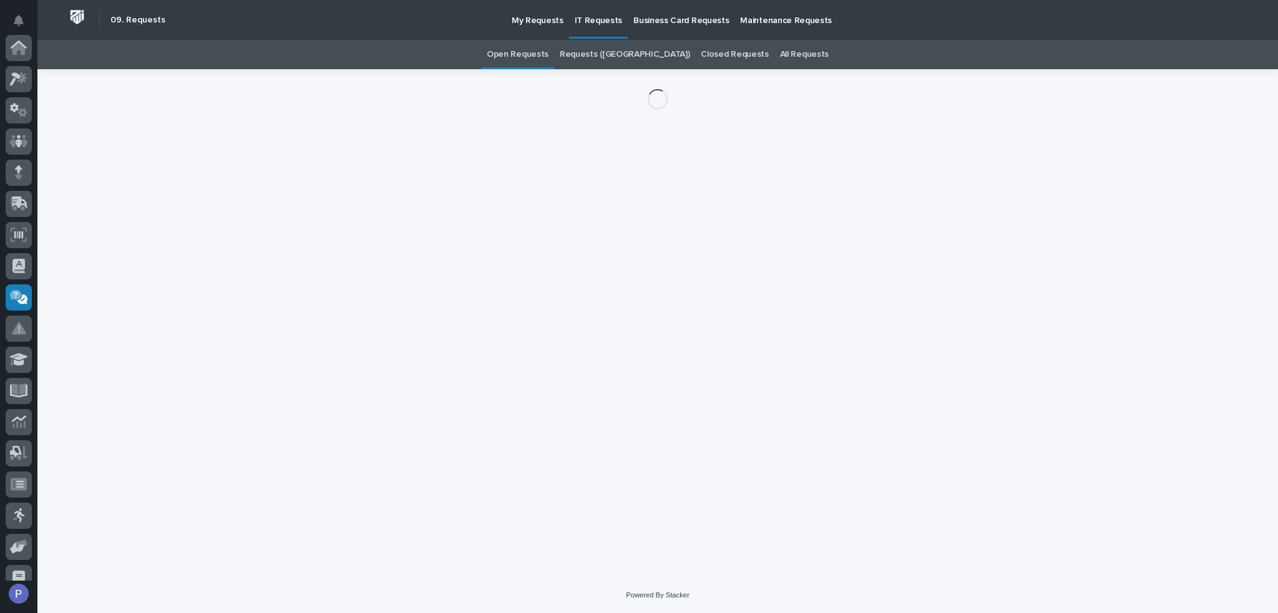
scroll to position [172, 0]
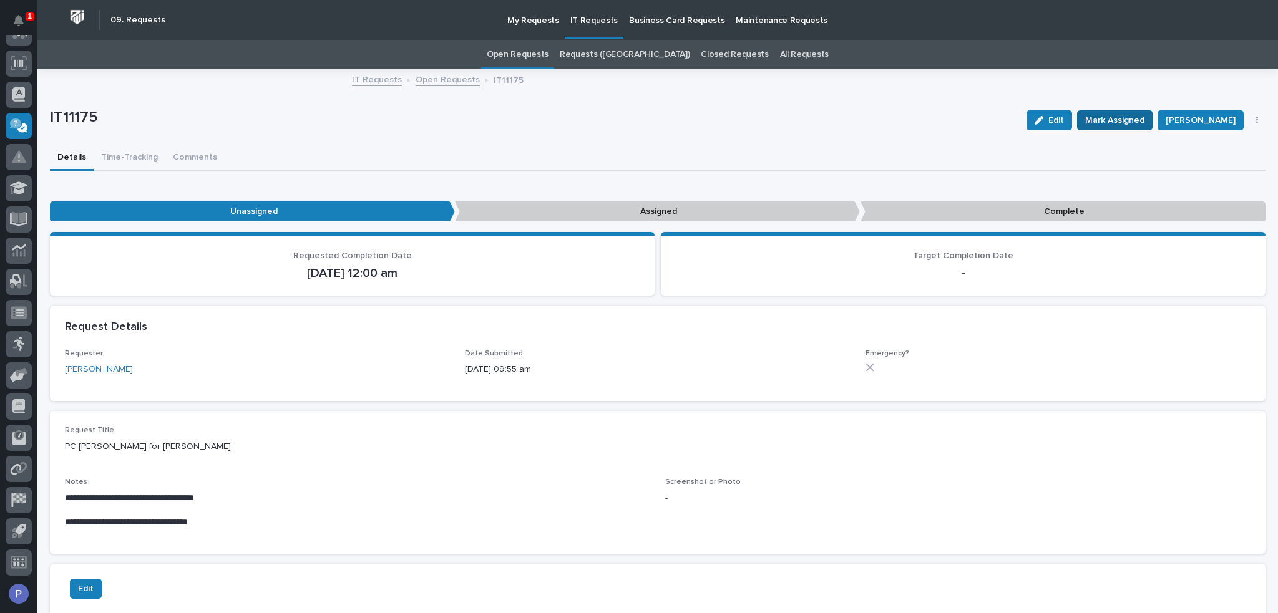
click at [1131, 118] on span "Mark Assigned" at bounding box center [1114, 120] width 59 height 15
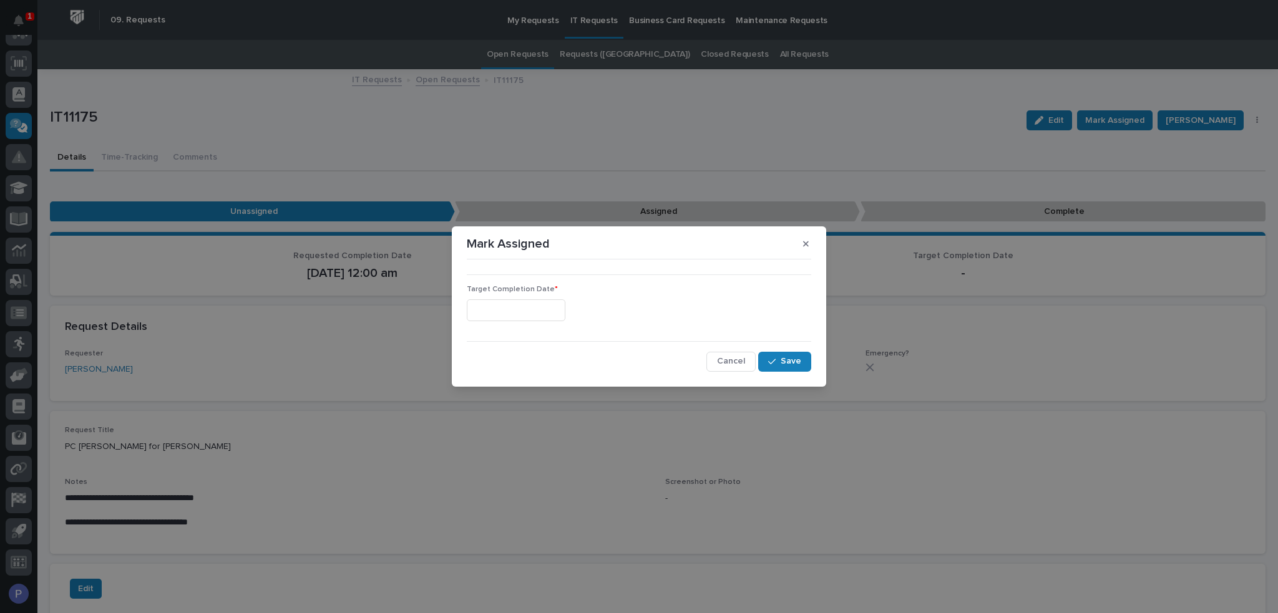
click at [521, 308] on input "text" at bounding box center [516, 311] width 99 height 22
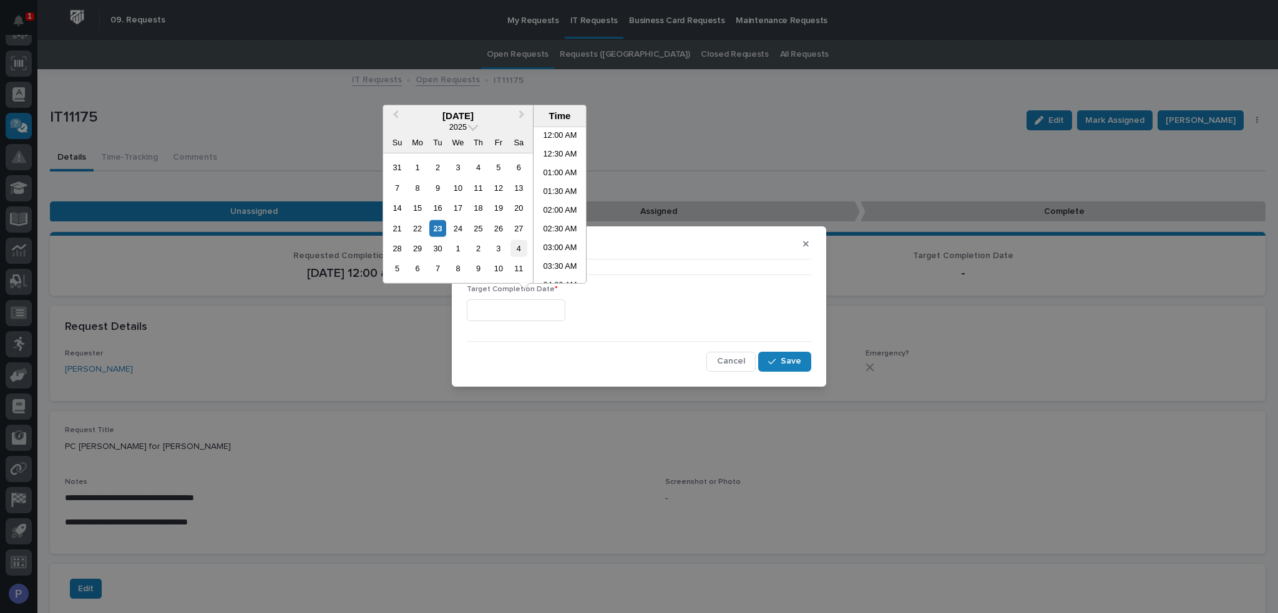
scroll to position [250, 0]
click at [557, 202] on li "08:30 AM" at bounding box center [560, 205] width 53 height 19
type input "**********"
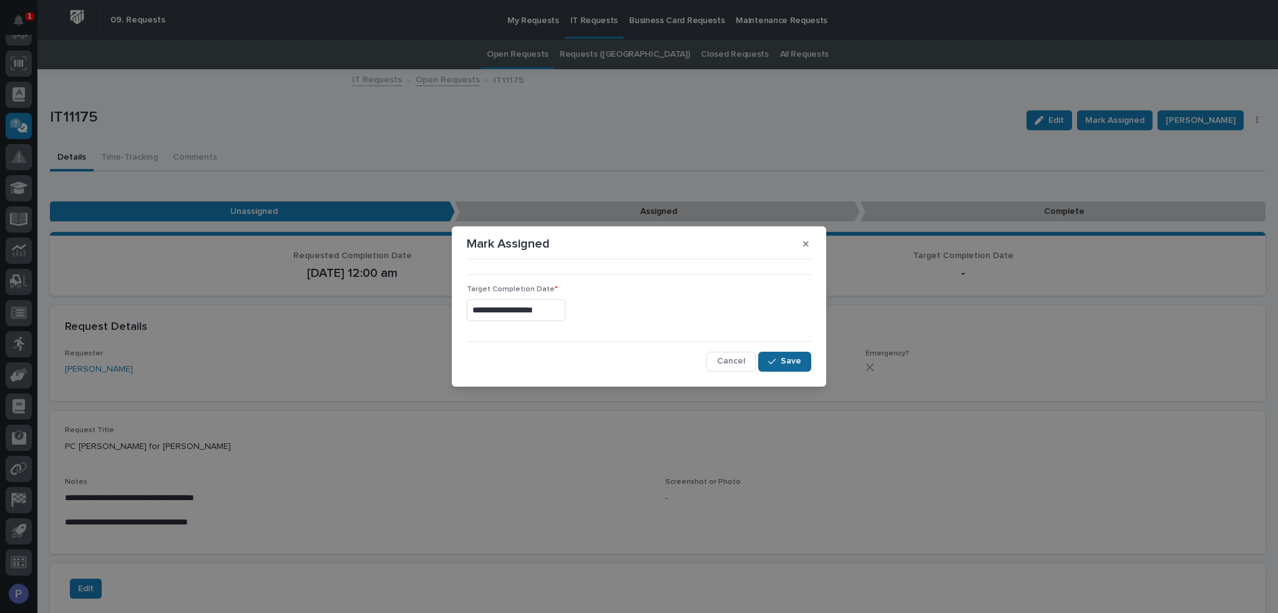
click at [799, 361] on span "Save" at bounding box center [791, 361] width 21 height 11
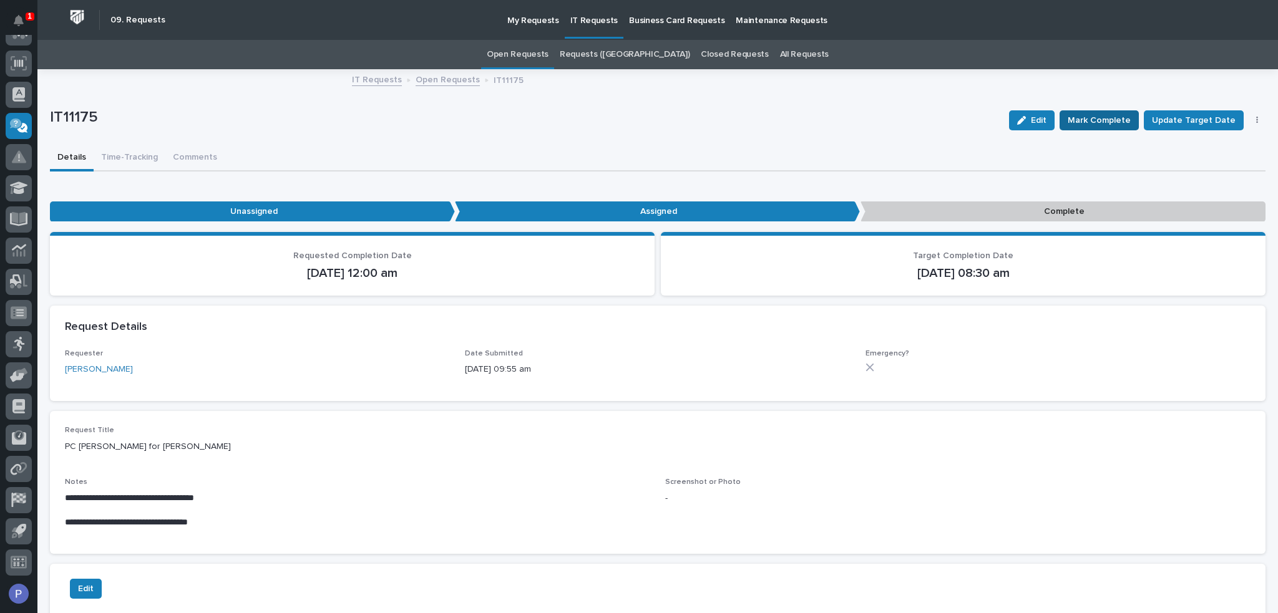
click at [1099, 122] on span "Mark Complete" at bounding box center [1099, 120] width 63 height 15
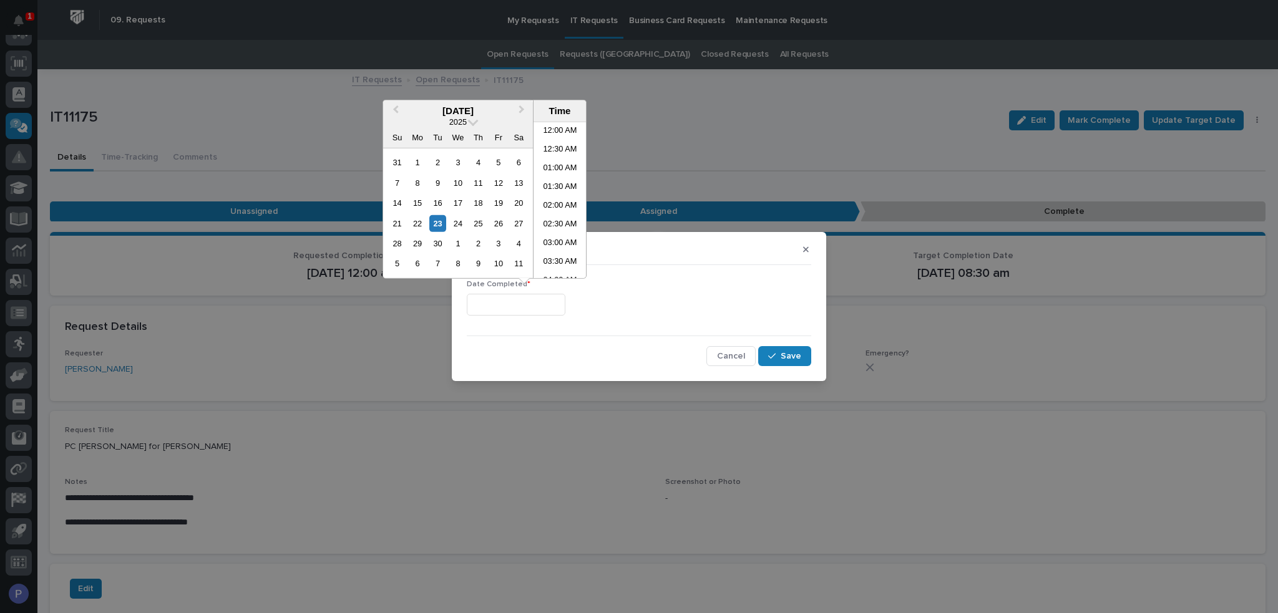
click at [549, 296] on input "text" at bounding box center [516, 305] width 99 height 22
click at [559, 198] on li "08:30 AM" at bounding box center [560, 200] width 53 height 19
type input "**********"
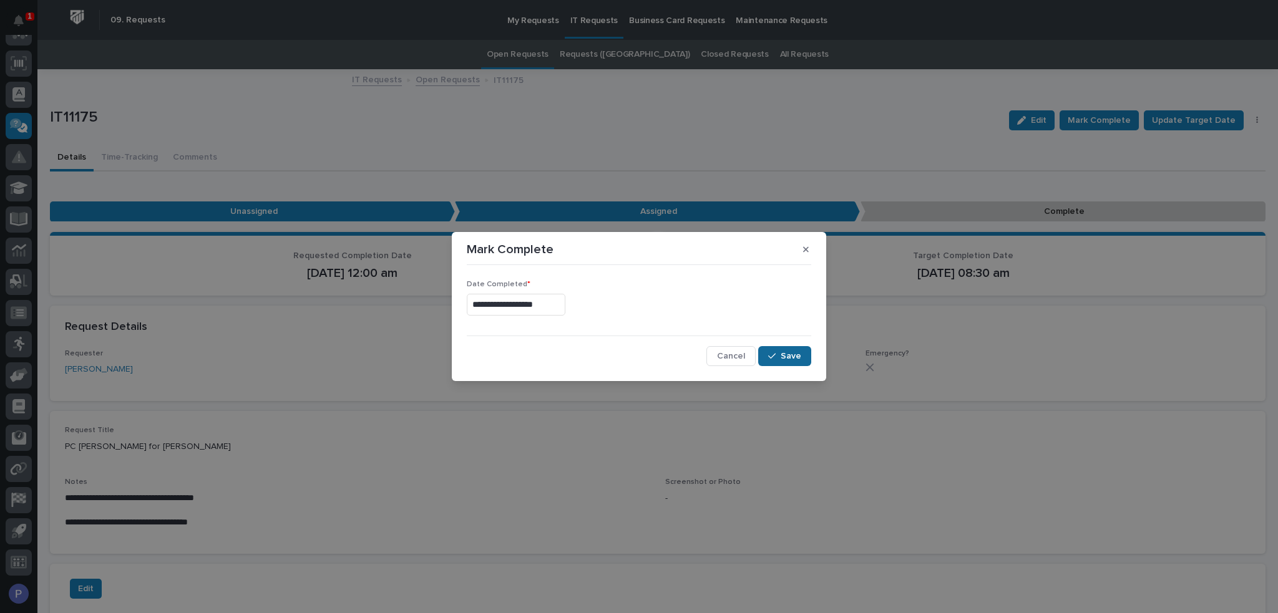
click at [789, 351] on span "Save" at bounding box center [791, 356] width 21 height 11
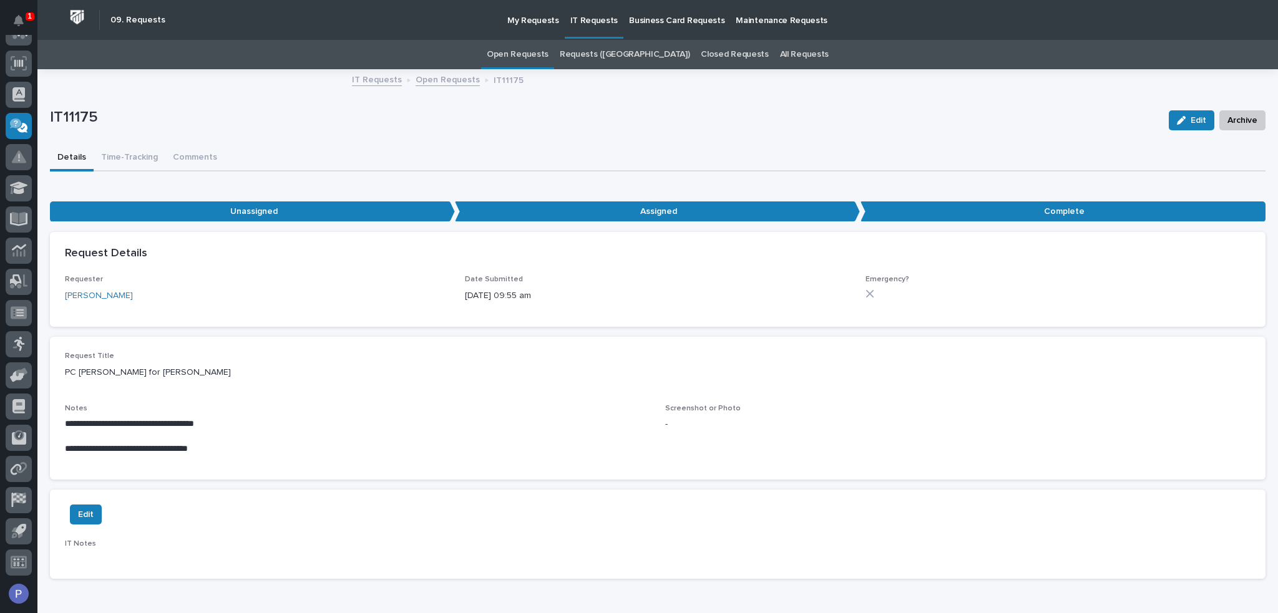
click at [447, 80] on link "Open Requests" at bounding box center [448, 79] width 64 height 14
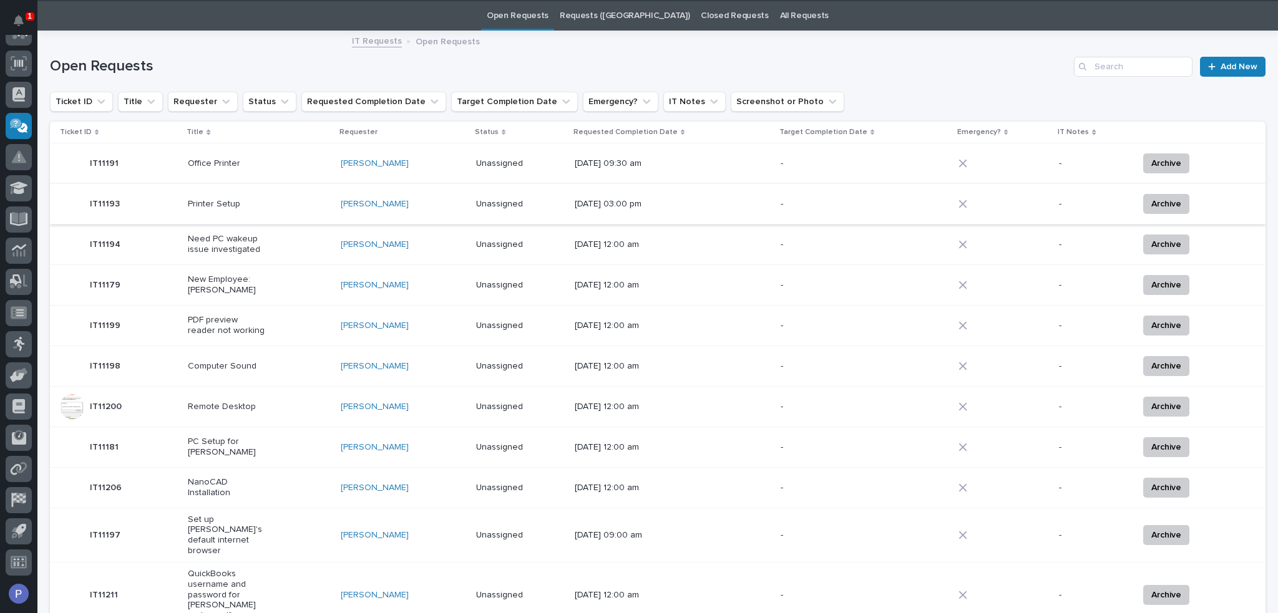
scroll to position [40, 0]
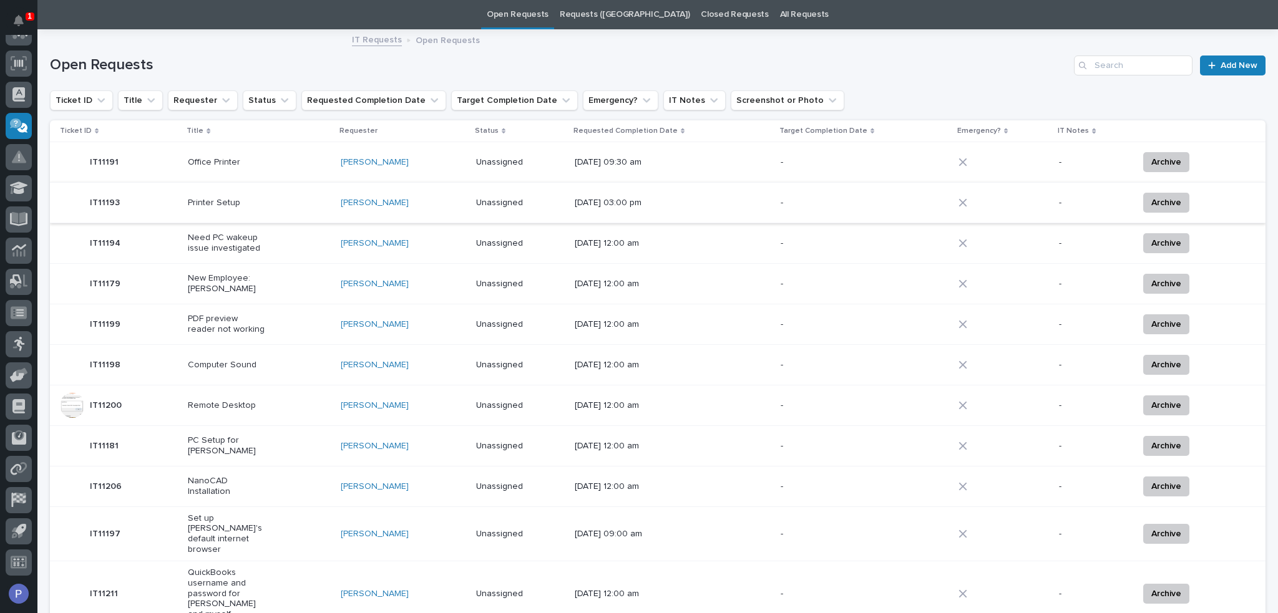
click at [300, 277] on div "New Employee: [PERSON_NAME]" at bounding box center [259, 283] width 143 height 31
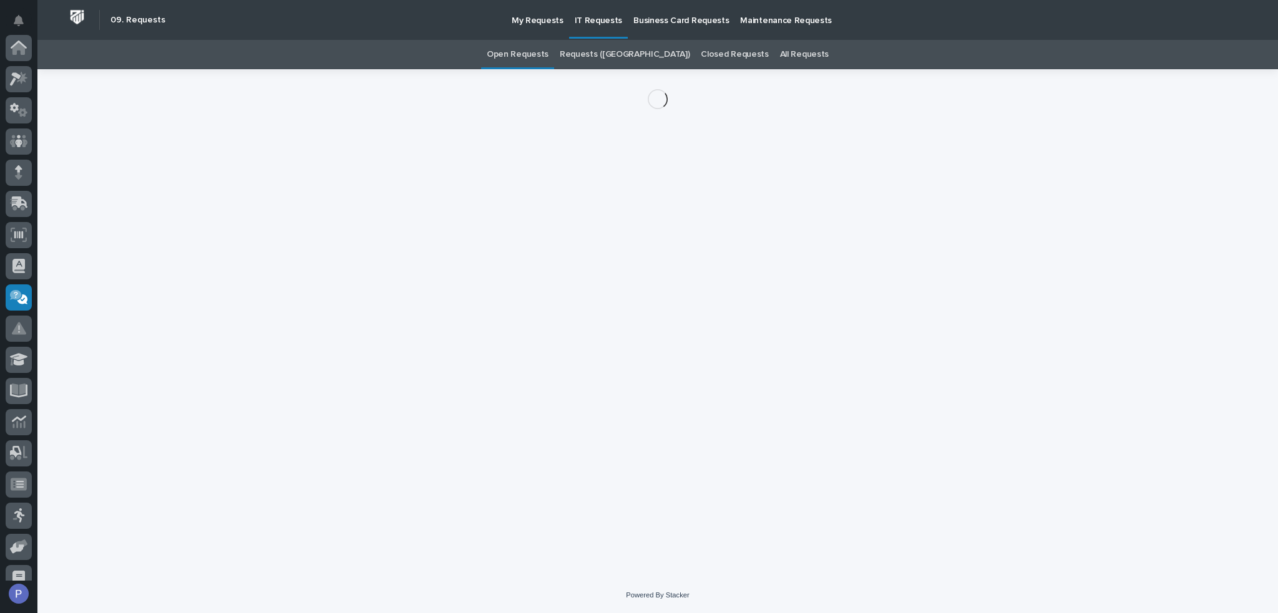
scroll to position [172, 0]
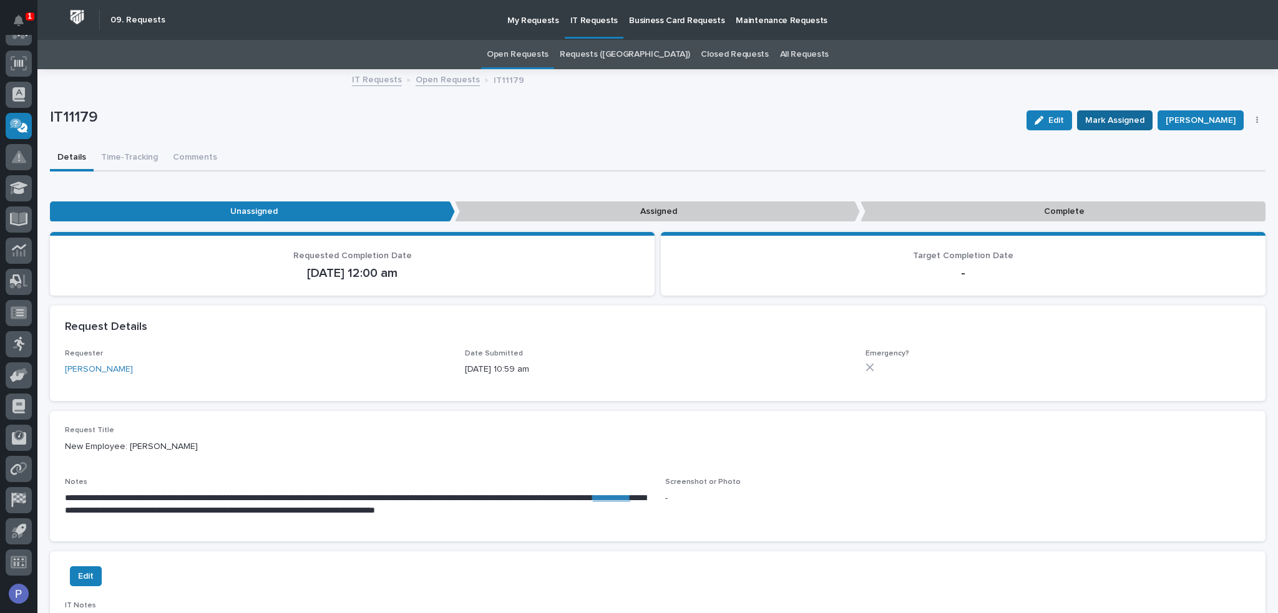
click at [1129, 117] on span "Mark Assigned" at bounding box center [1114, 120] width 59 height 15
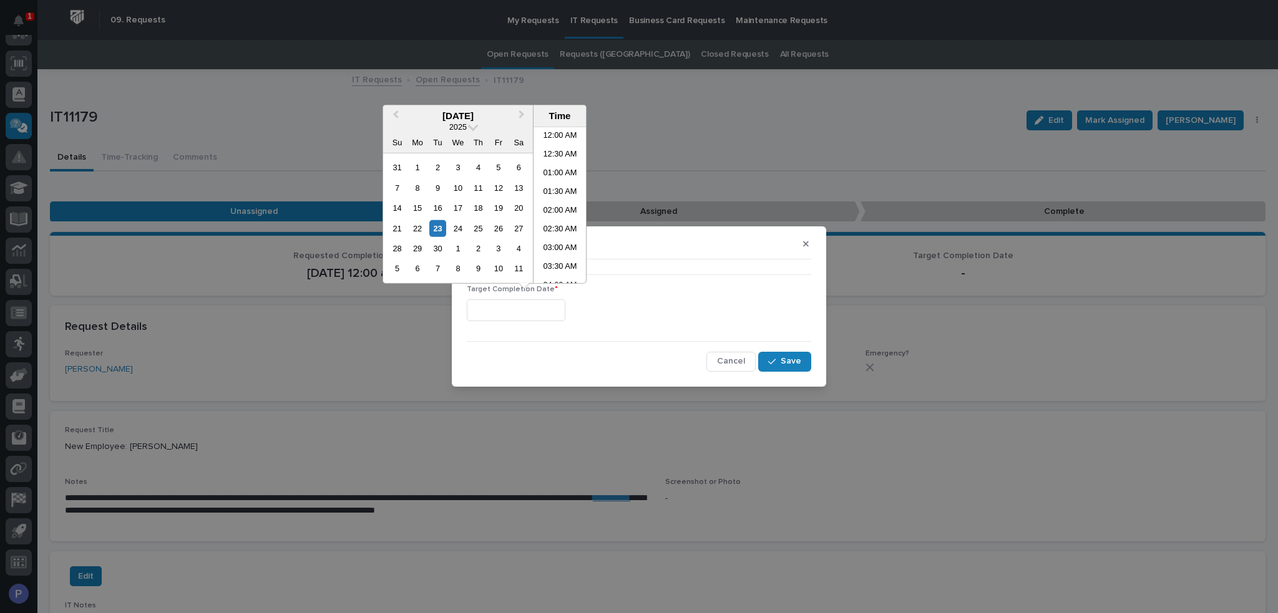
click at [504, 302] on input "text" at bounding box center [516, 311] width 99 height 22
click at [553, 208] on li "08:30 AM" at bounding box center [560, 205] width 53 height 19
type input "**********"
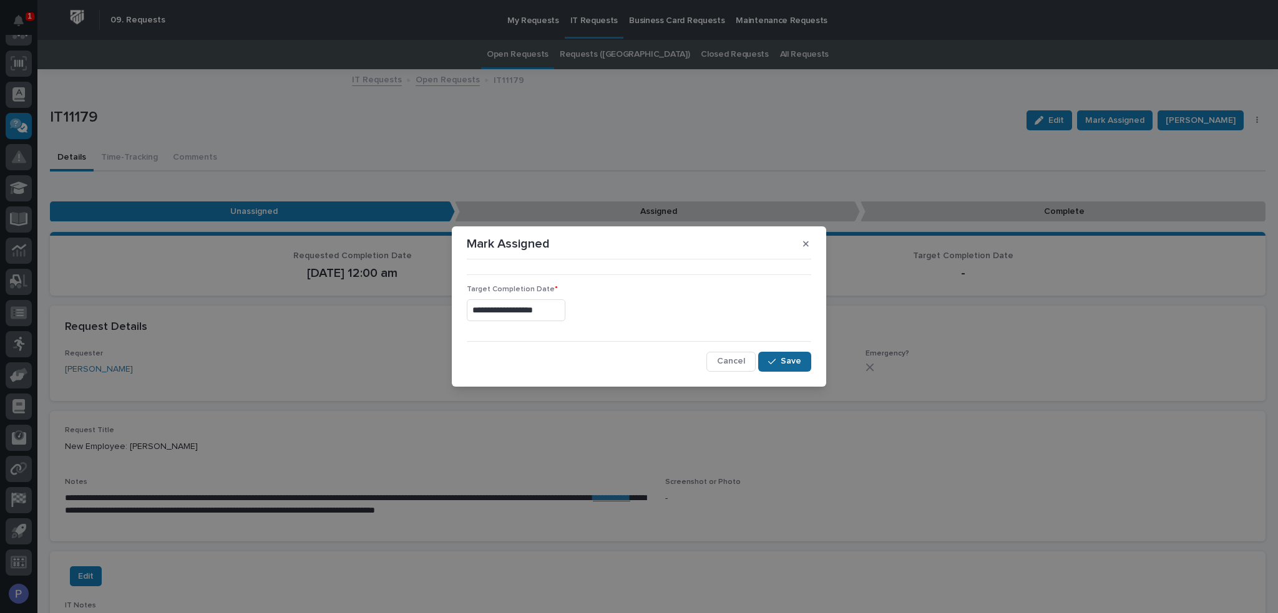
click at [796, 360] on span "Save" at bounding box center [791, 361] width 21 height 11
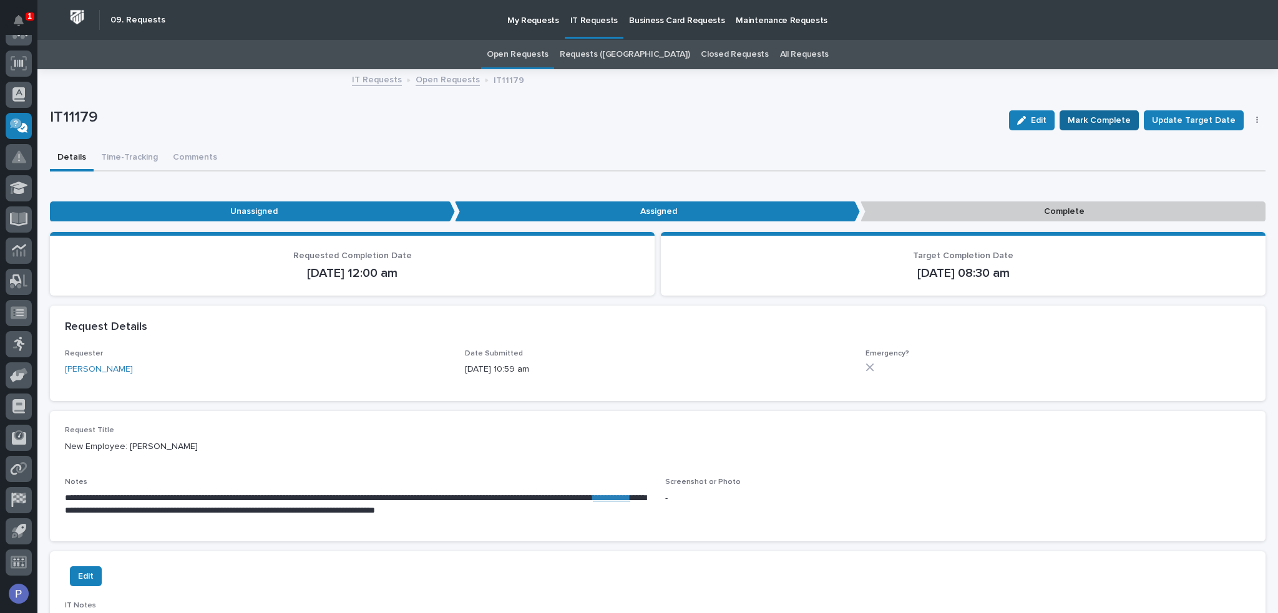
click at [1111, 114] on span "Mark Complete" at bounding box center [1099, 120] width 63 height 15
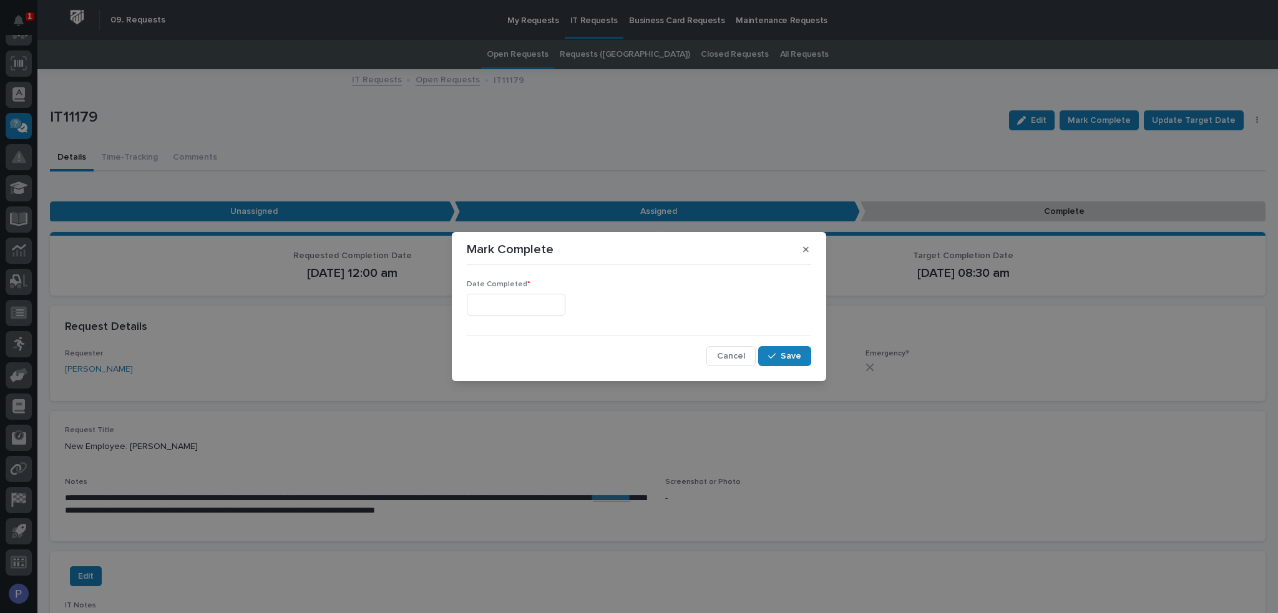
click at [565, 298] on input "text" at bounding box center [516, 305] width 99 height 22
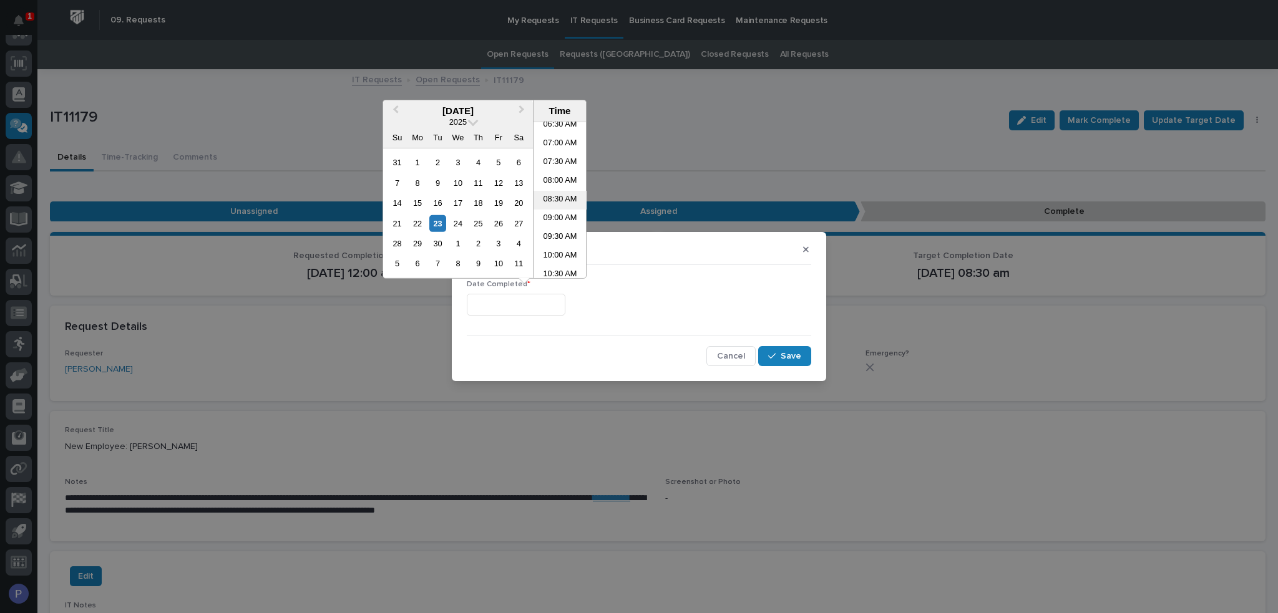
click at [555, 198] on li "08:30 AM" at bounding box center [560, 200] width 53 height 19
type input "**********"
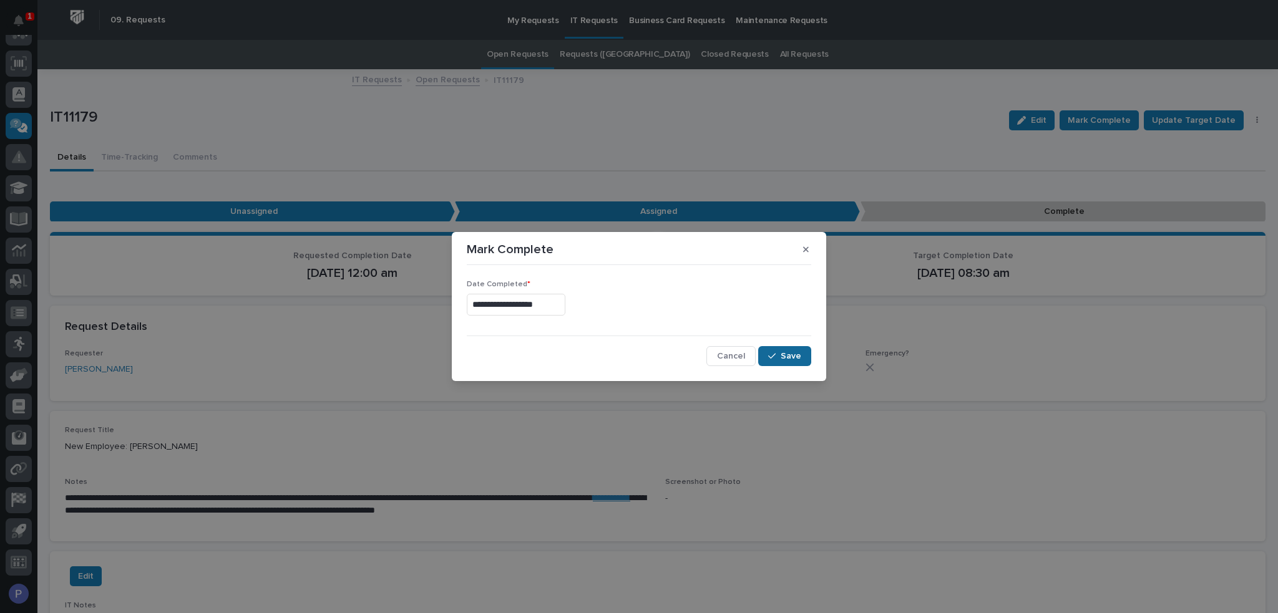
click at [792, 358] on span "Save" at bounding box center [791, 356] width 21 height 11
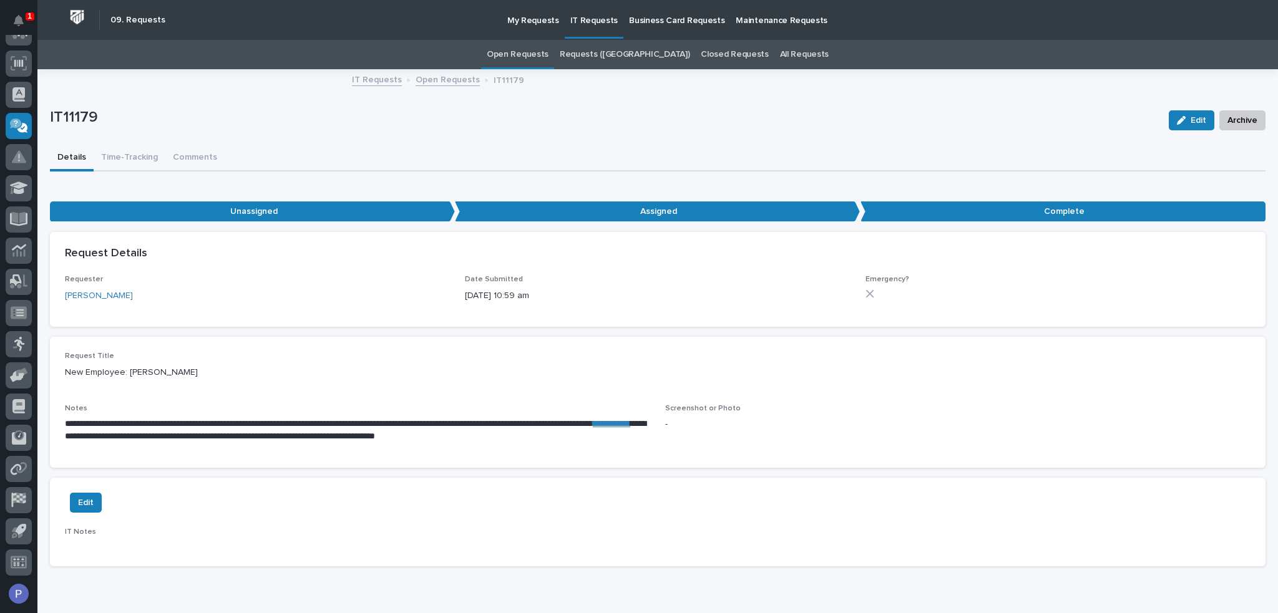
click at [547, 50] on link "Open Requests" at bounding box center [518, 54] width 62 height 29
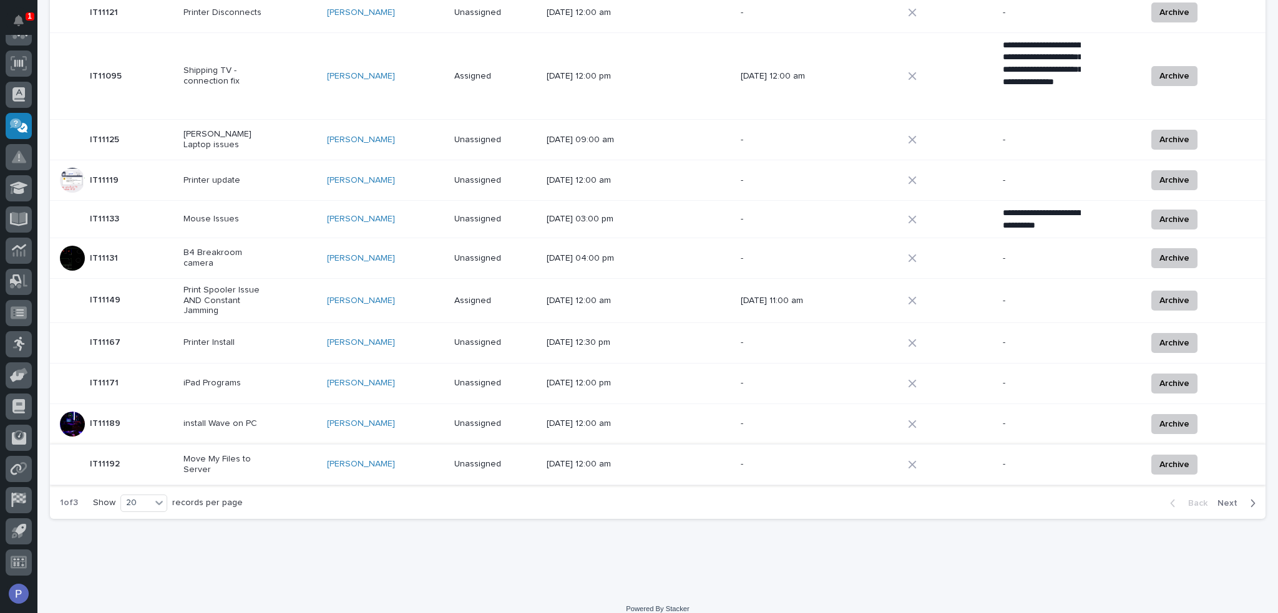
scroll to position [575, 0]
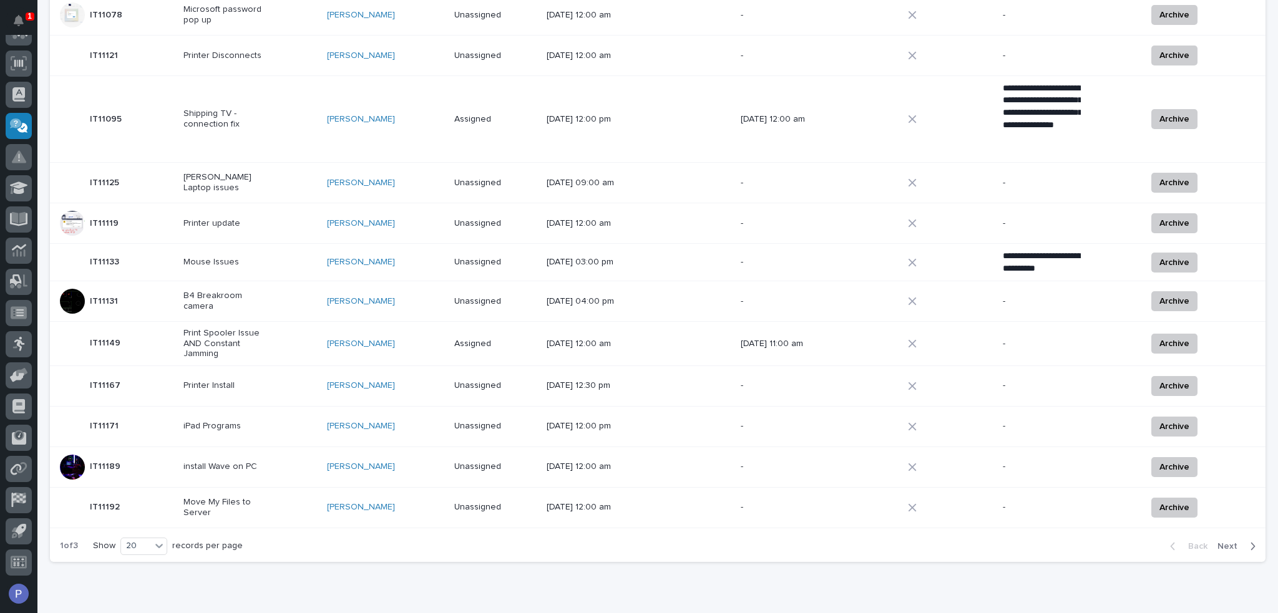
click at [1222, 541] on span "Next" at bounding box center [1231, 546] width 27 height 11
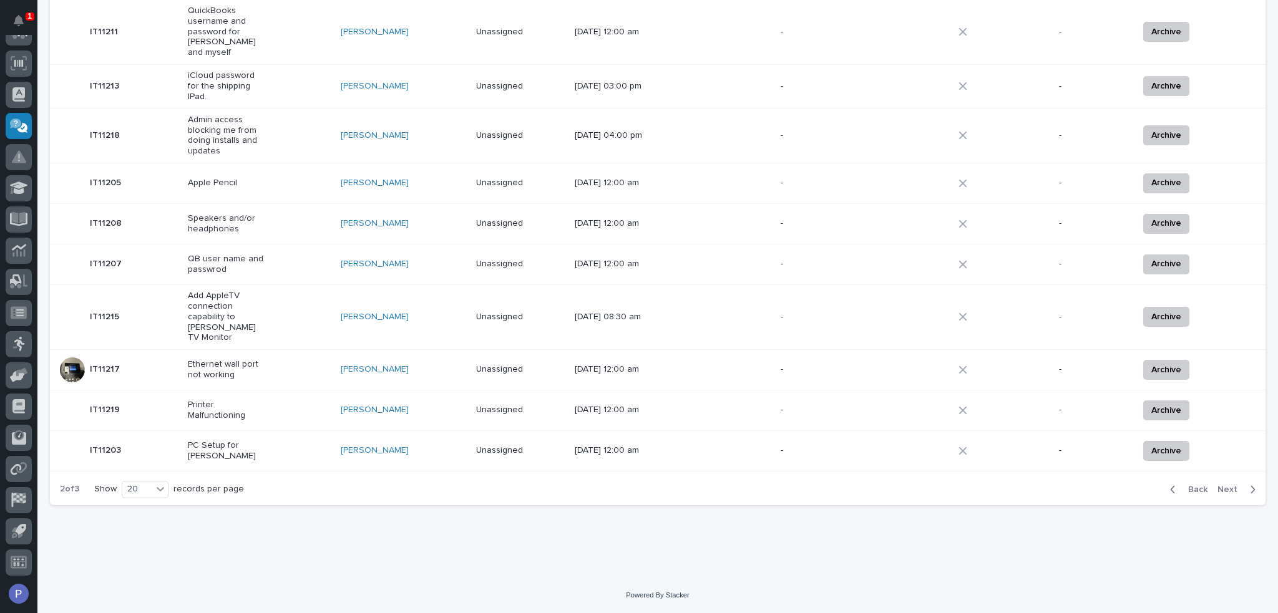
scroll to position [524, 0]
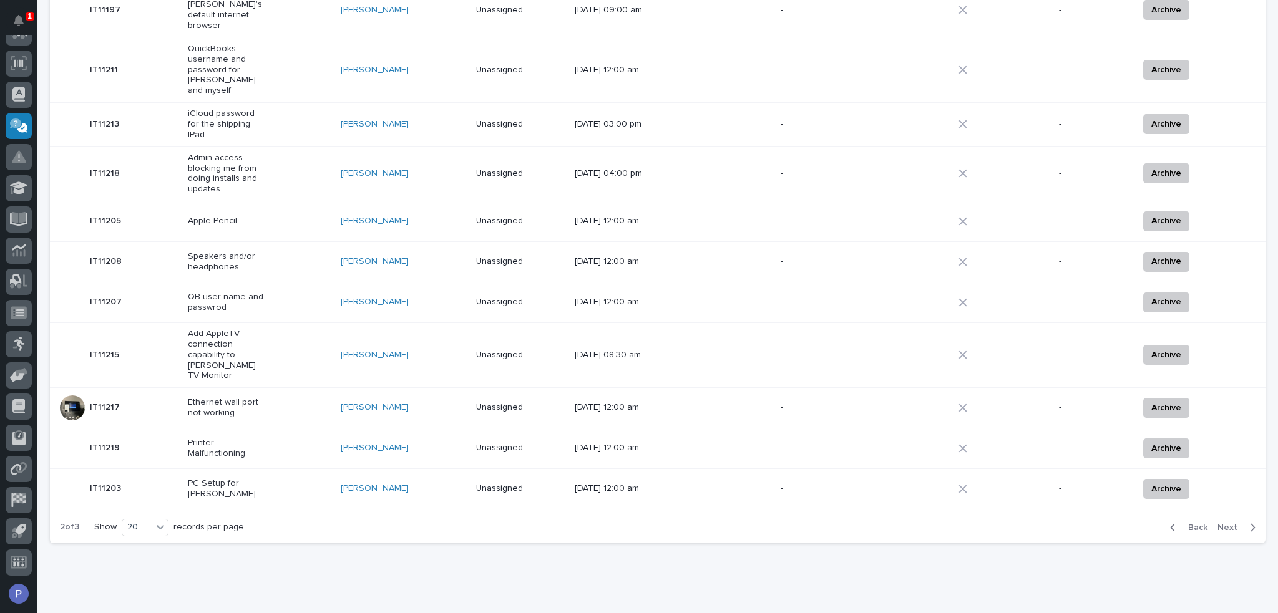
click at [442, 211] on div "[PERSON_NAME]" at bounding box center [403, 221] width 125 height 21
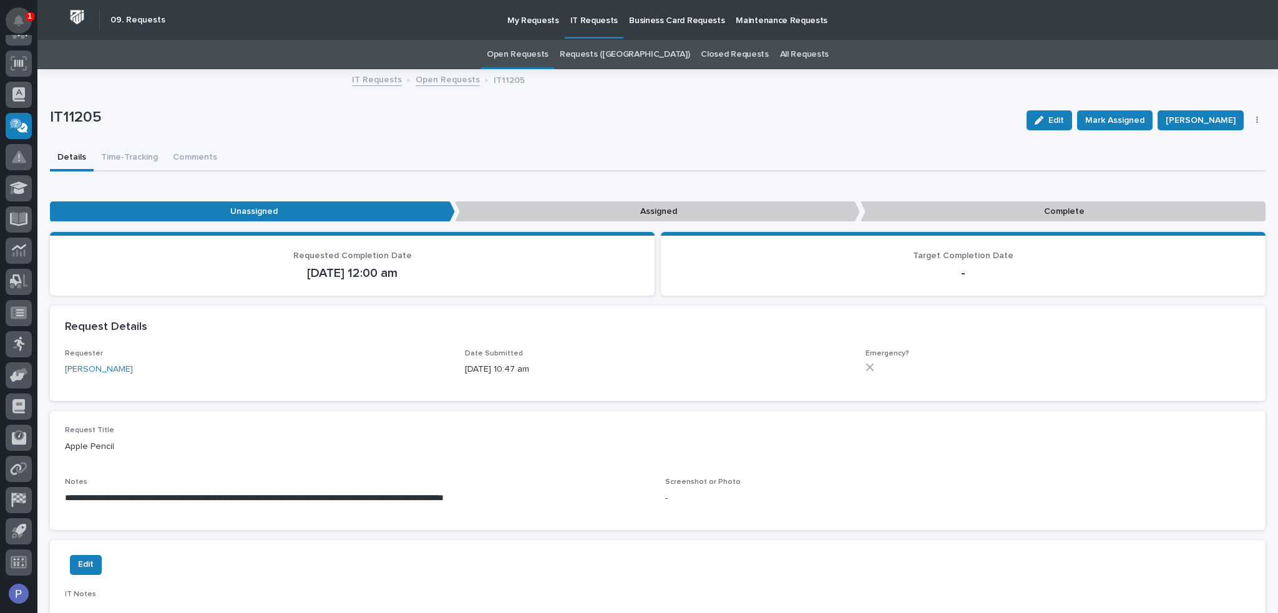
click at [24, 21] on button "Notifications" at bounding box center [19, 20] width 26 height 26
click at [520, 139] on div "IT11205 Edit Mark Assigned [PERSON_NAME] Mark Complete Archive" at bounding box center [658, 120] width 1216 height 50
click at [549, 57] on link "Open Requests" at bounding box center [518, 54] width 62 height 29
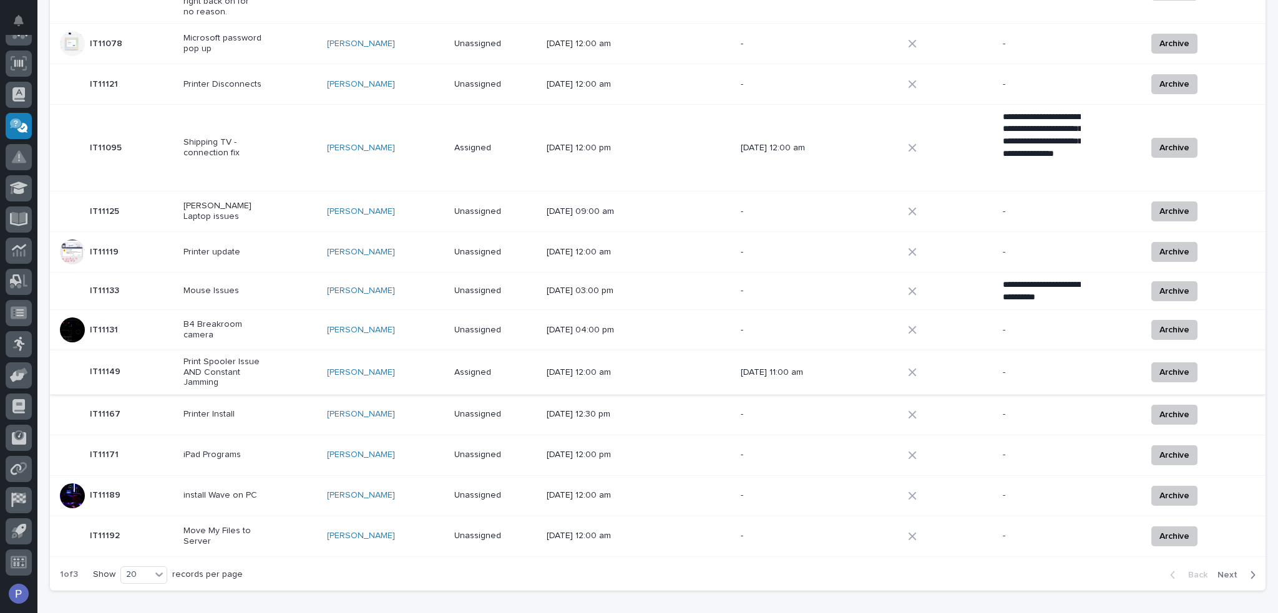
scroll to position [618, 0]
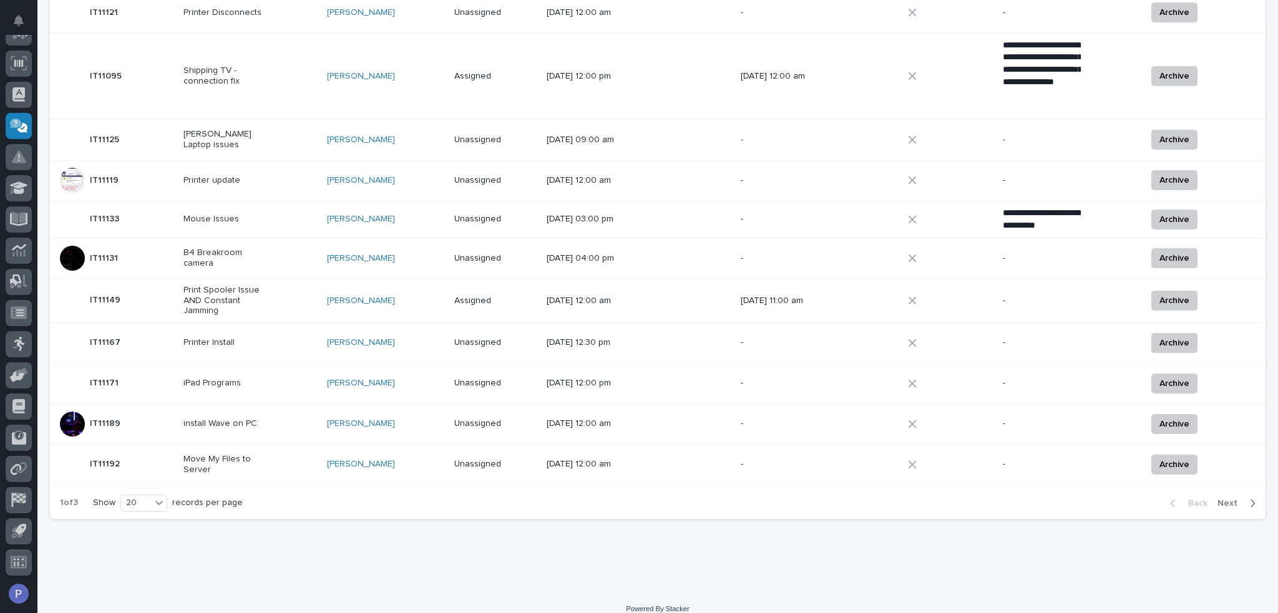
click at [236, 419] on p "install Wave on PC" at bounding box center [222, 424] width 78 height 11
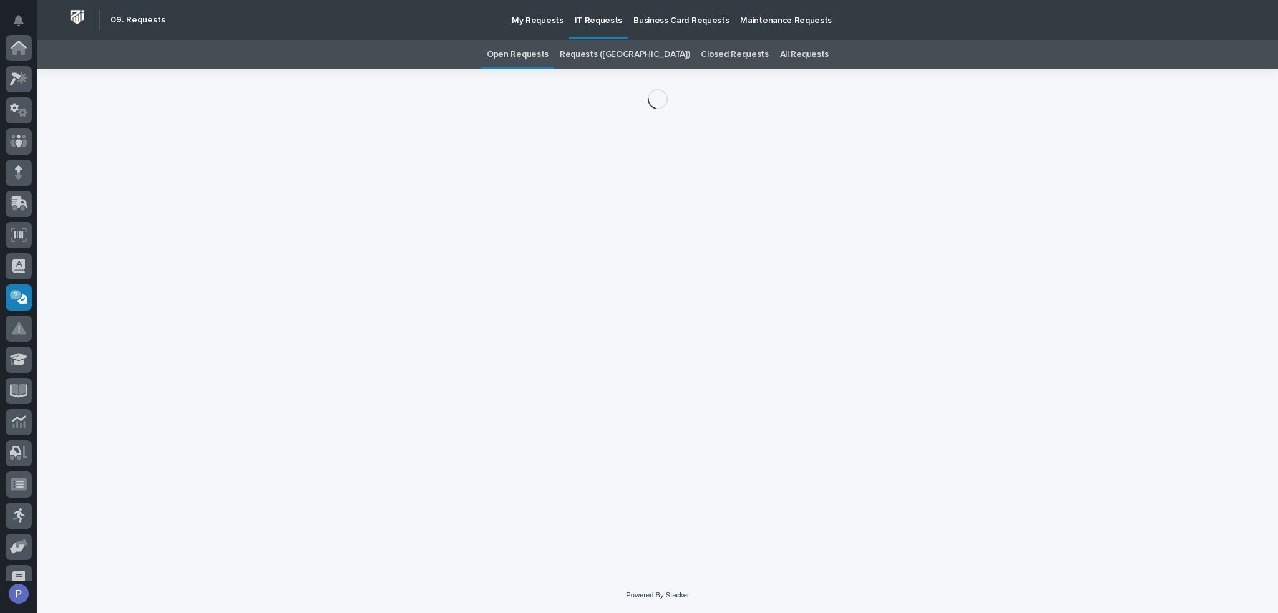
scroll to position [172, 0]
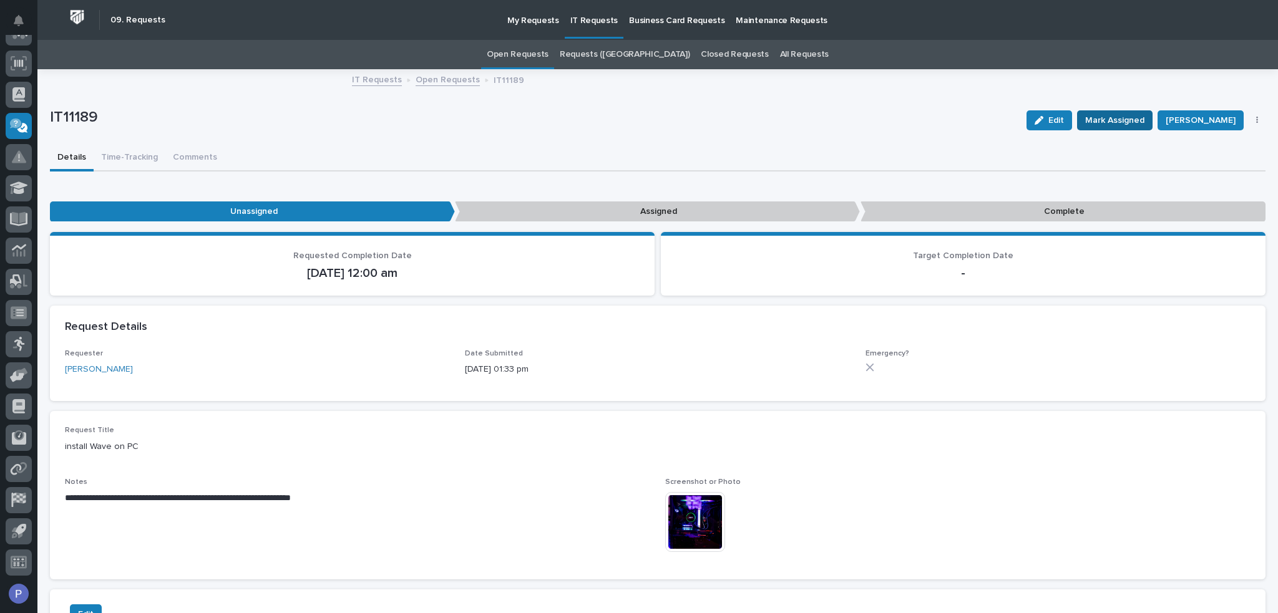
click at [1113, 122] on span "Mark Assigned" at bounding box center [1114, 120] width 59 height 15
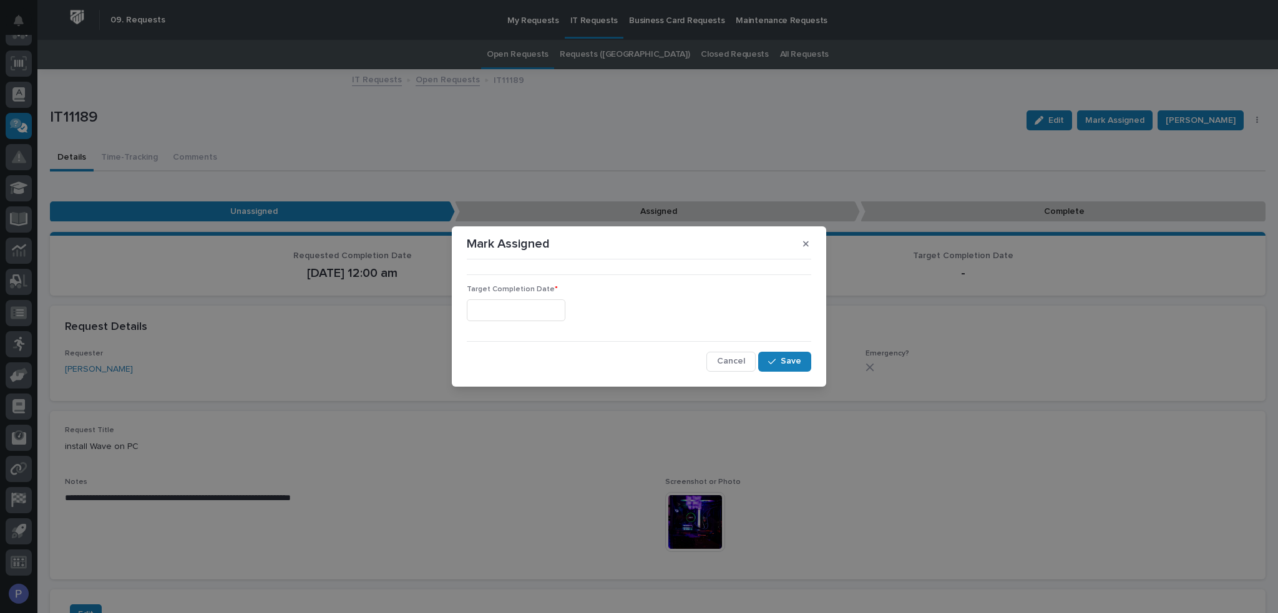
click at [557, 311] on input "text" at bounding box center [516, 311] width 99 height 22
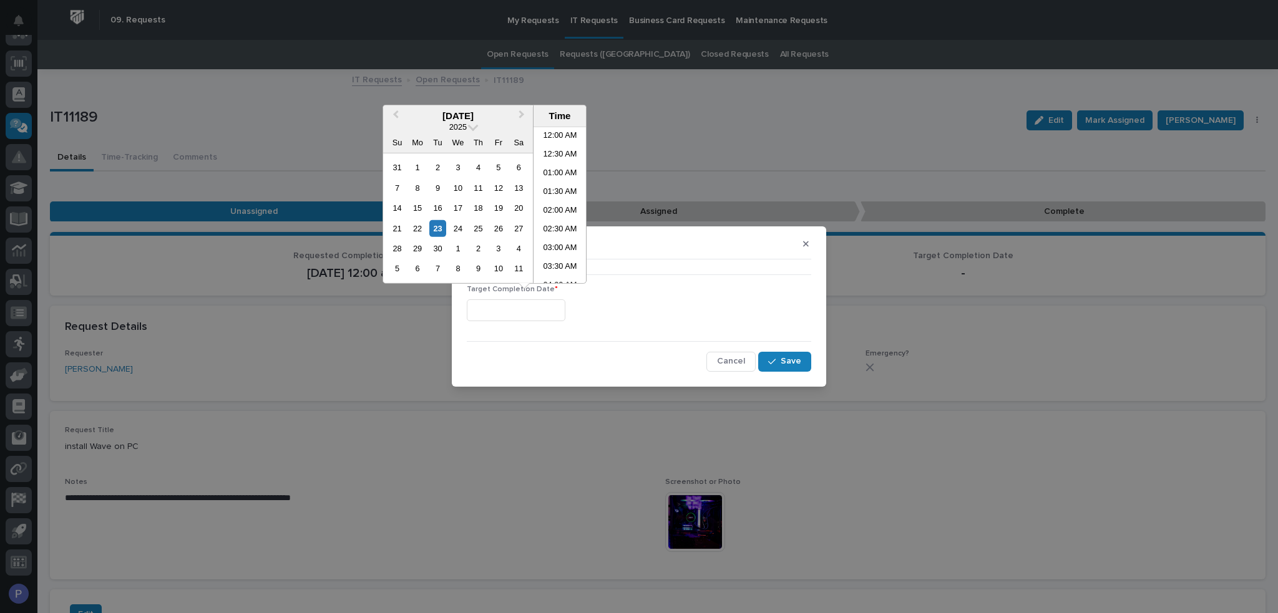
scroll to position [250, 0]
click at [552, 203] on li "08:30 AM" at bounding box center [560, 205] width 53 height 19
type input "**********"
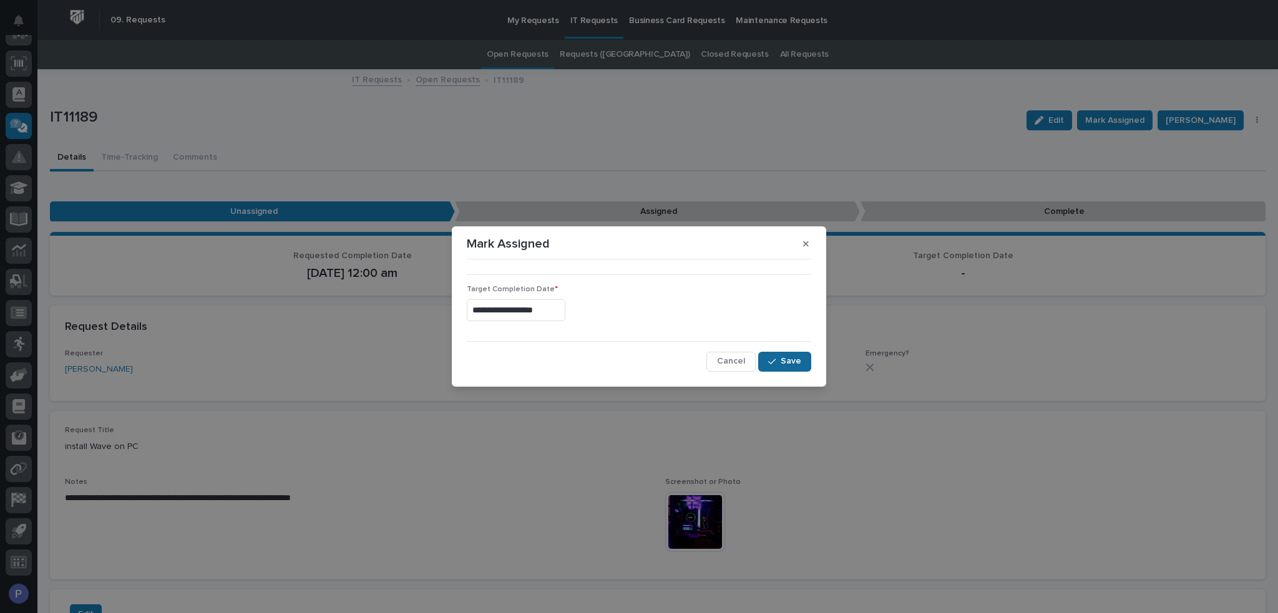
click at [784, 363] on span "Save" at bounding box center [791, 361] width 21 height 11
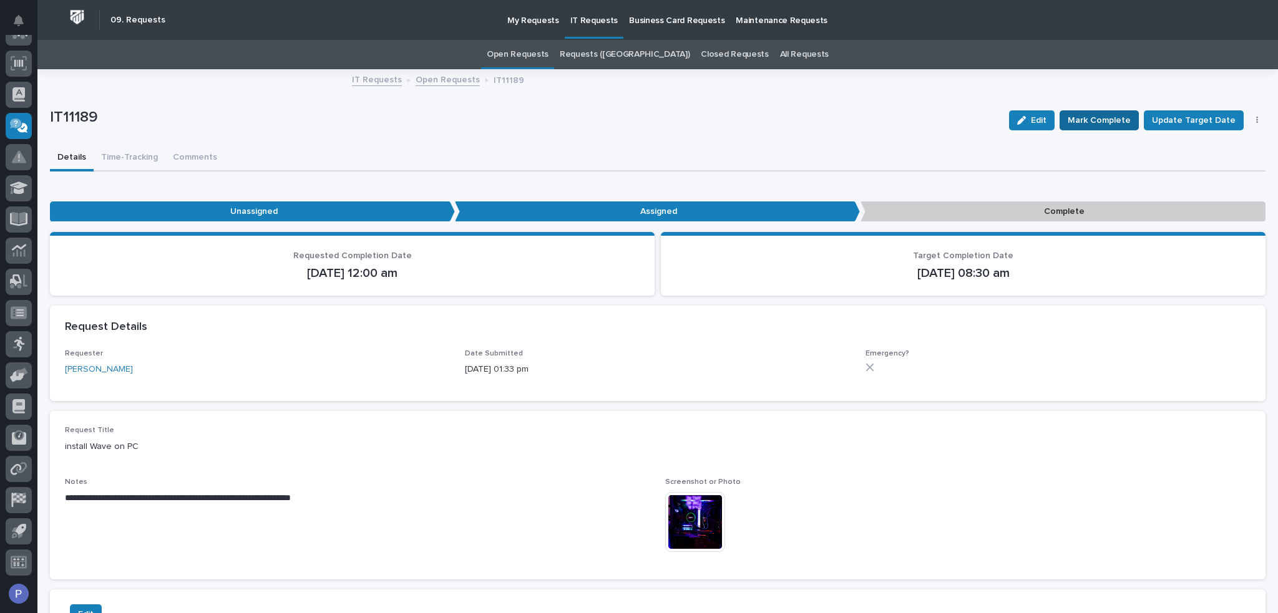
click at [1093, 122] on span "Mark Complete" at bounding box center [1099, 120] width 63 height 15
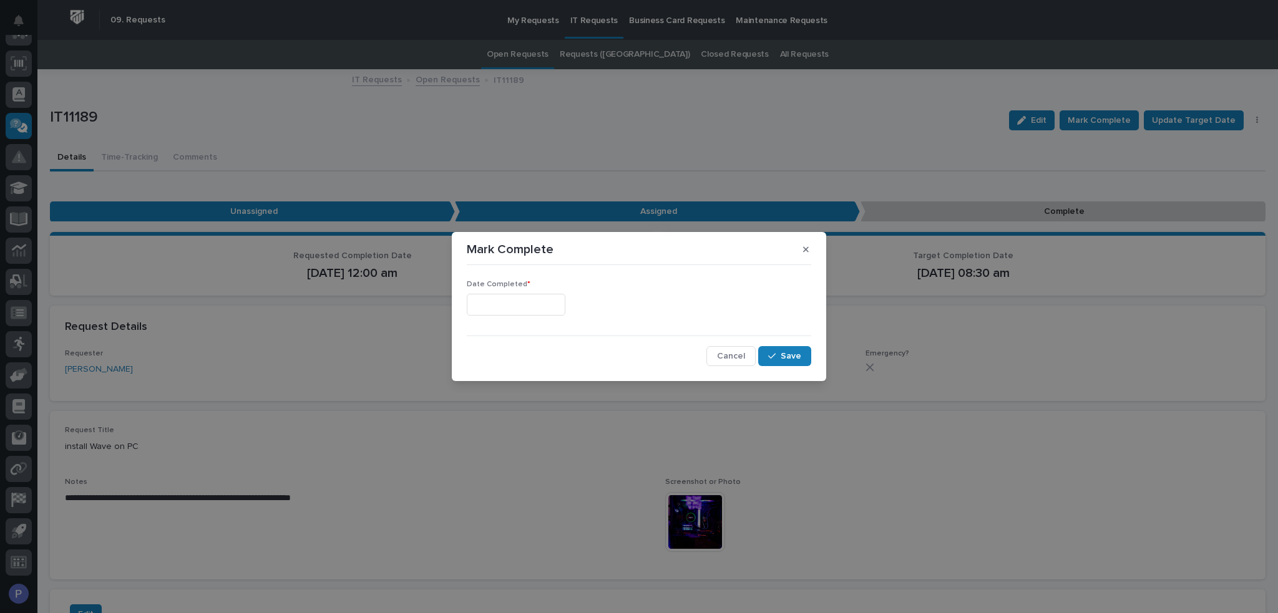
click at [554, 303] on input "text" at bounding box center [516, 305] width 99 height 22
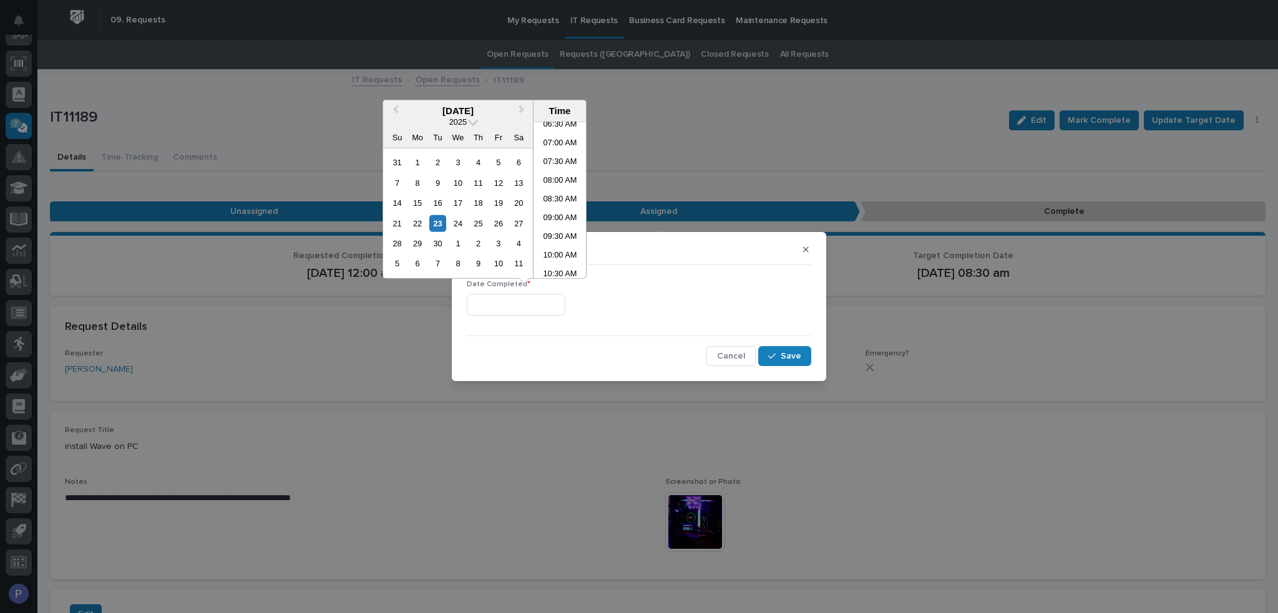
click at [555, 197] on li "08:30 AM" at bounding box center [560, 200] width 53 height 19
type input "**********"
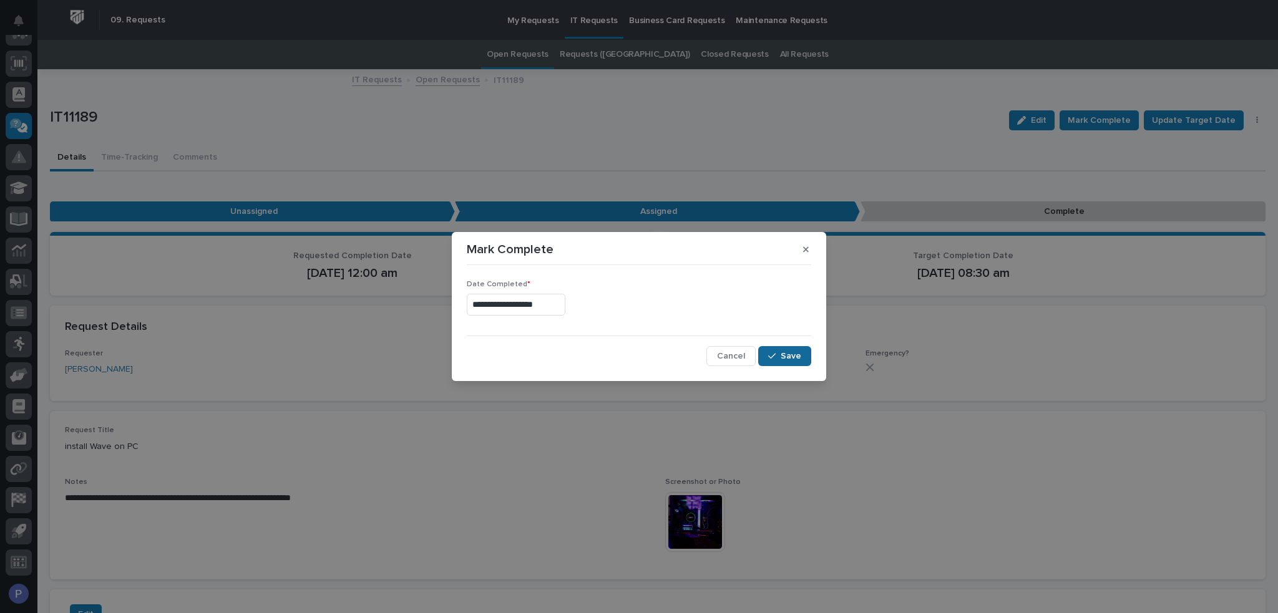
click at [801, 359] on button "Save" at bounding box center [784, 356] width 53 height 20
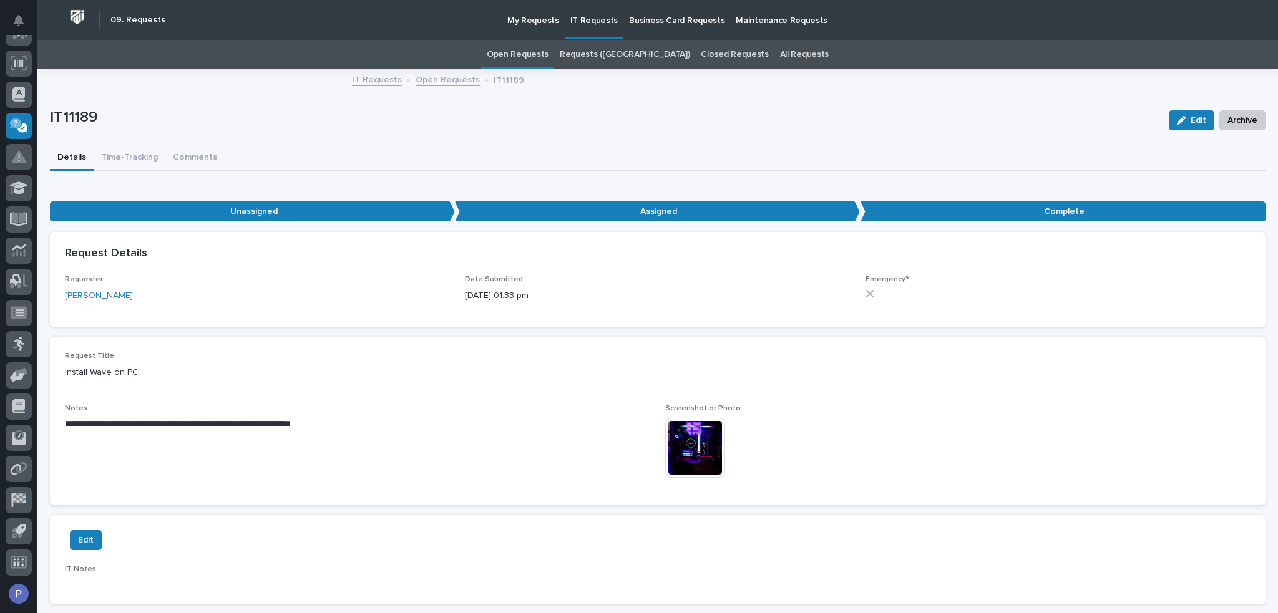
click at [540, 49] on link "Open Requests" at bounding box center [518, 54] width 62 height 29
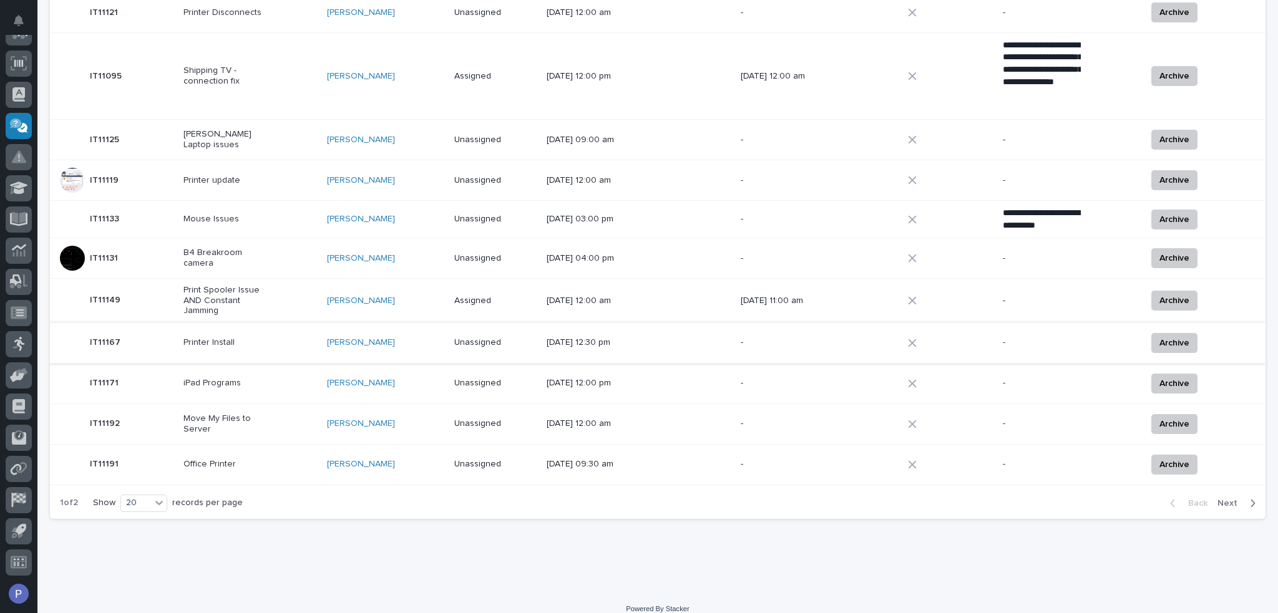
scroll to position [575, 0]
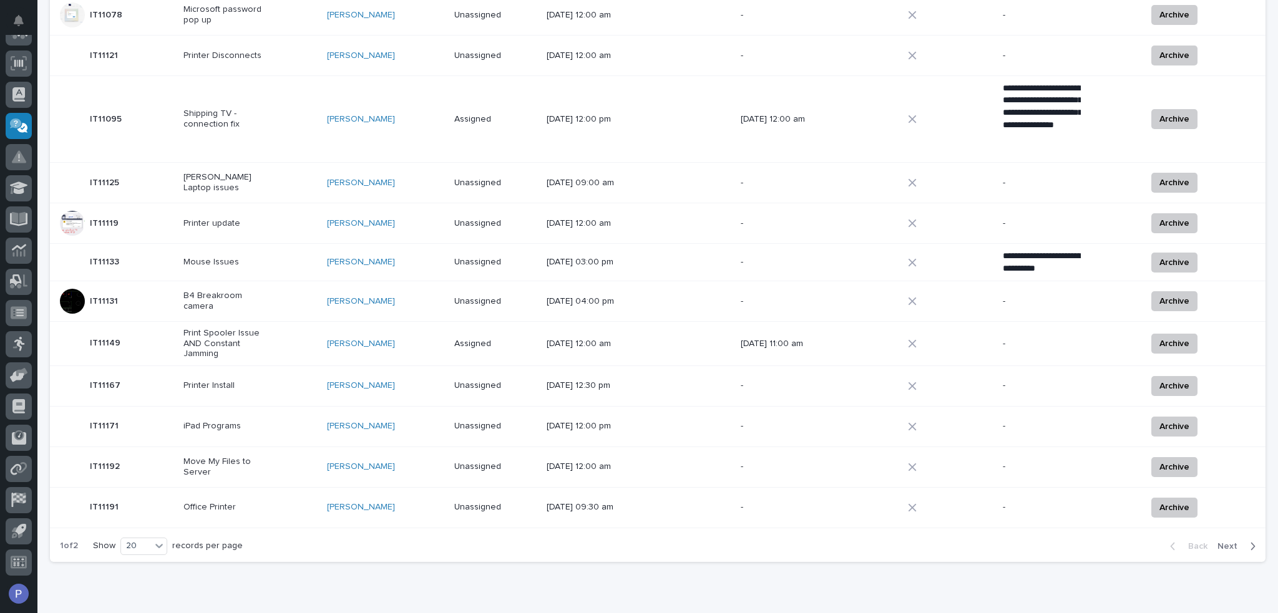
click at [278, 497] on div "Office Printer" at bounding box center [250, 507] width 134 height 21
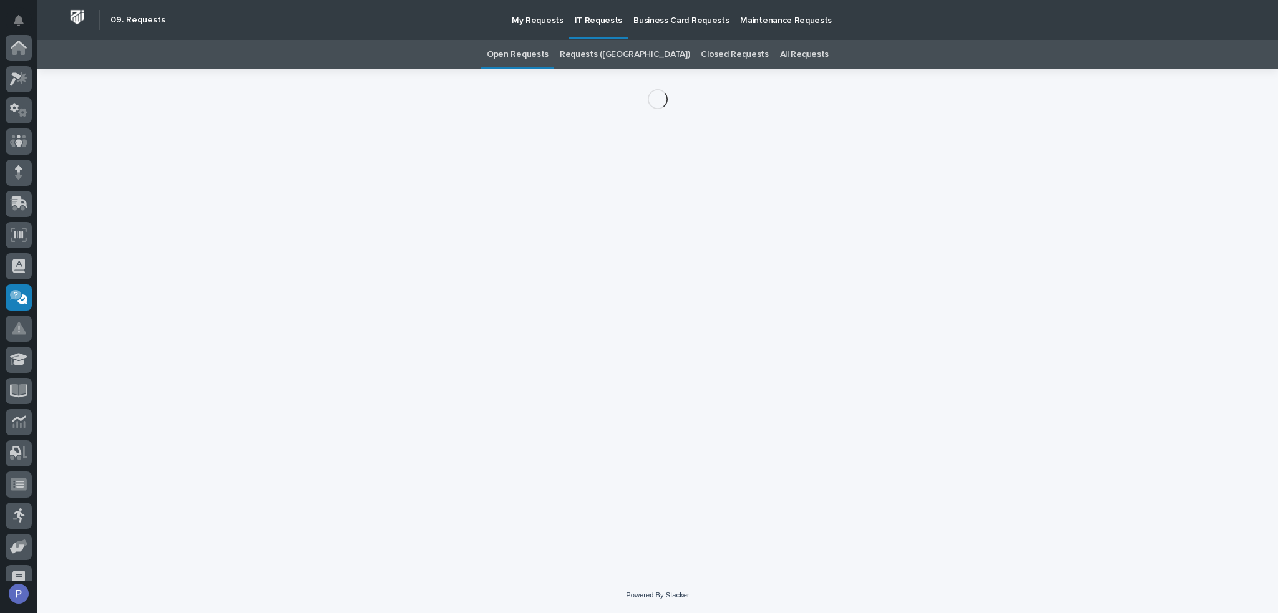
scroll to position [172, 0]
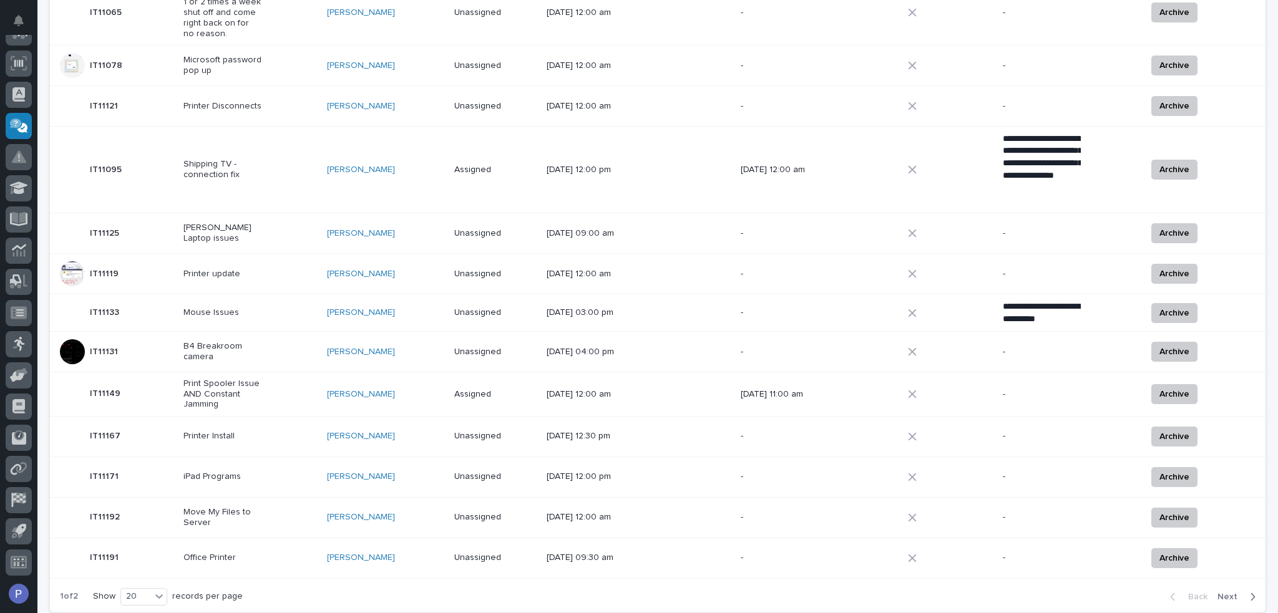
scroll to position [618, 0]
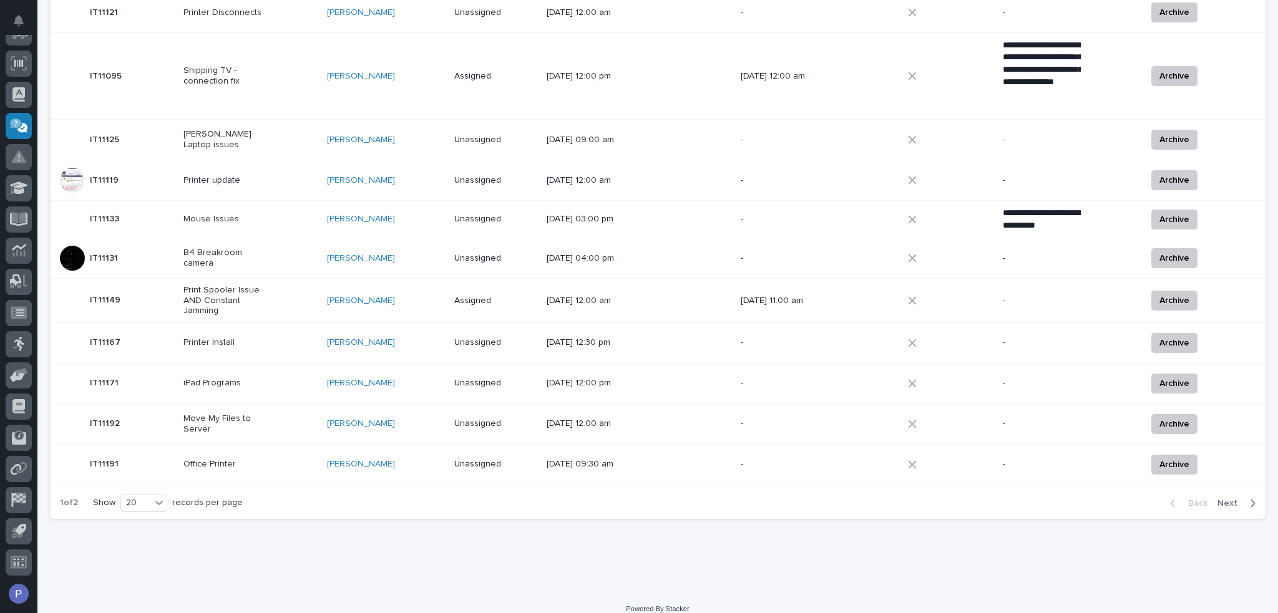
click at [1218, 498] on span "Next" at bounding box center [1231, 503] width 27 height 11
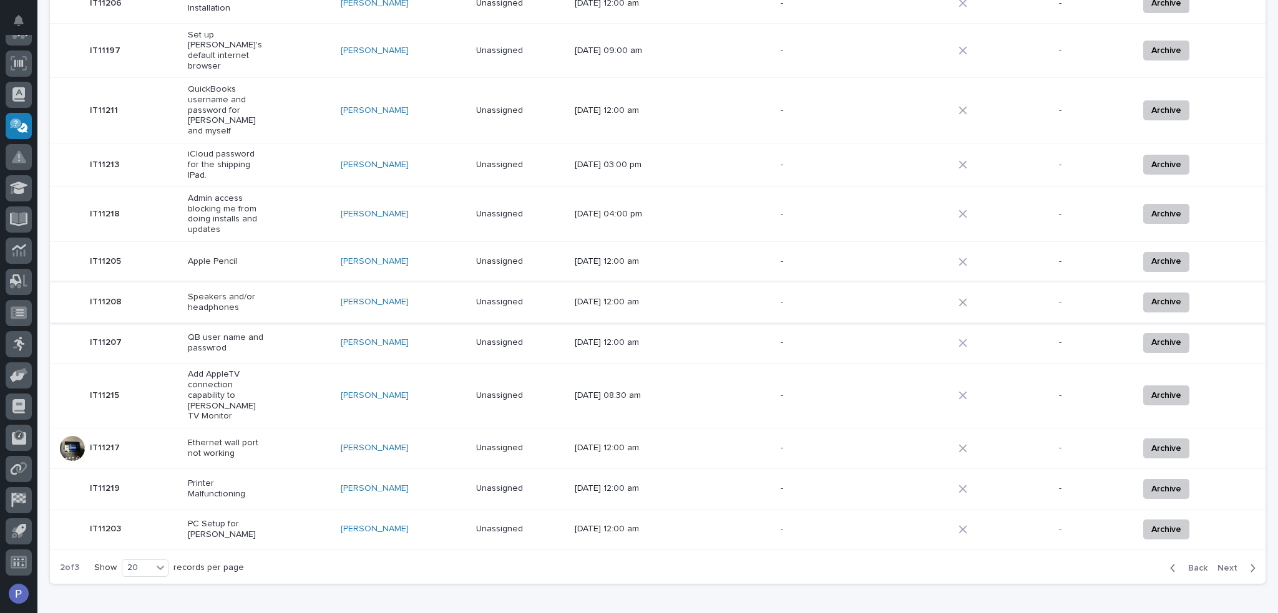
scroll to position [461, 0]
